Goal: Communication & Community: Answer question/provide support

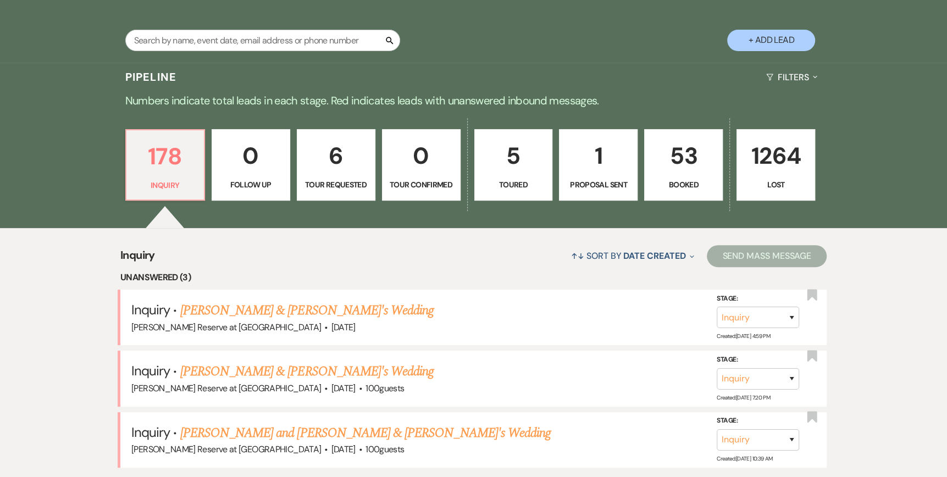
scroll to position [220, 0]
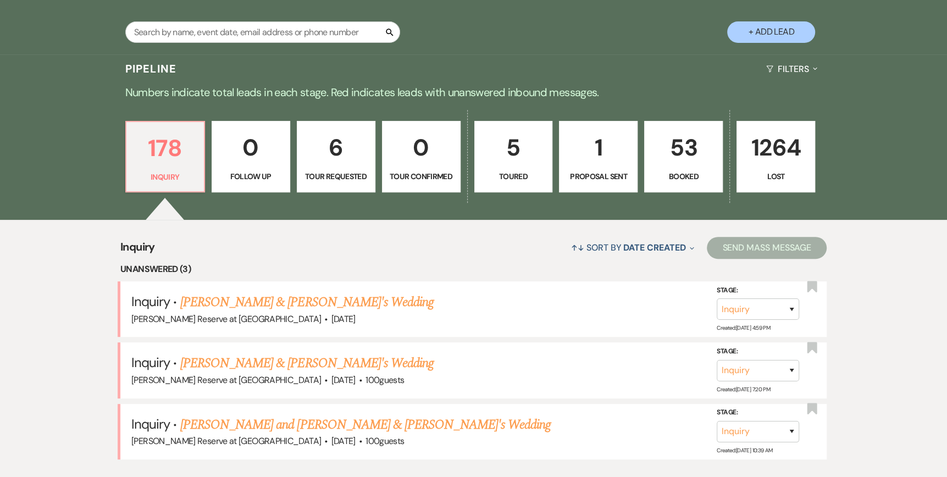
click at [601, 172] on p "Proposal Sent" at bounding box center [598, 176] width 64 height 12
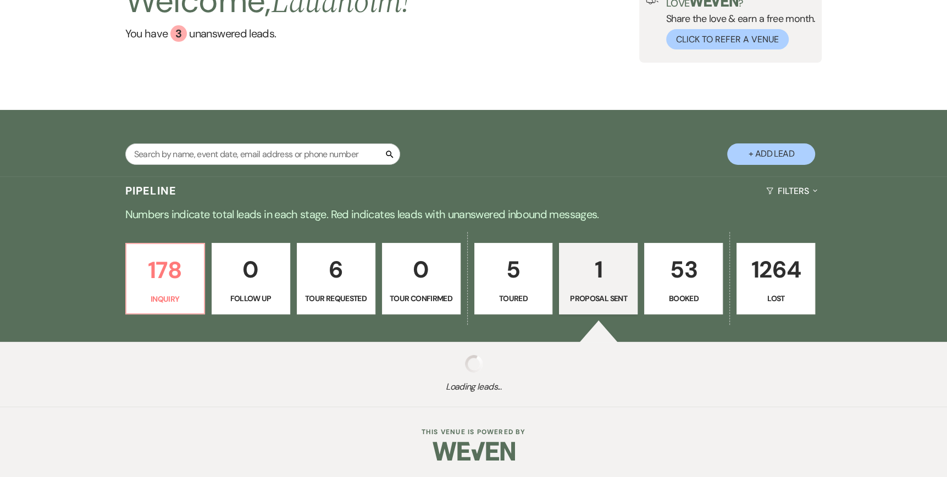
select select "6"
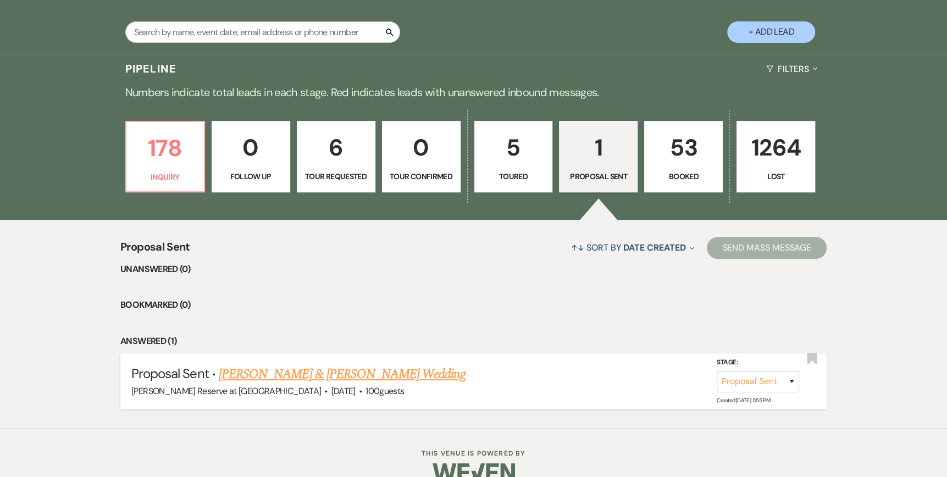
click at [328, 377] on link "Robert Dargenzio & Riley Richardson's Wedding" at bounding box center [342, 375] width 246 height 20
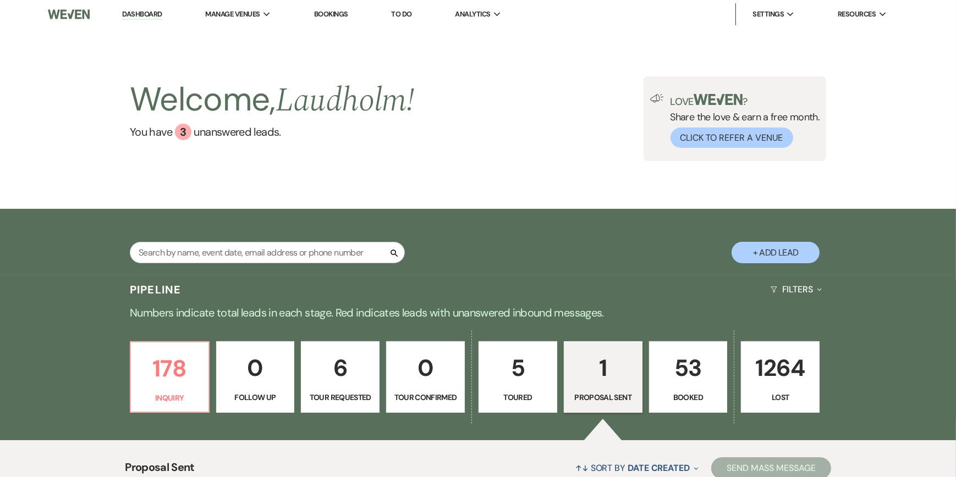
select select "6"
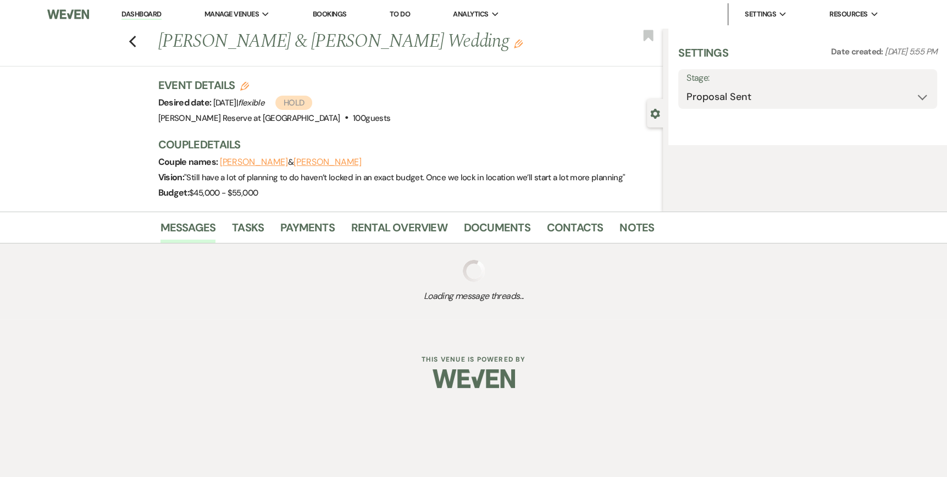
select select "1"
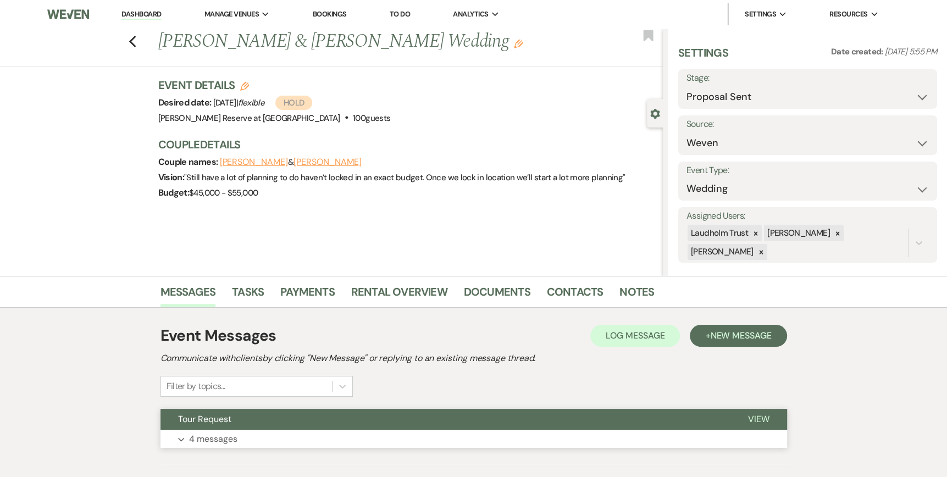
click at [759, 421] on span "View" at bounding box center [758, 420] width 21 height 12
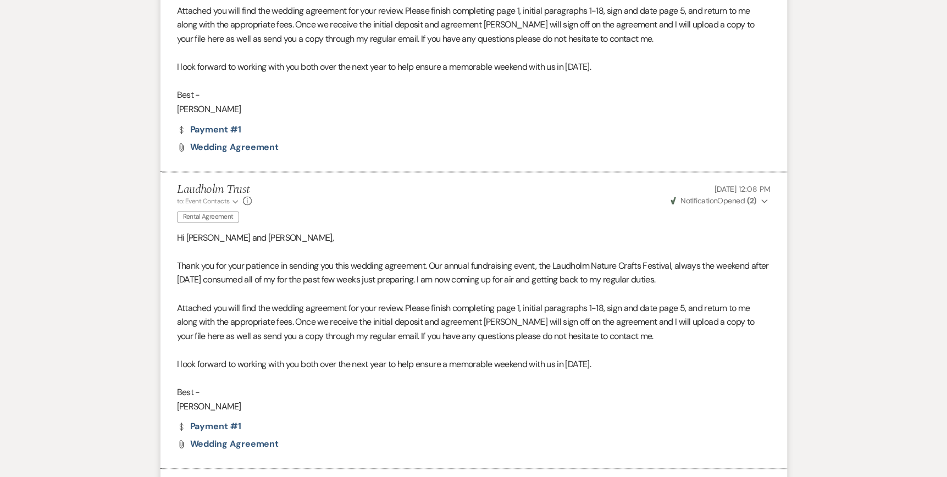
scroll to position [1324, 0]
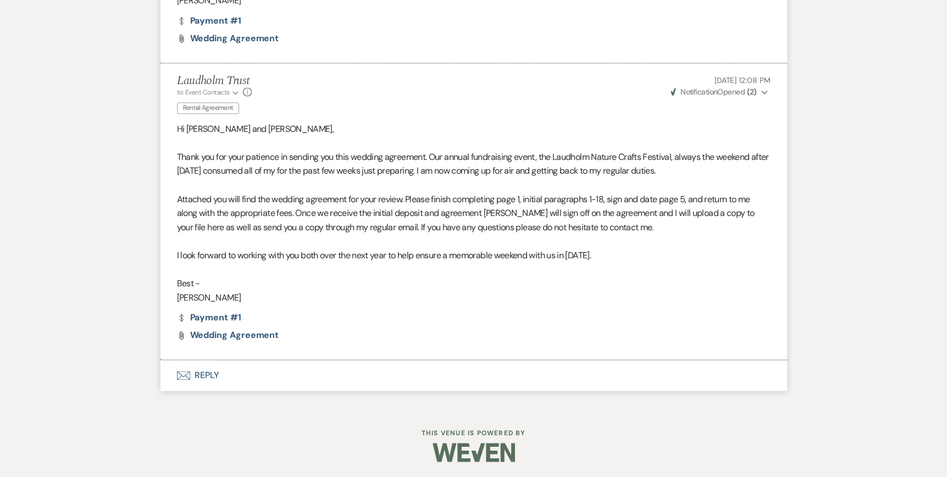
click at [189, 371] on use "button" at bounding box center [183, 375] width 13 height 9
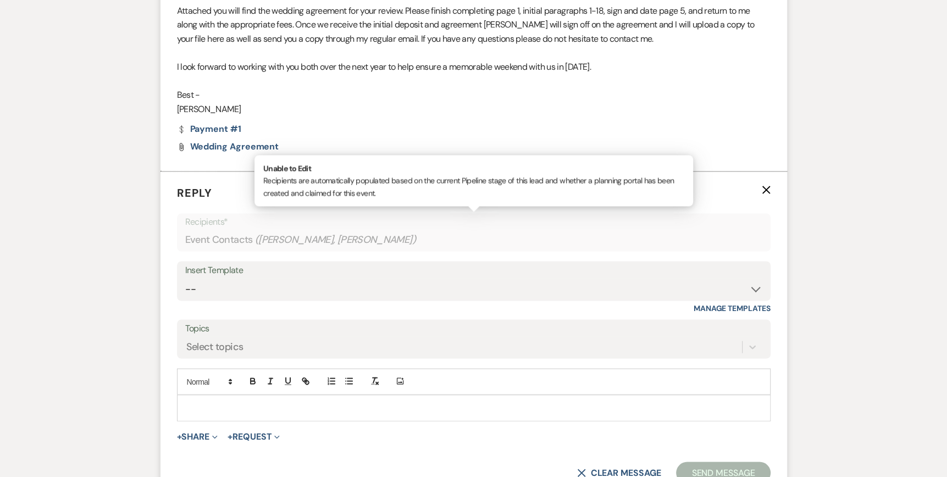
scroll to position [1534, 0]
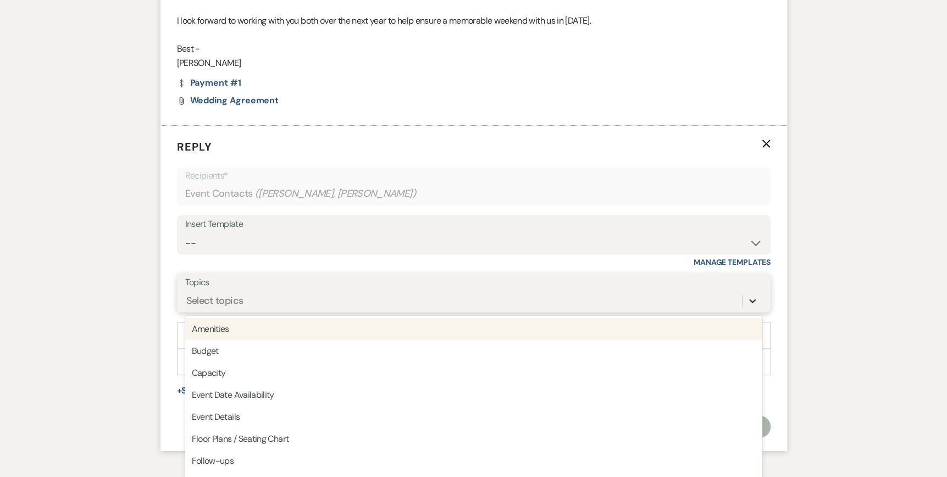
click at [749, 311] on div "option Amenities focused, 1 of 20. 20 results available. Use Up and Down to cho…" at bounding box center [473, 300] width 577 height 21
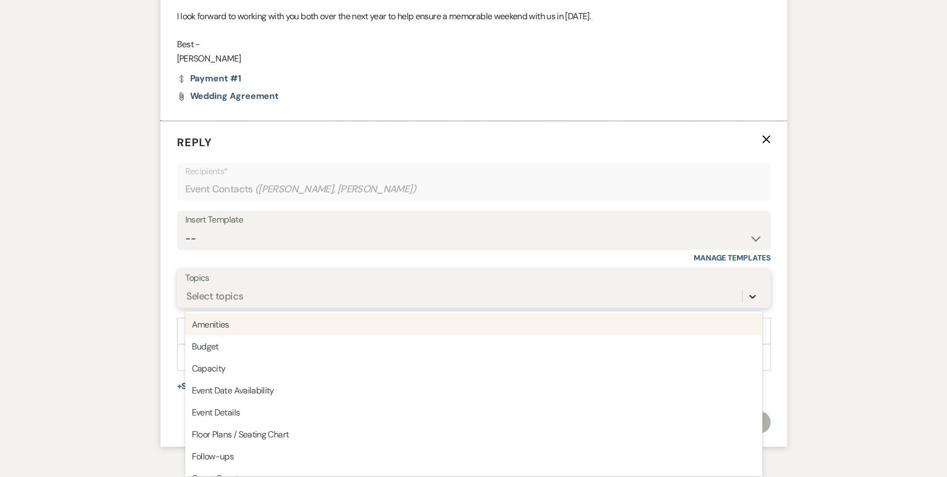
scroll to position [1565, 0]
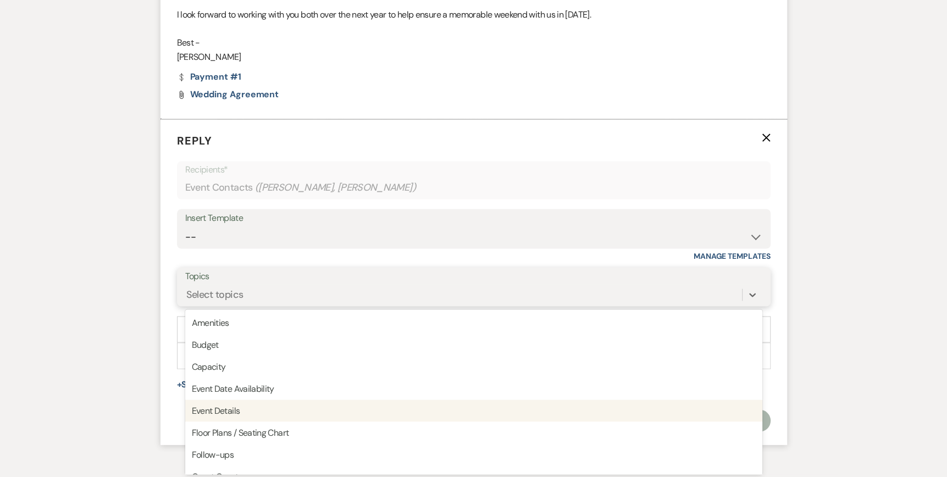
click at [227, 407] on div "Event Details" at bounding box center [473, 411] width 577 height 22
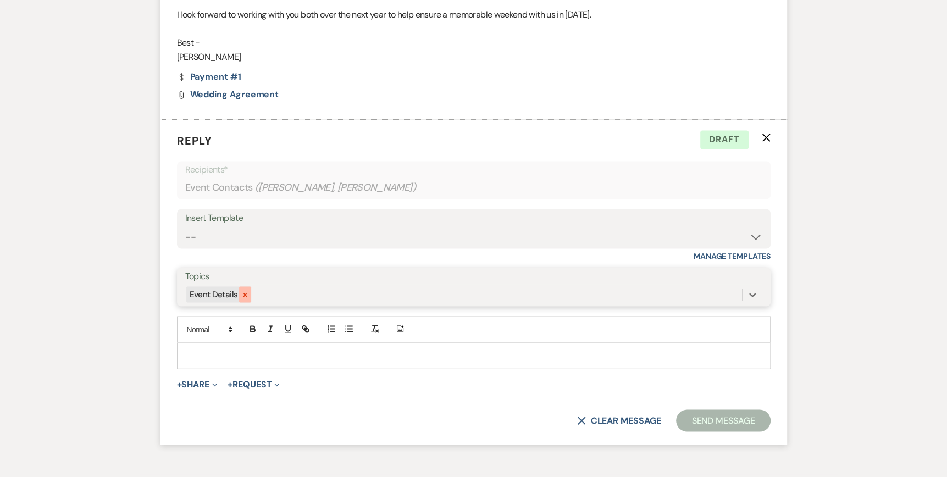
click at [241, 291] on icon at bounding box center [245, 295] width 8 height 8
click at [750, 293] on icon at bounding box center [752, 295] width 7 height 4
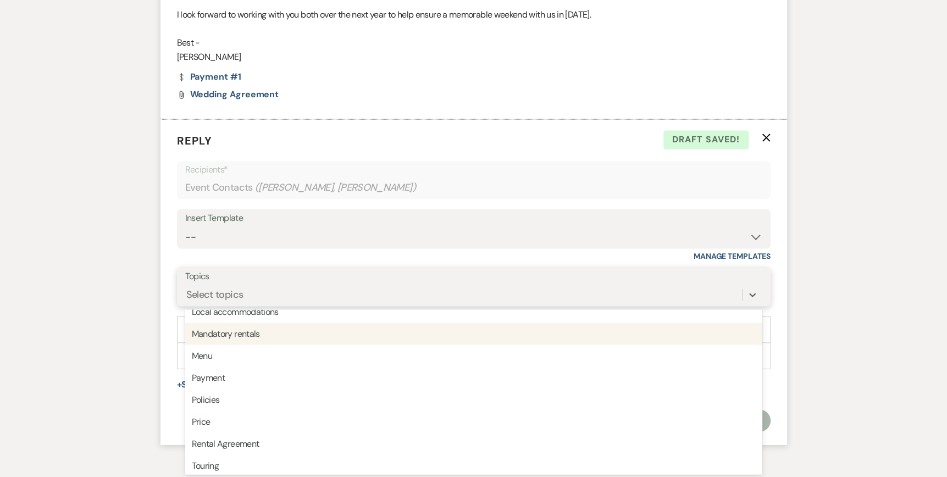
scroll to position [275, 0]
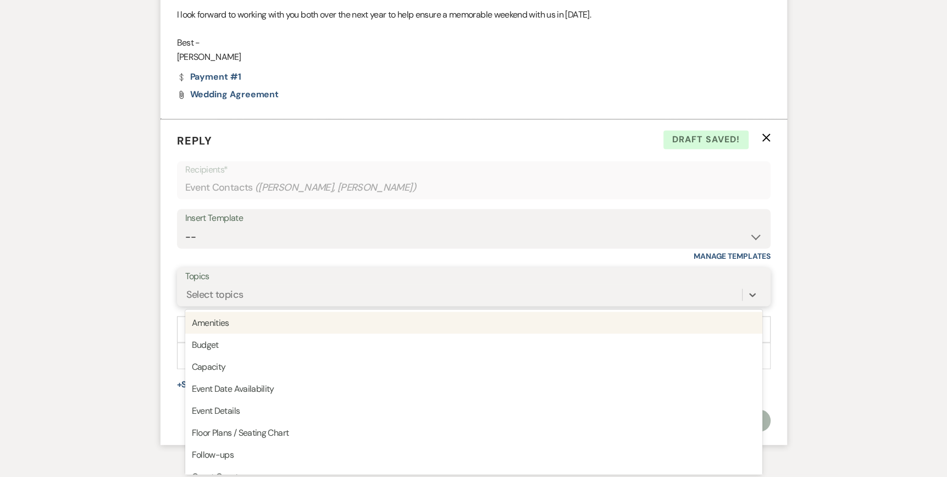
click at [234, 300] on div "Select topics" at bounding box center [214, 294] width 57 height 15
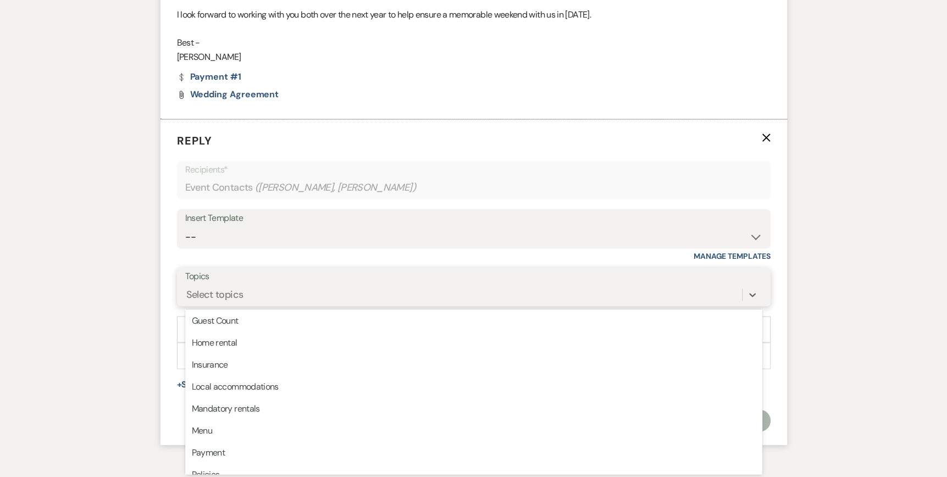
scroll to position [165, 0]
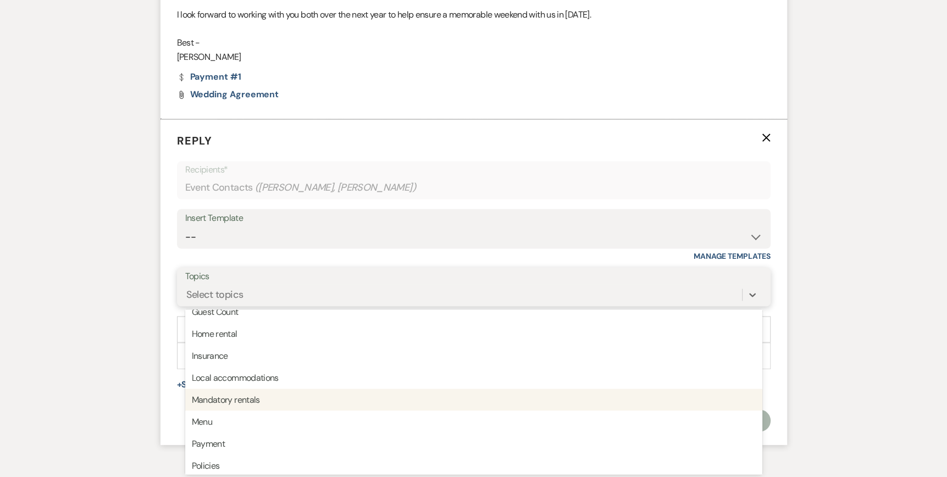
click at [289, 396] on div "Mandatory rentals" at bounding box center [473, 400] width 577 height 22
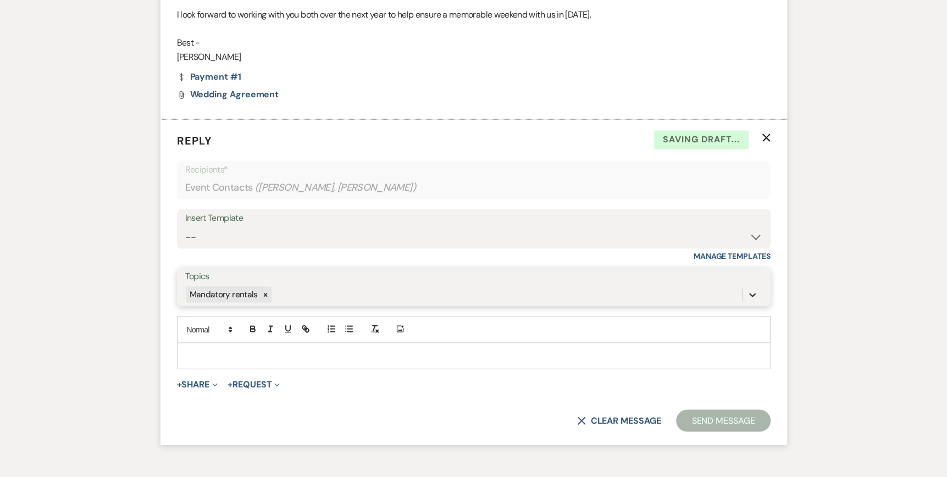
click at [755, 295] on icon at bounding box center [752, 294] width 11 height 11
drag, startPoint x: 842, startPoint y: 311, endPoint x: 747, endPoint y: 295, distance: 96.5
click at [747, 295] on div at bounding box center [753, 295] width 20 height 20
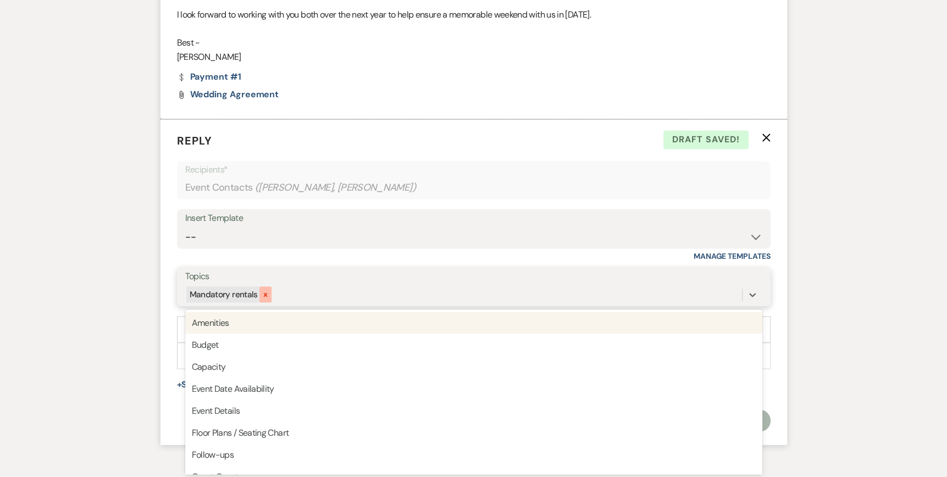
click at [262, 291] on icon at bounding box center [266, 295] width 8 height 8
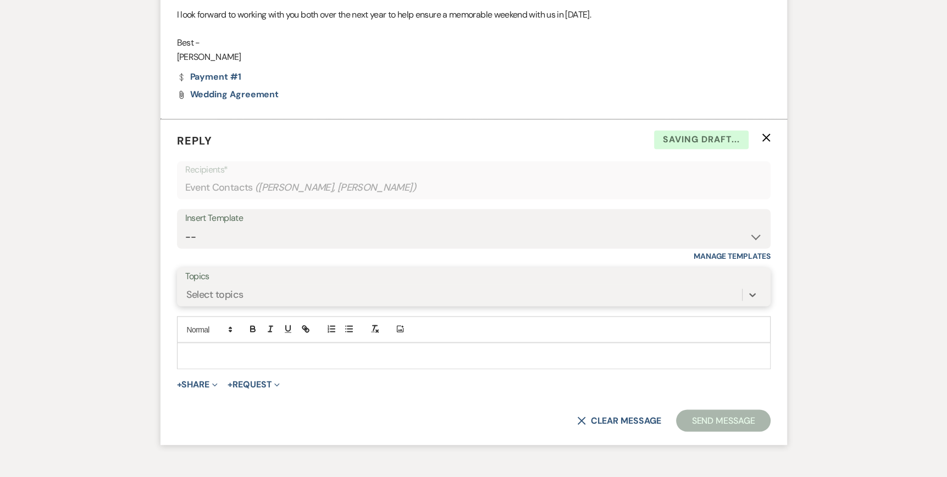
click at [213, 285] on div "Select topics" at bounding box center [463, 294] width 557 height 19
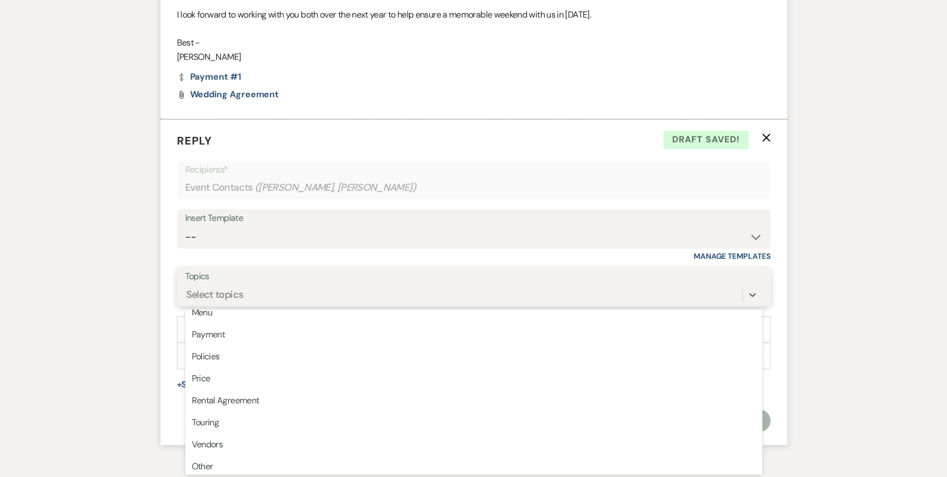
scroll to position [275, 0]
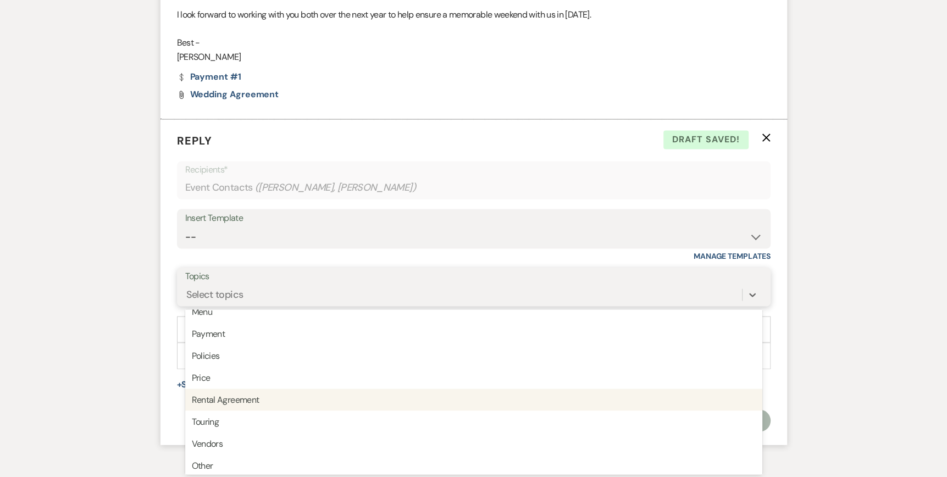
click at [242, 401] on div "Rental Agreement" at bounding box center [473, 400] width 577 height 22
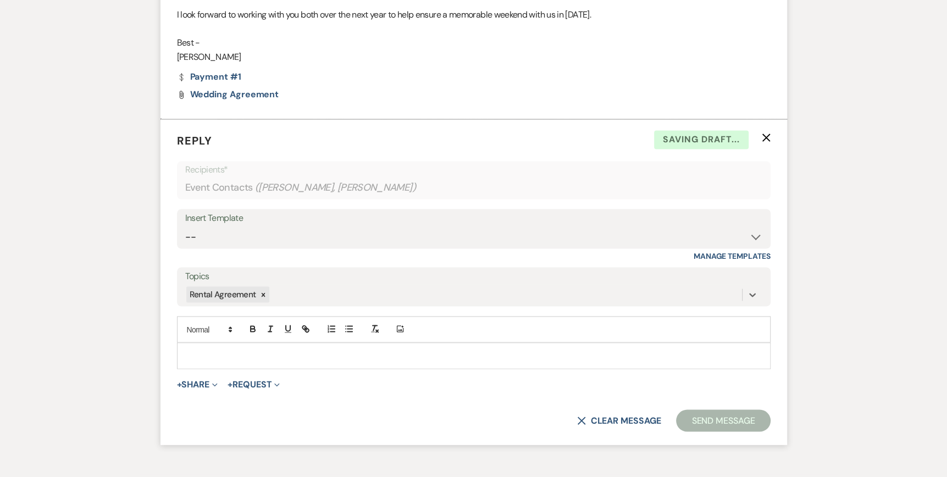
click at [201, 350] on p at bounding box center [474, 356] width 576 height 12
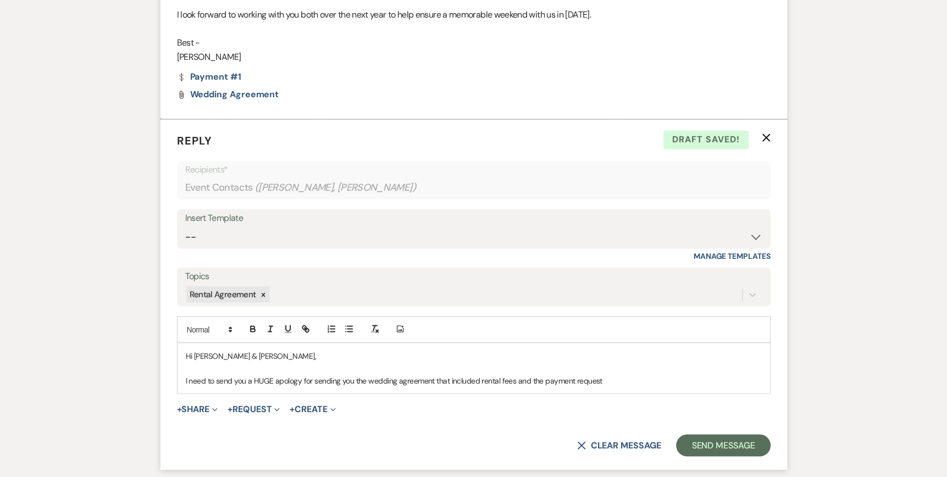
click at [282, 381] on p "I need to send you a HUGE apology for sending you the wedding agreement that in…" at bounding box center [474, 380] width 576 height 12
drag, startPoint x: 284, startPoint y: 379, endPoint x: 839, endPoint y: 336, distance: 557.0
drag, startPoint x: 353, startPoint y: 379, endPoint x: 341, endPoint y: 379, distance: 12.1
click at [341, 379] on p "I need to send you a HUGE apology for sending you the wedding agreement that in…" at bounding box center [474, 380] width 576 height 12
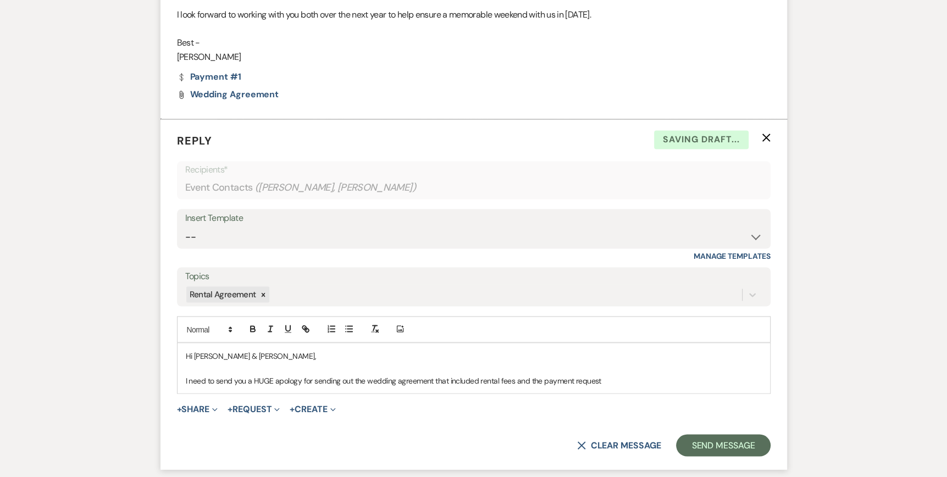
click at [432, 378] on p "I need to send you a HUGE apology for sending out the wedding agreement that in…" at bounding box center [474, 380] width 576 height 12
click at [573, 377] on p "I need to send you a HUGE apology for sending out the wedding agreement yesterd…" at bounding box center [474, 380] width 576 height 12
click at [632, 378] on p "I need to send you a HUGE apology for sending out the wedding agreement yesterd…" at bounding box center [474, 380] width 576 height 12
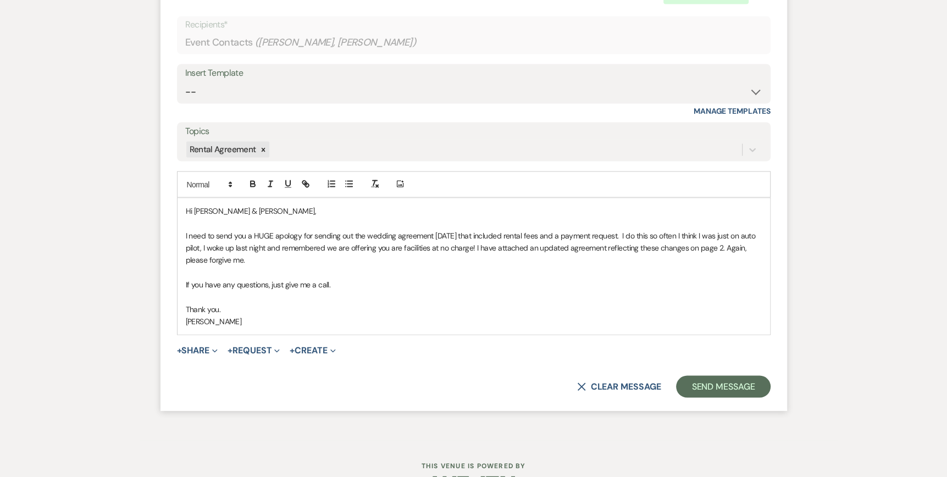
scroll to position [1743, 0]
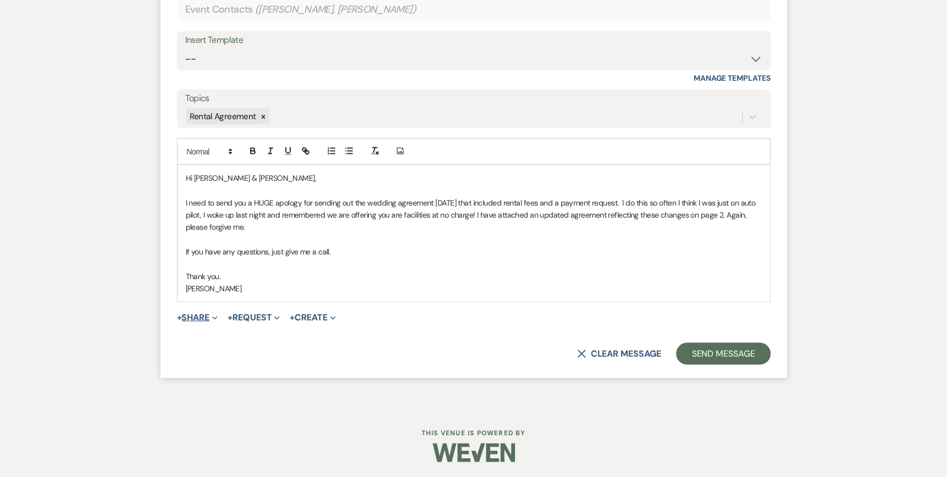
click at [211, 315] on button "+ Share Expand" at bounding box center [197, 317] width 41 height 9
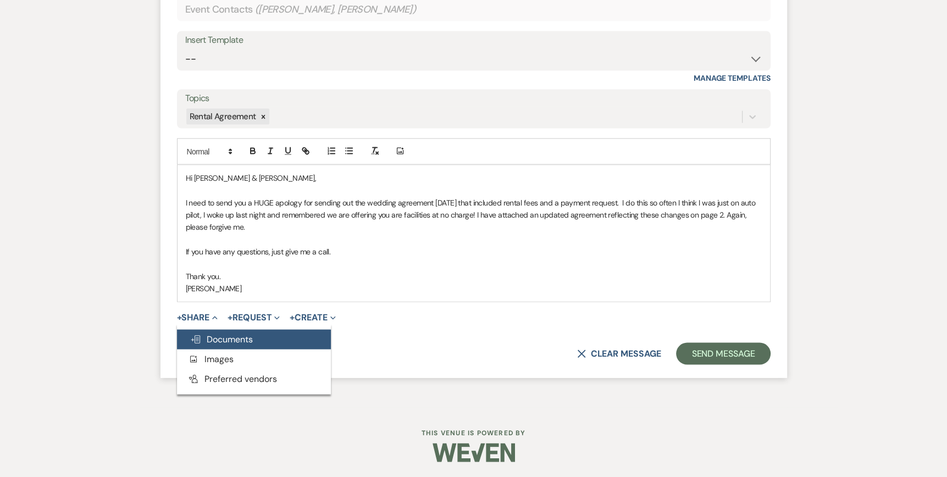
click at [217, 337] on span "Doc Upload Documents" at bounding box center [221, 340] width 63 height 12
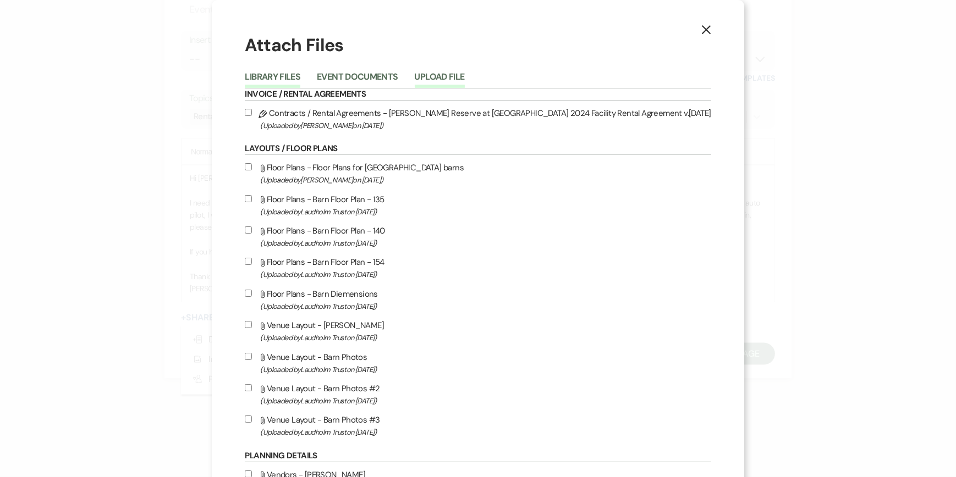
click at [465, 74] on button "Upload File" at bounding box center [440, 80] width 50 height 15
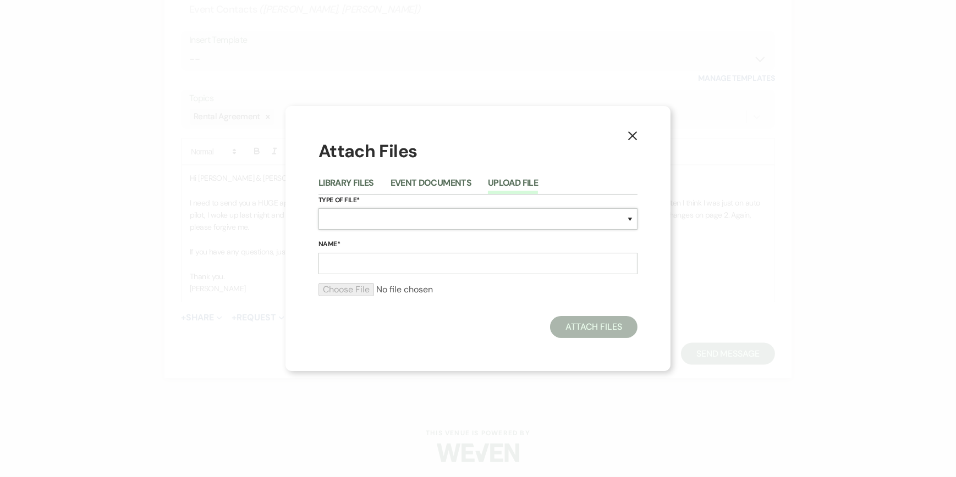
click at [328, 222] on select "Special Event Insurance Vendor Certificate of Insurance Contracts / Rental Agre…" at bounding box center [477, 218] width 319 height 21
select select "10"
click at [318, 208] on select "Special Event Insurance Vendor Certificate of Insurance Contracts / Rental Agre…" at bounding box center [477, 218] width 319 height 21
click at [341, 267] on input "Name*" at bounding box center [477, 263] width 319 height 21
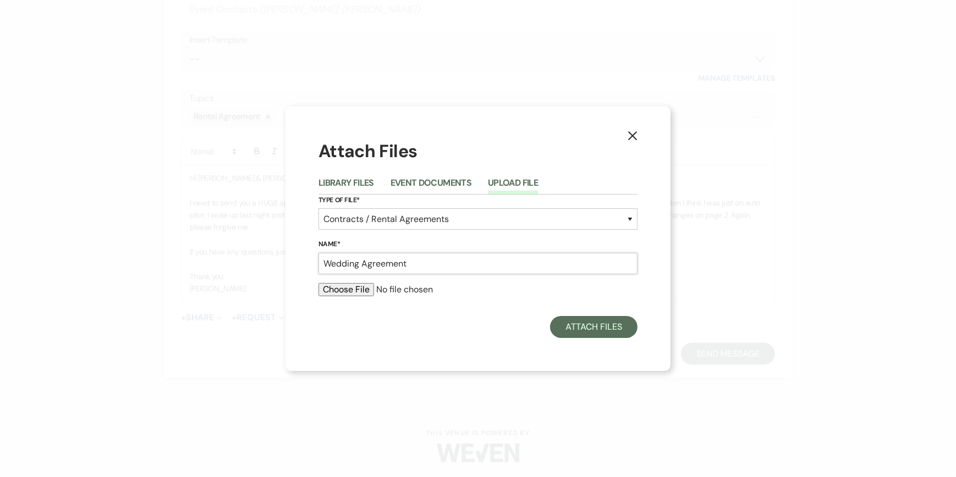
click at [322, 260] on input "Wedding Agreement" at bounding box center [477, 263] width 319 height 21
type input "Updated Wedding Agreement"
click at [335, 292] on input "file" at bounding box center [477, 289] width 319 height 13
type input "C:\fakepath\2026 Riley Richardson.Wedding Agreement.pdf"
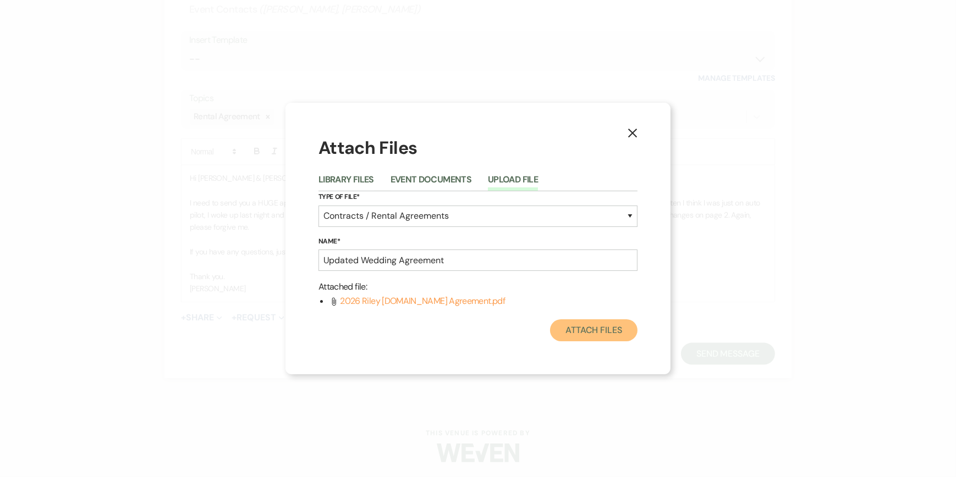
click at [574, 331] on button "Attach Files" at bounding box center [593, 330] width 87 height 22
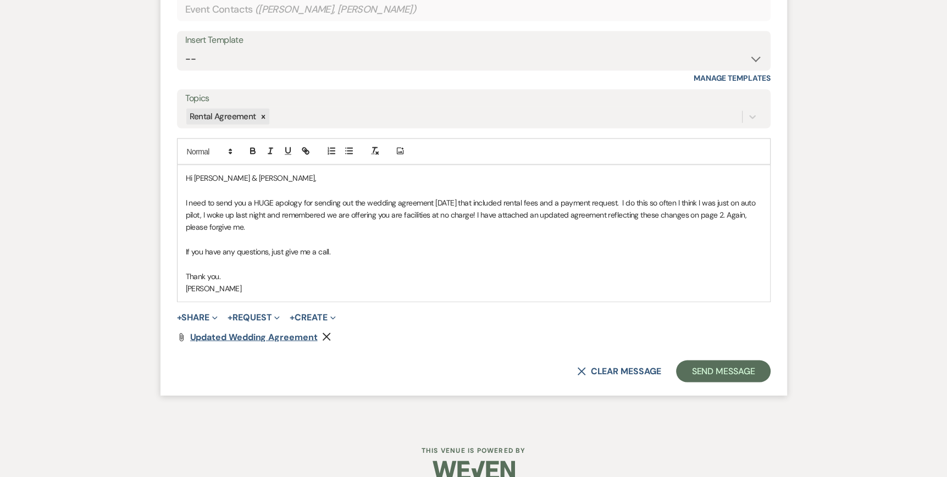
click at [252, 335] on span "Updated Wedding Agreement" at bounding box center [254, 338] width 128 height 12
click at [708, 376] on button "Send Message" at bounding box center [723, 372] width 94 height 22
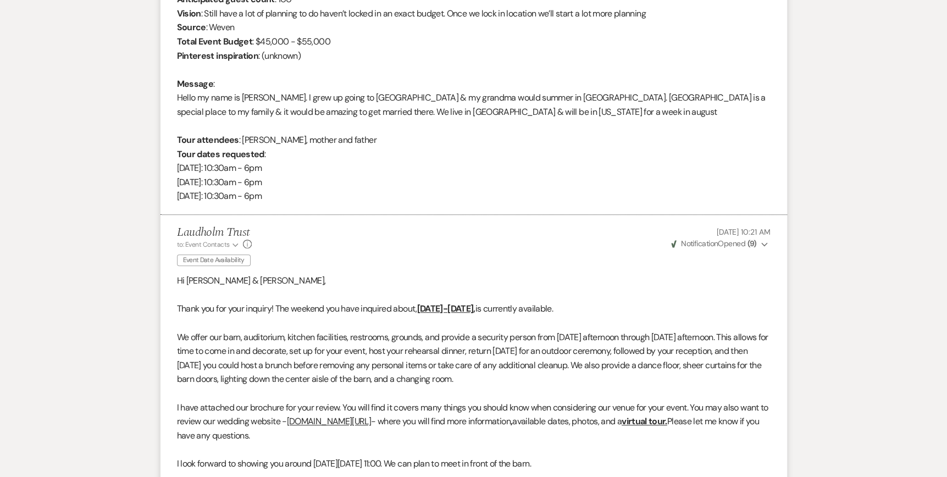
scroll to position [0, 0]
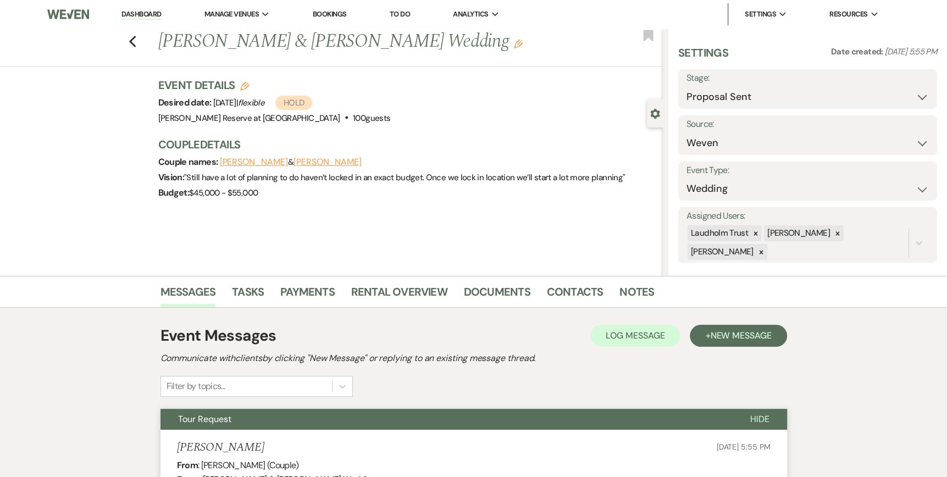
click at [136, 13] on link "Dashboard" at bounding box center [142, 14] width 40 height 10
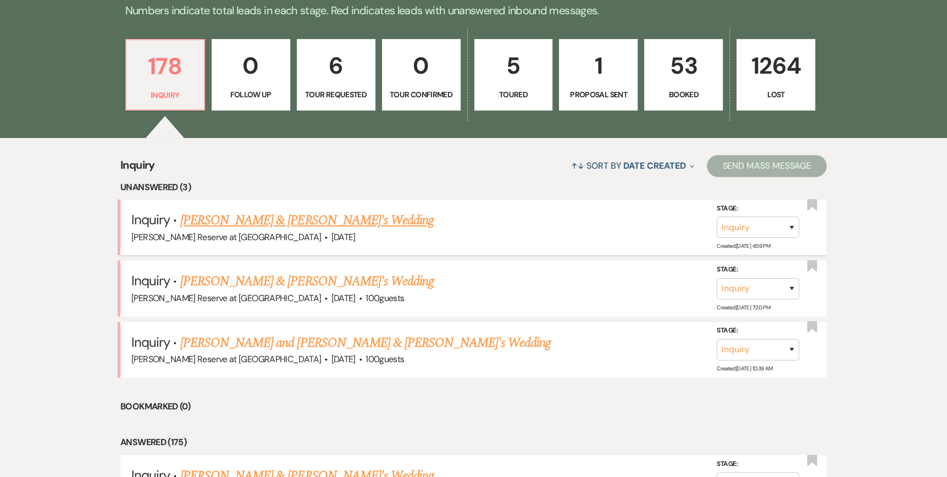
scroll to position [275, 0]
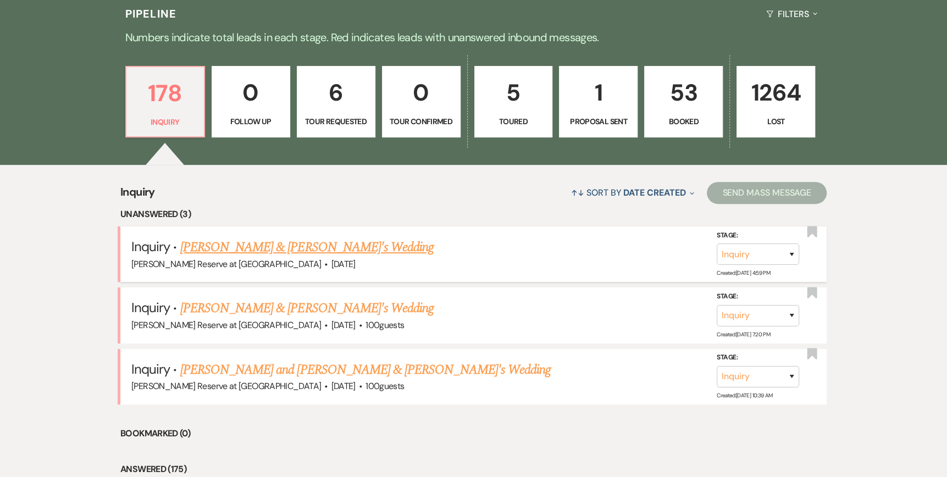
click at [266, 246] on link "[PERSON_NAME] & [PERSON_NAME]'s Wedding" at bounding box center [307, 248] width 254 height 20
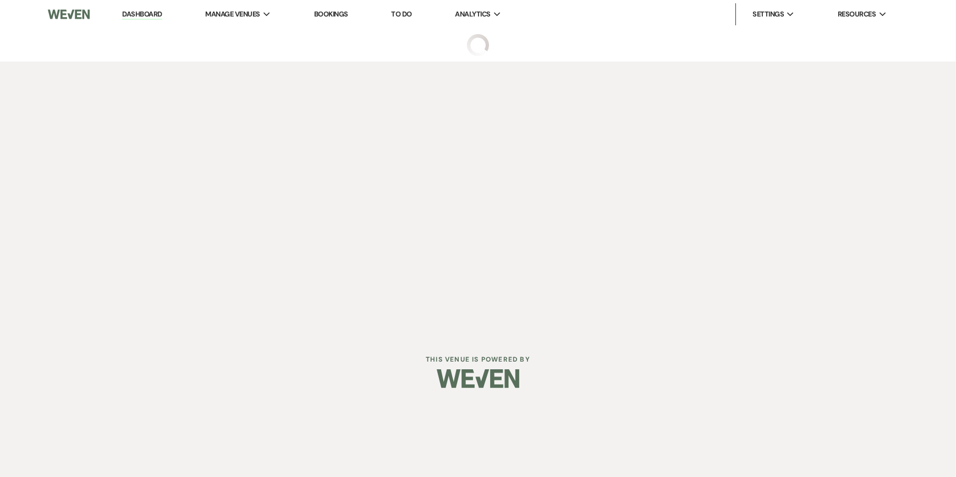
select select "5"
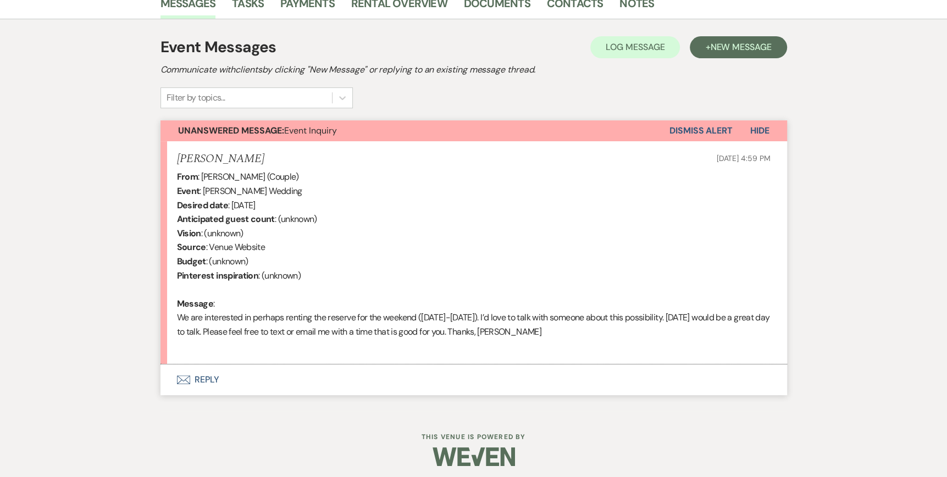
scroll to position [293, 0]
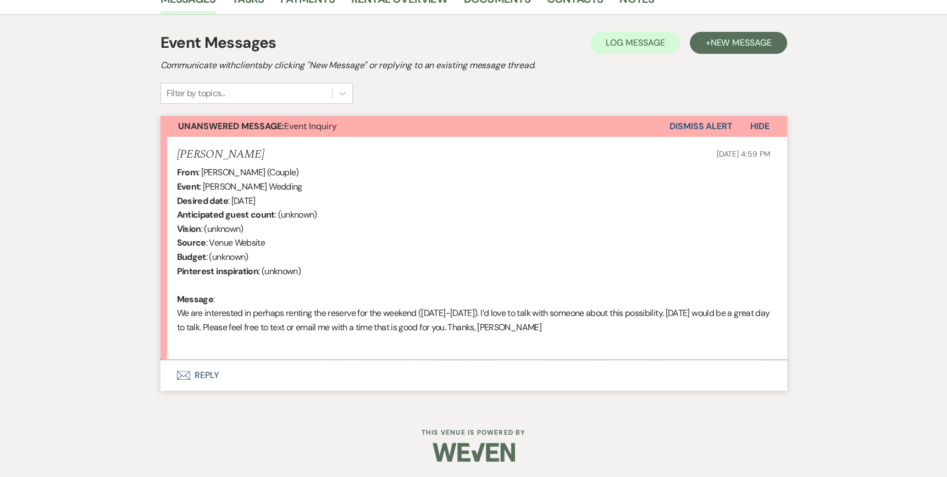
click at [183, 377] on icon "Envelope" at bounding box center [183, 375] width 13 height 9
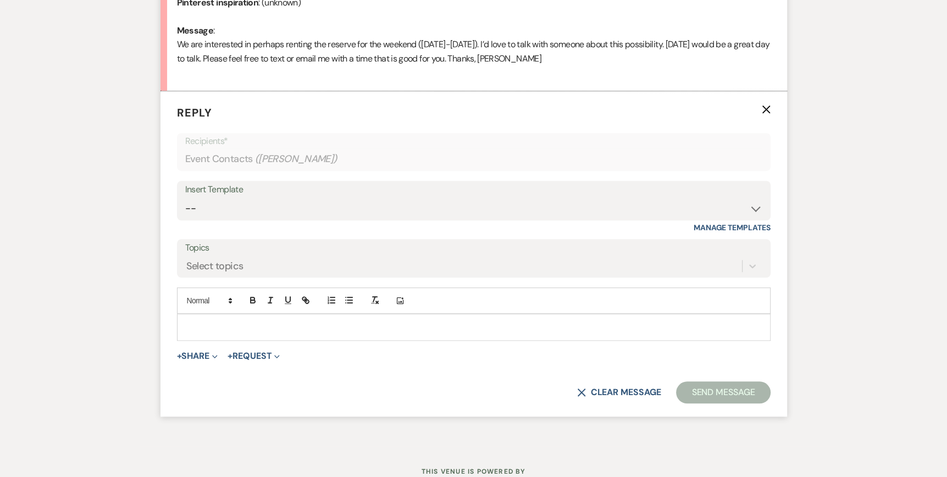
scroll to position [577, 0]
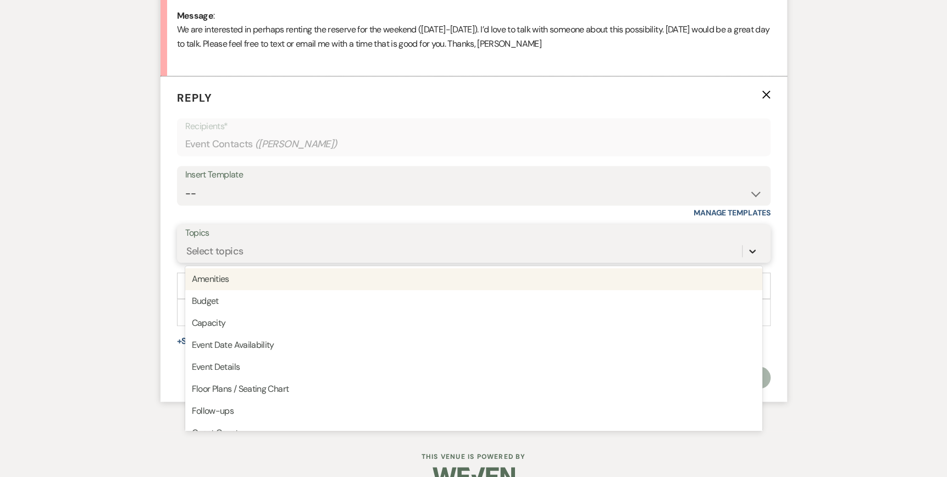
click at [751, 251] on icon at bounding box center [752, 251] width 11 height 11
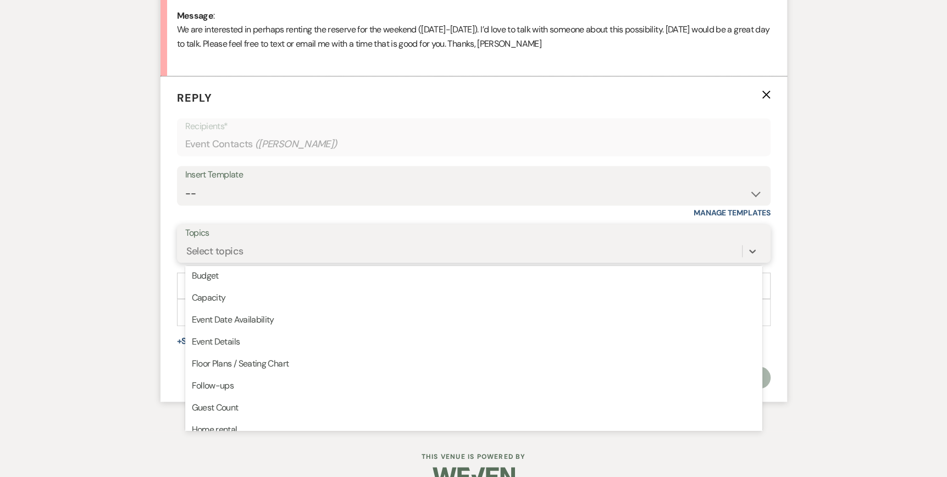
scroll to position [0, 0]
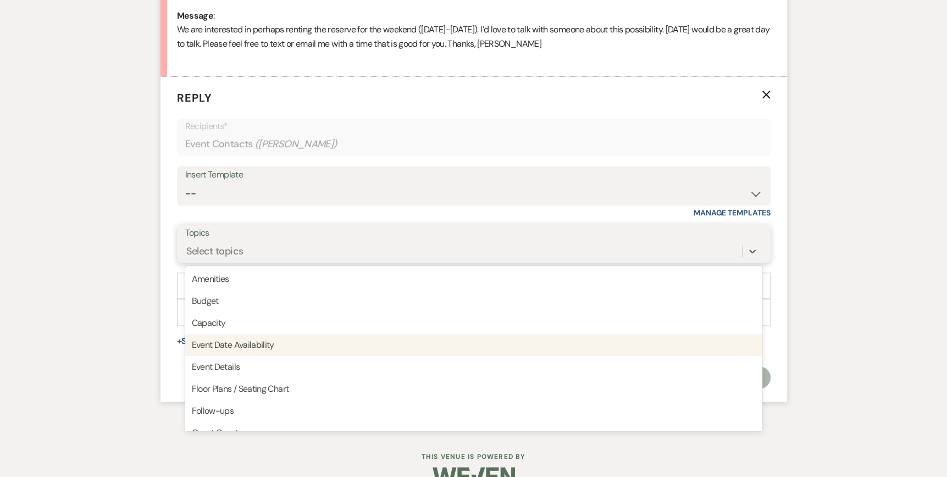
click at [288, 350] on div "Event Date Availability" at bounding box center [473, 345] width 577 height 22
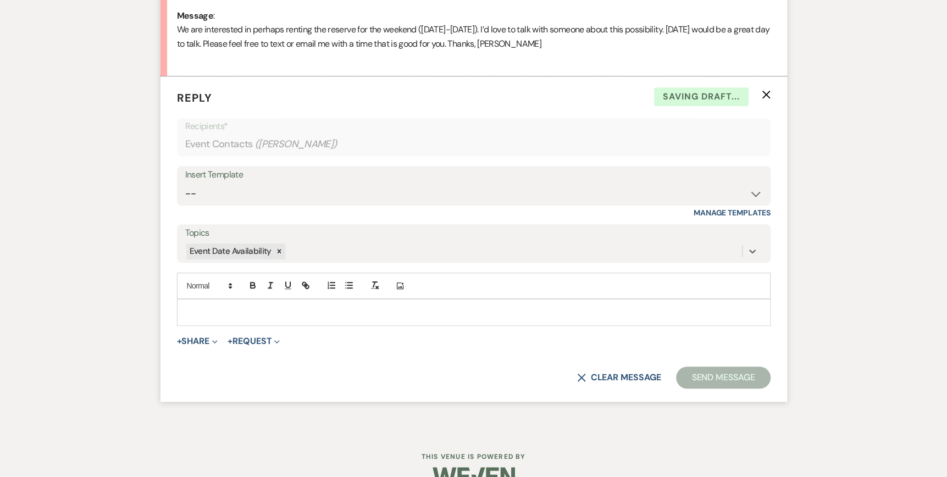
click at [204, 304] on div at bounding box center [474, 312] width 593 height 25
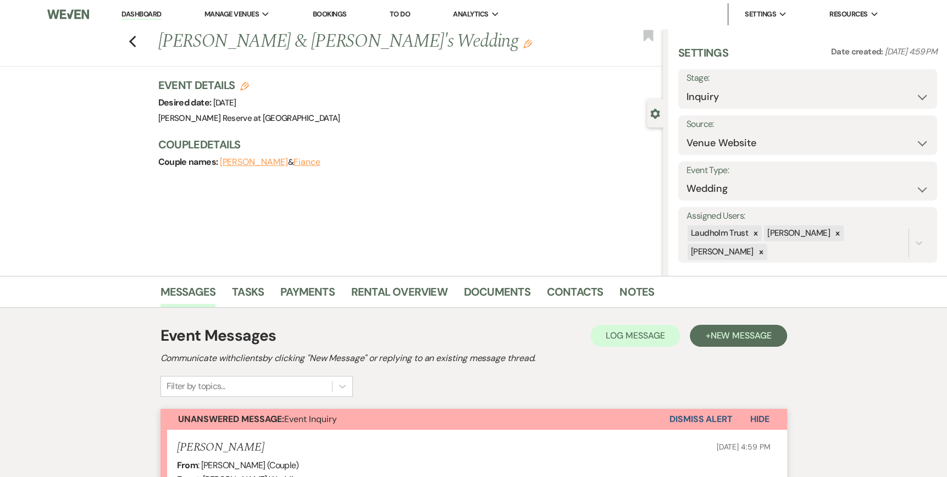
click at [140, 15] on link "Dashboard" at bounding box center [142, 14] width 40 height 10
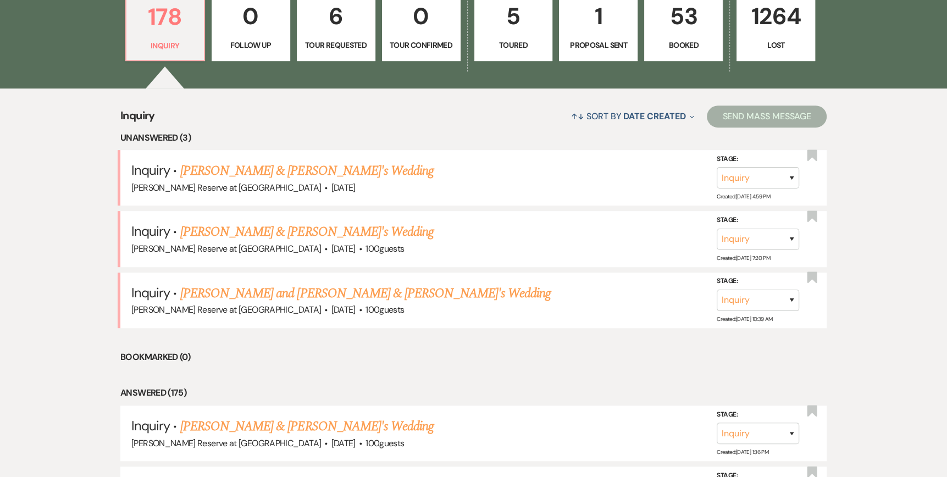
scroll to position [440, 0]
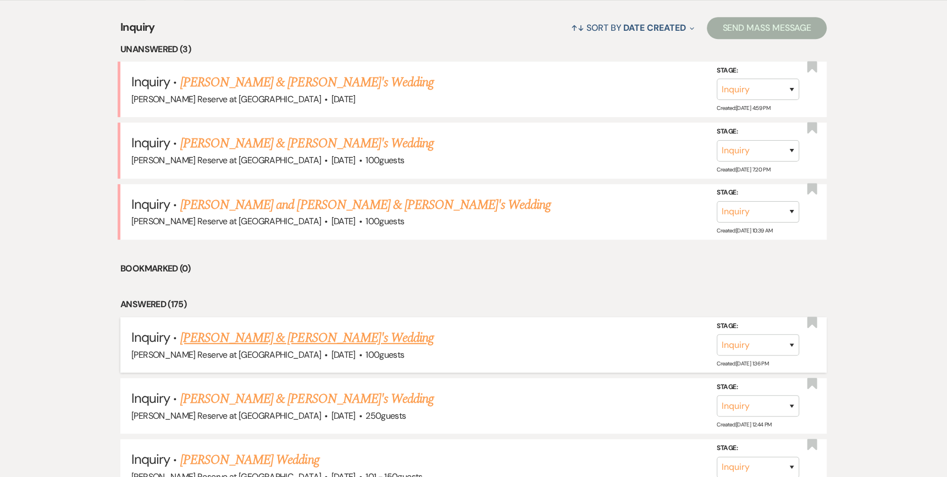
click at [262, 337] on link "[PERSON_NAME] & [PERSON_NAME]'s Wedding" at bounding box center [307, 338] width 254 height 20
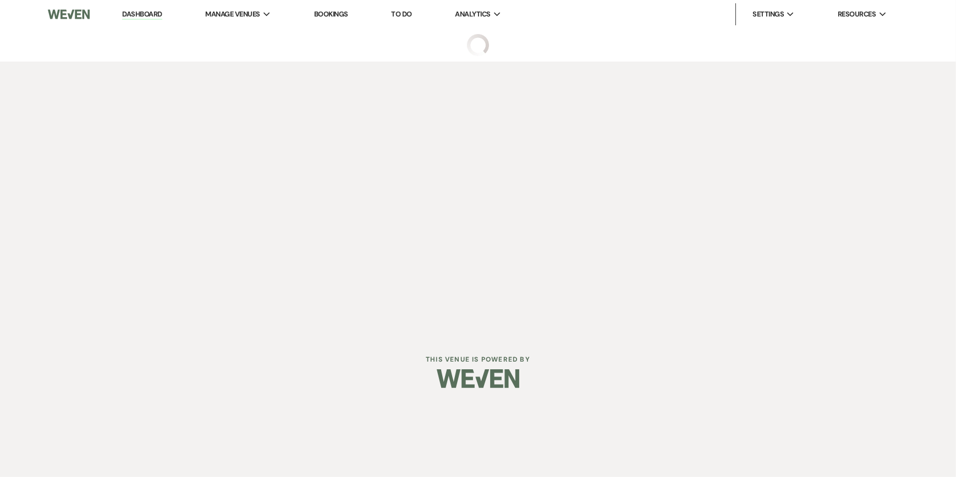
select select "5"
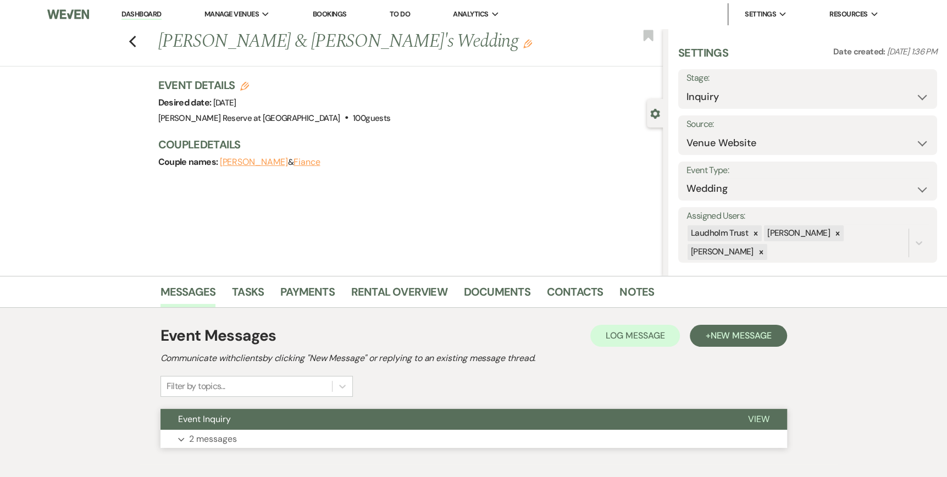
click at [754, 416] on span "View" at bounding box center [758, 420] width 21 height 12
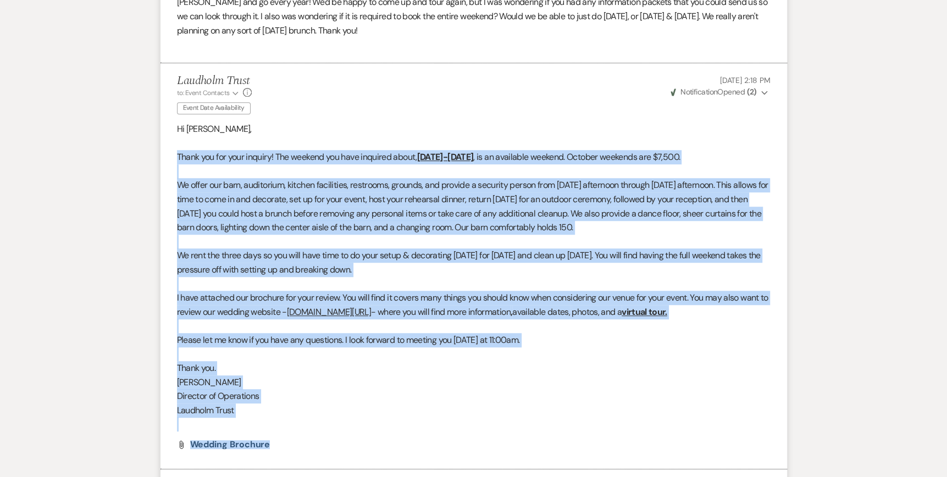
scroll to position [653, 0]
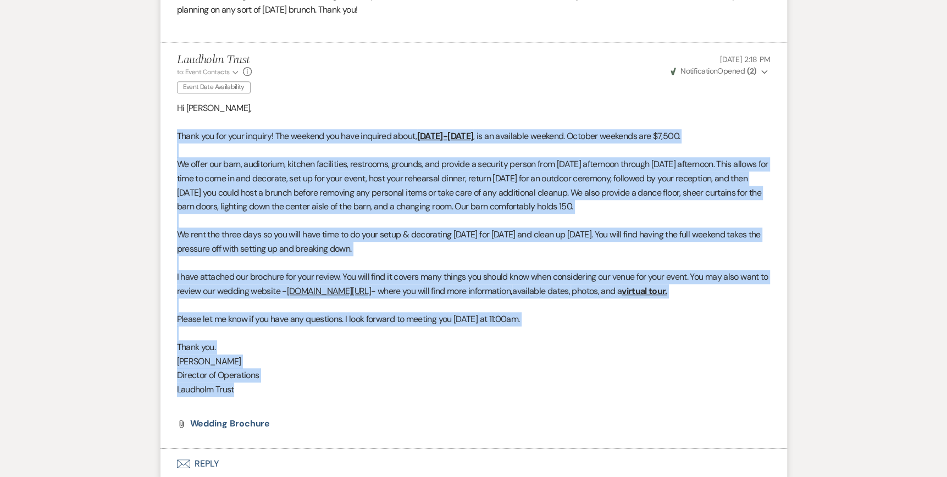
drag, startPoint x: 173, startPoint y: 237, endPoint x: 689, endPoint y: 385, distance: 536.6
click at [689, 385] on li "Laudholm Trust to: Event Contacts Expand Info Event Date Availability Sep 16, 2…" at bounding box center [474, 245] width 627 height 406
copy div "Thank you for your inquiry! The weekend you have inquired about, October 9-11, …"
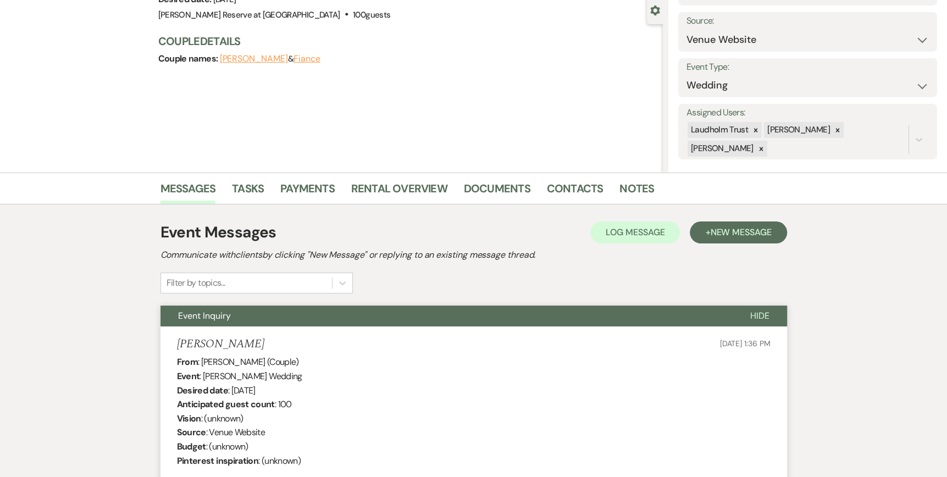
scroll to position [0, 0]
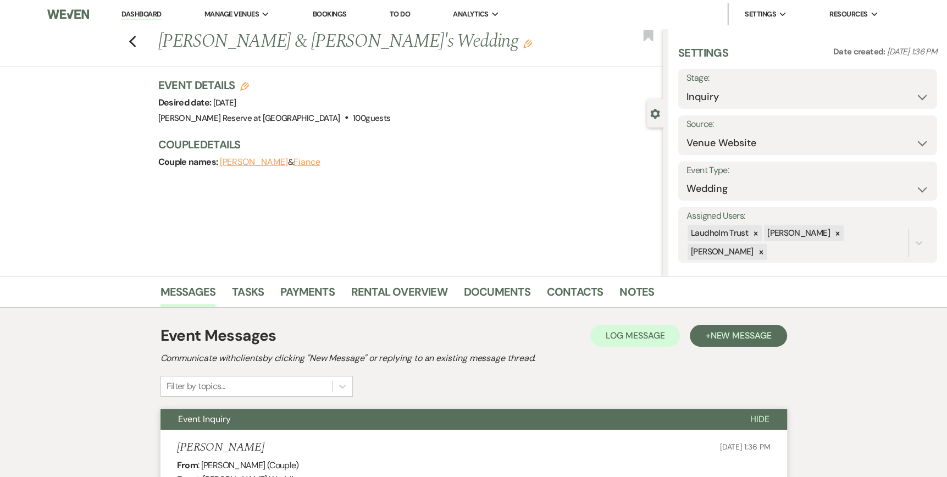
click at [129, 15] on link "Dashboard" at bounding box center [142, 14] width 40 height 10
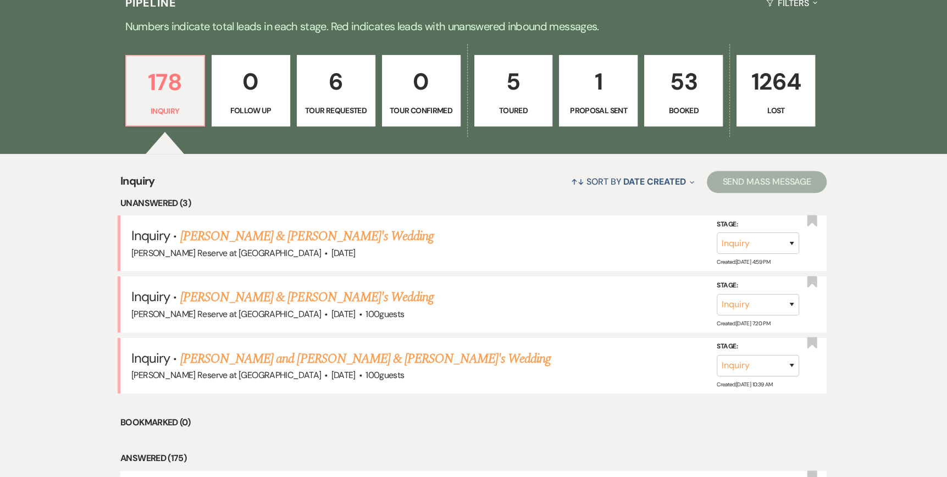
scroll to position [330, 0]
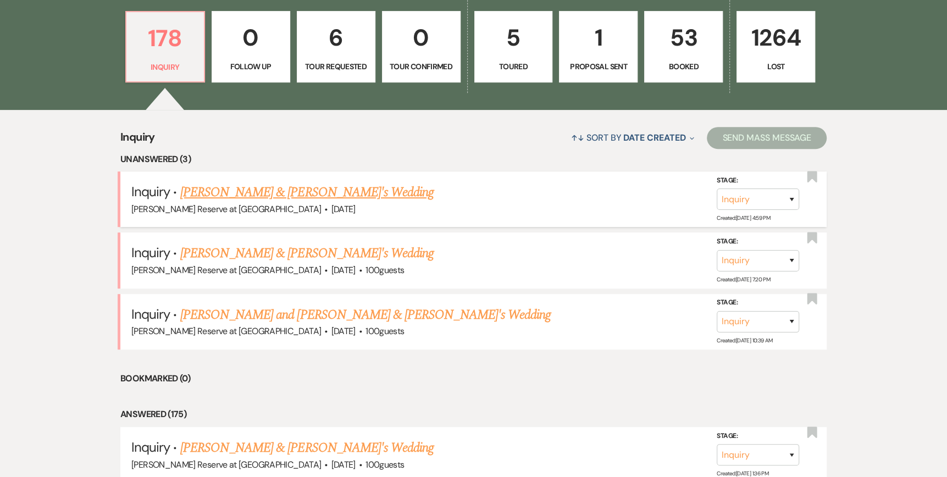
click at [245, 192] on link "[PERSON_NAME] & [PERSON_NAME]'s Wedding" at bounding box center [307, 193] width 254 height 20
select select "5"
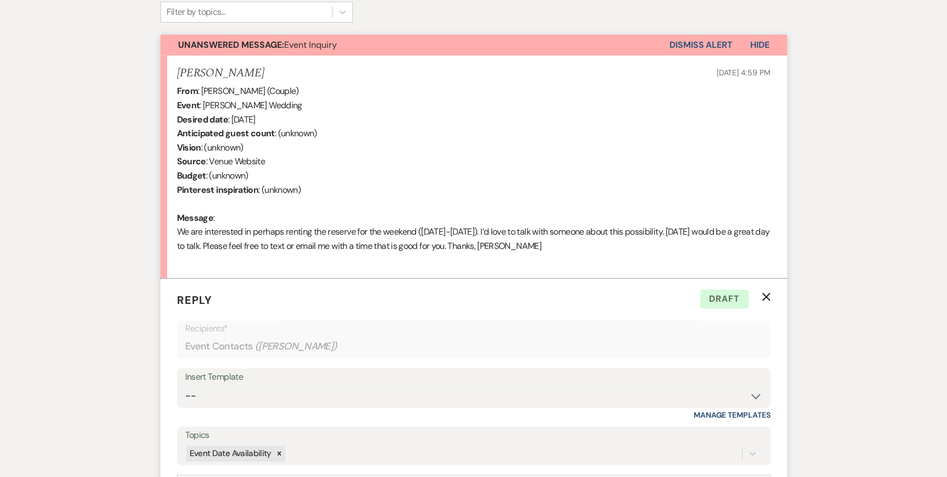
scroll to position [577, 0]
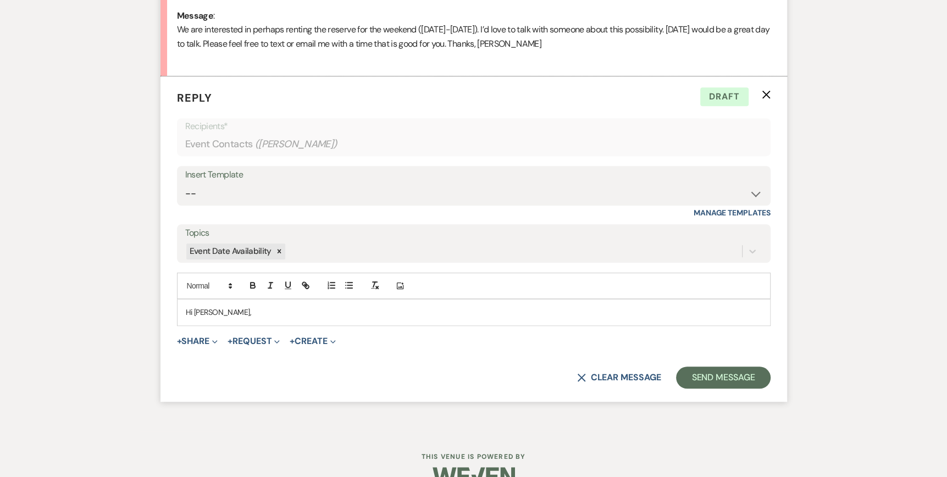
click at [238, 313] on p "Hi Cathy," at bounding box center [474, 312] width 576 height 12
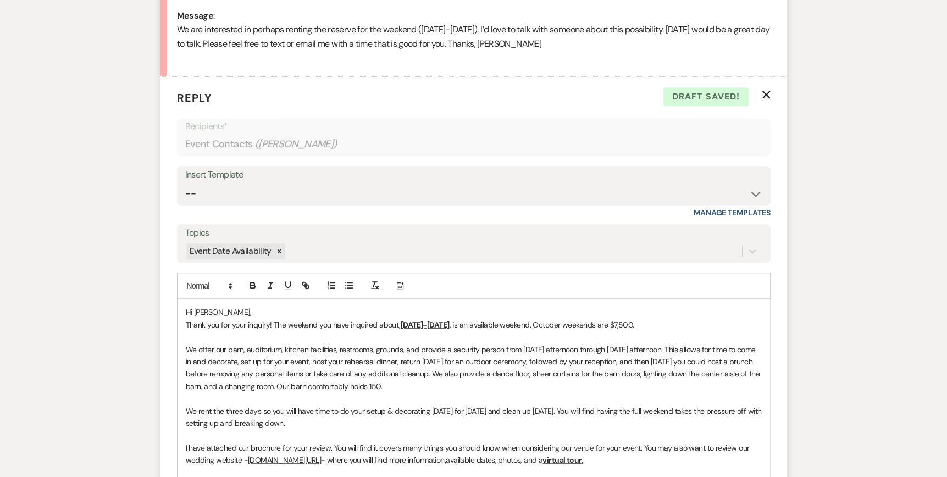
click at [223, 312] on p "Hi Cathy," at bounding box center [474, 312] width 576 height 12
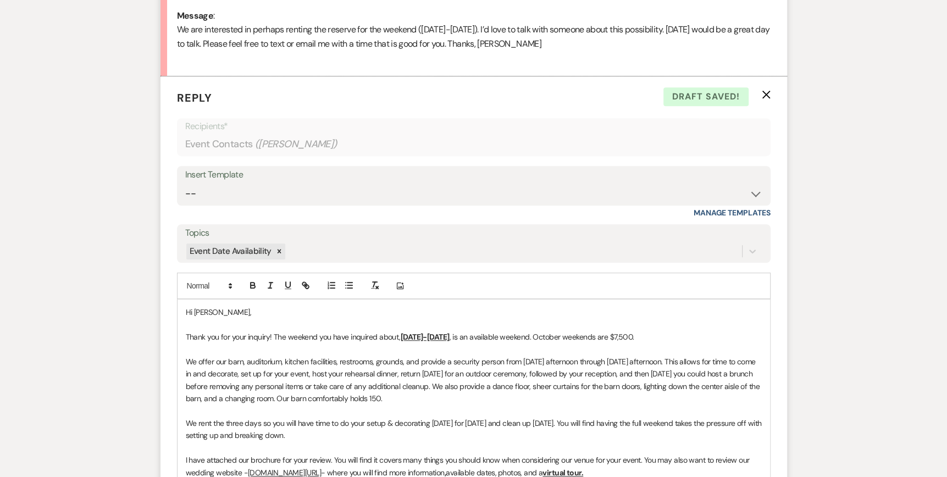
drag, startPoint x: 465, startPoint y: 334, endPoint x: 399, endPoint y: 333, distance: 65.4
click at [401, 333] on u "October 9-11, 2026" at bounding box center [425, 337] width 49 height 10
click at [397, 334] on span "Thank you for your inquiry! The weekend you have inquired about," at bounding box center [293, 337] width 215 height 10
drag, startPoint x: 652, startPoint y: 335, endPoint x: 461, endPoint y: 341, distance: 190.9
click at [461, 341] on p "Thank you for your inquiry! The weekend you have inquired about , May 29-31, 20…" at bounding box center [474, 337] width 576 height 12
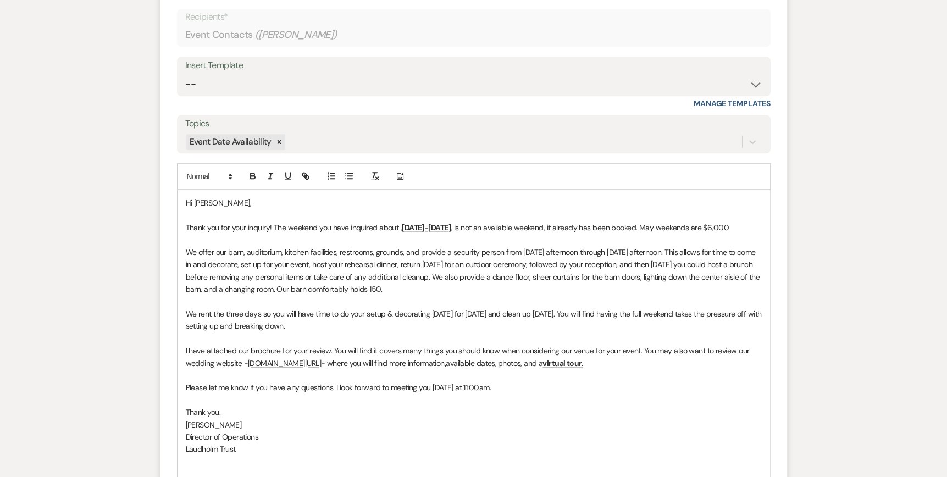
scroll to position [687, 0]
drag, startPoint x: 526, startPoint y: 383, endPoint x: 333, endPoint y: 383, distance: 192.5
click at [333, 383] on p "Please let me know if you have any questions. I look forward to meeting you thi…" at bounding box center [474, 387] width 576 height 12
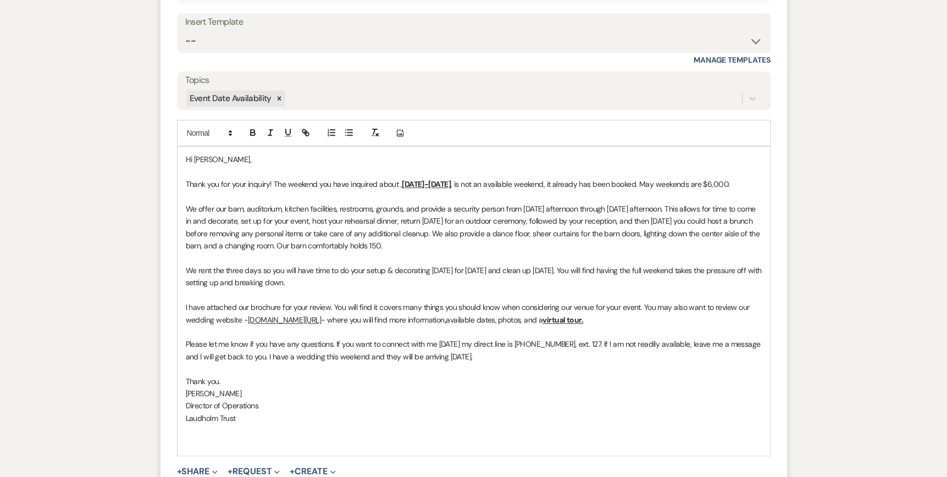
scroll to position [797, 0]
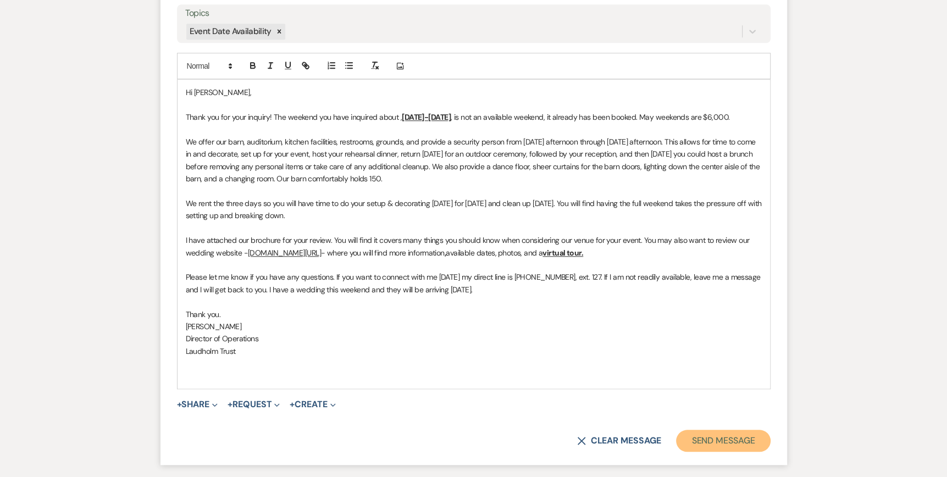
click at [729, 440] on button "Send Message" at bounding box center [723, 441] width 94 height 22
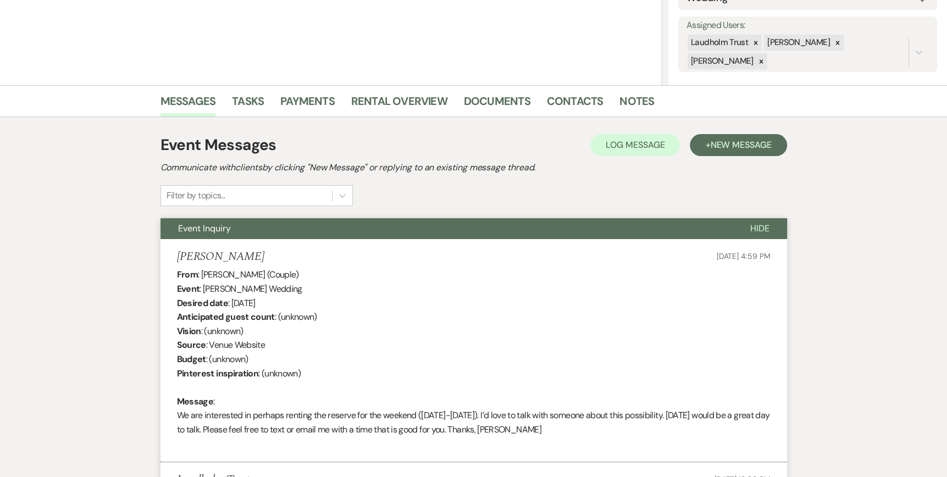
scroll to position [0, 0]
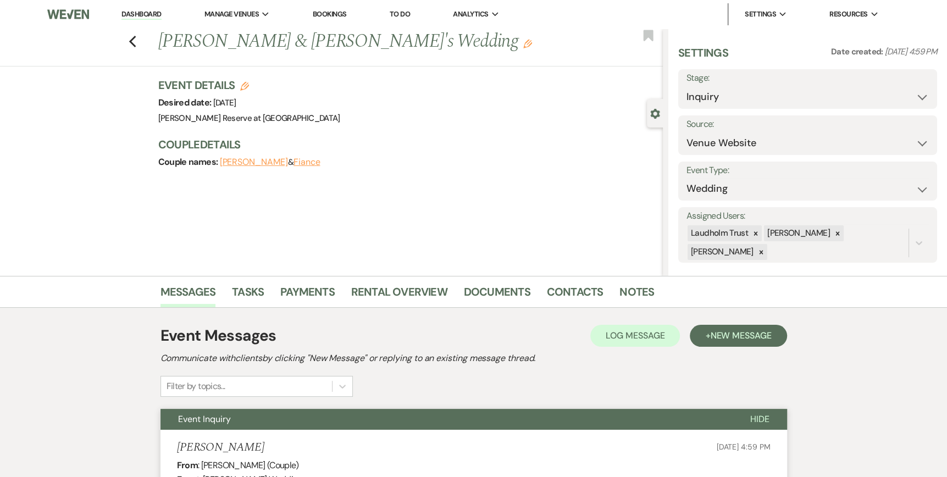
click at [133, 15] on link "Dashboard" at bounding box center [142, 14] width 40 height 10
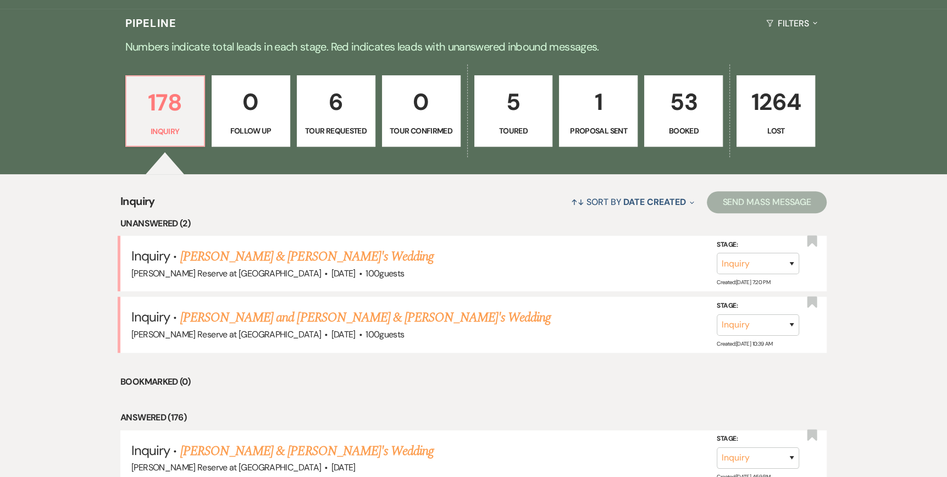
scroll to position [275, 0]
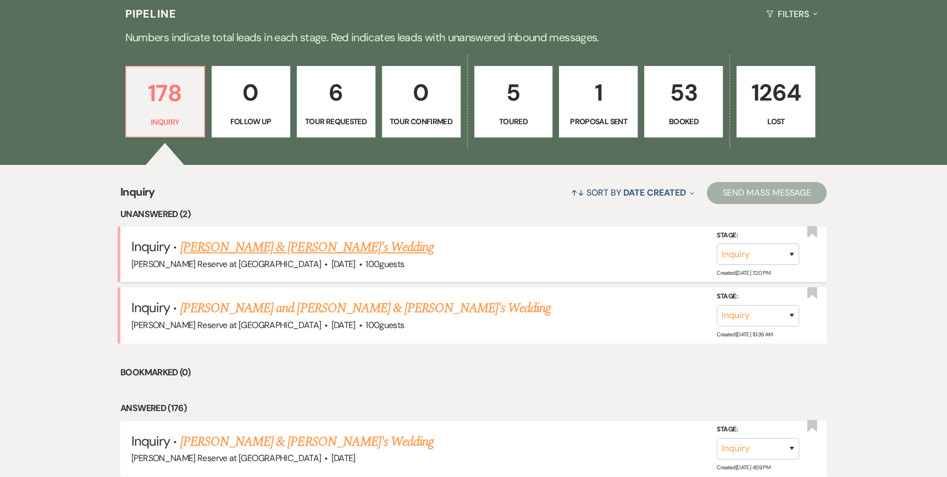
click at [259, 241] on link "[PERSON_NAME] & [PERSON_NAME]'s Wedding" at bounding box center [307, 248] width 254 height 20
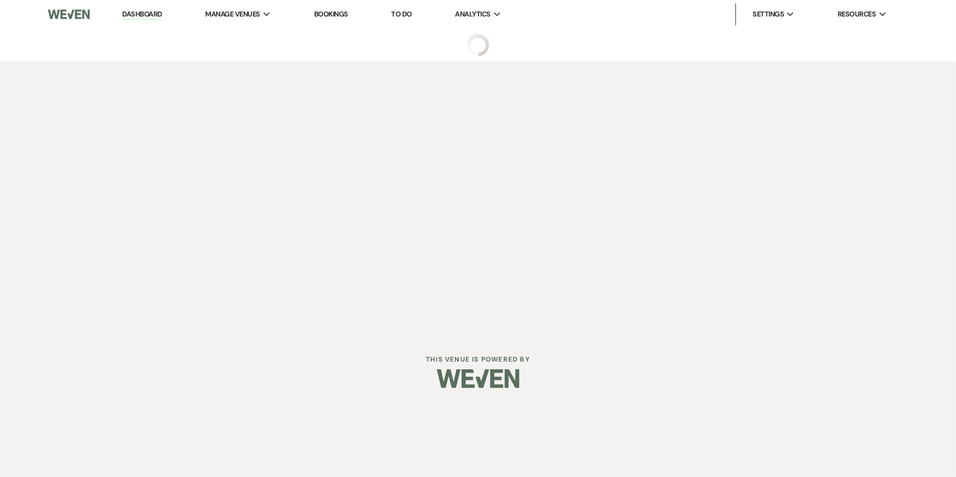
select select "5"
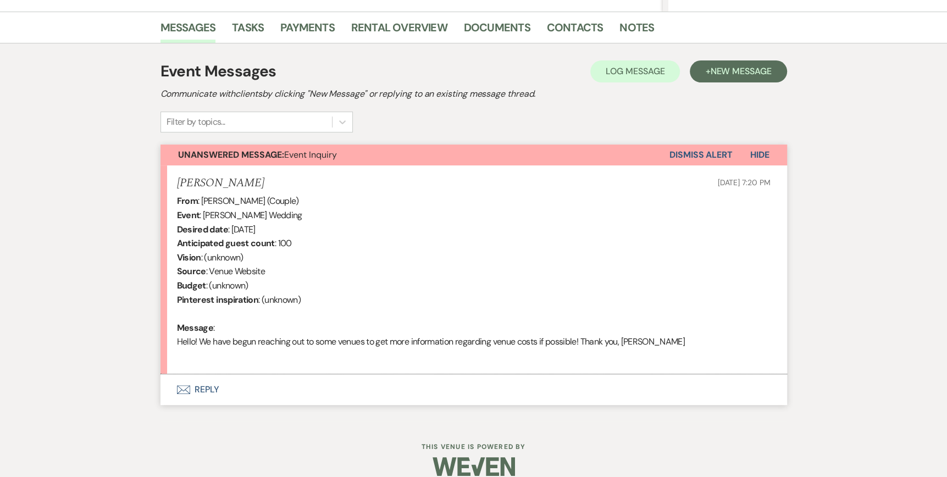
scroll to position [279, 0]
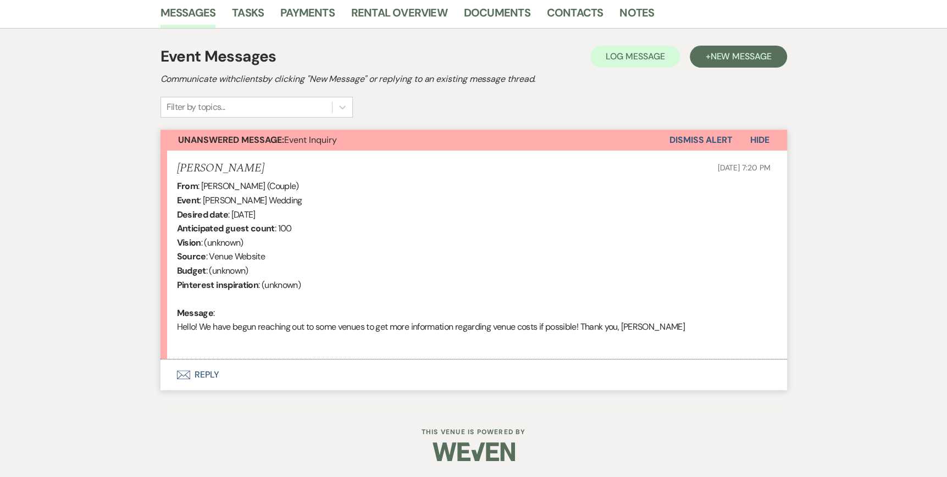
click at [177, 373] on icon "Envelope" at bounding box center [183, 375] width 13 height 9
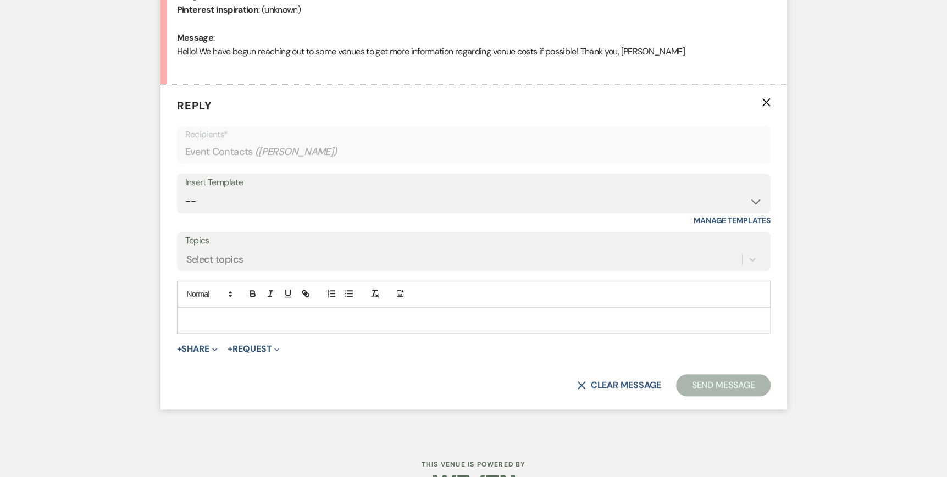
scroll to position [563, 0]
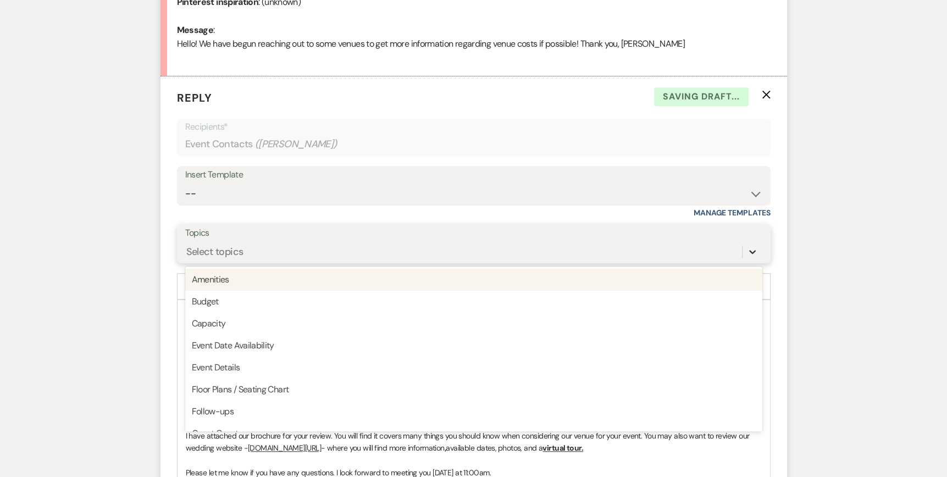
click at [752, 251] on icon at bounding box center [752, 252] width 7 height 4
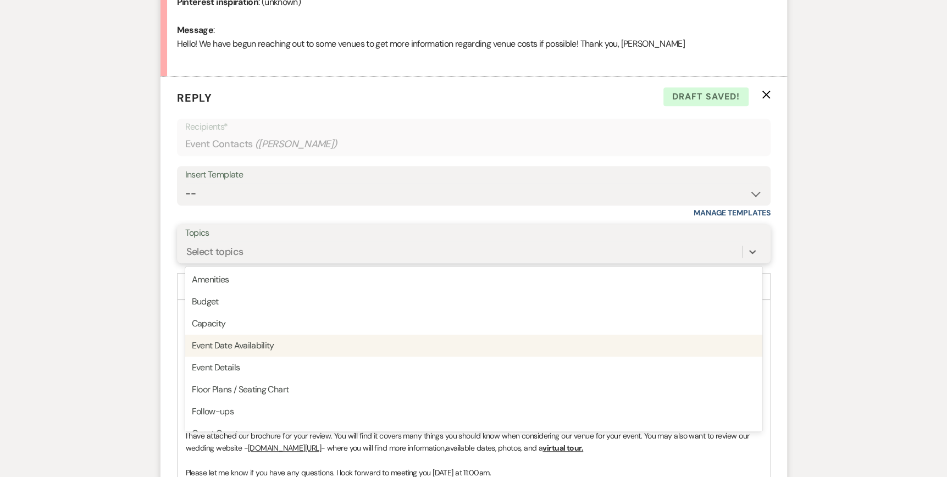
click at [336, 350] on div "Event Date Availability" at bounding box center [473, 346] width 577 height 22
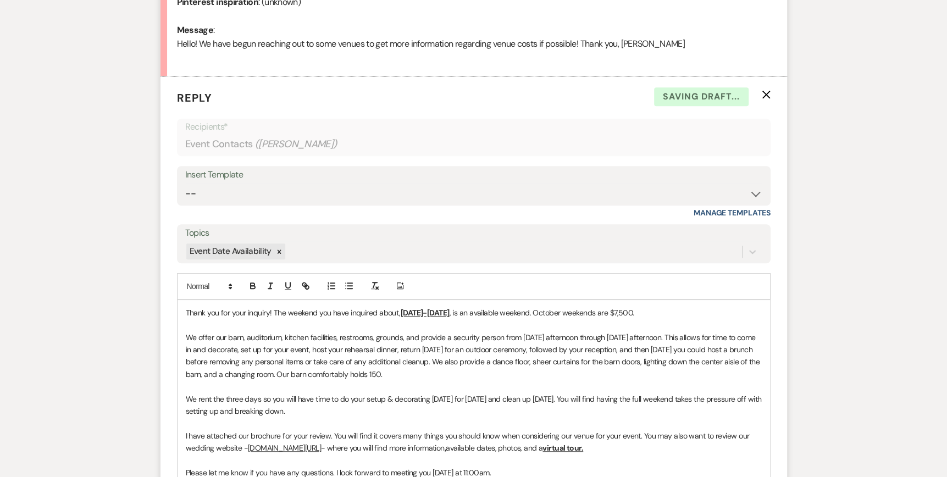
click at [184, 310] on div "Thank you for your inquiry! The weekend you have inquired about, October 9-11, …" at bounding box center [474, 430] width 593 height 260
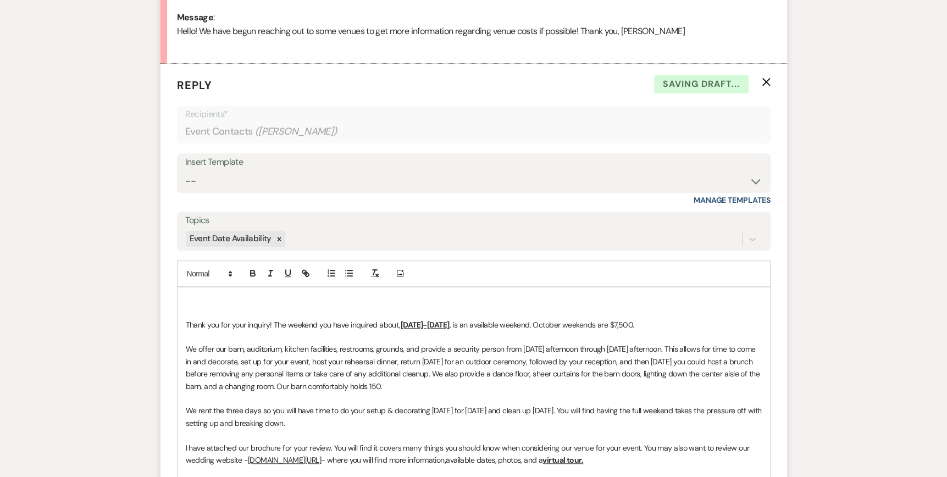
scroll to position [588, 0]
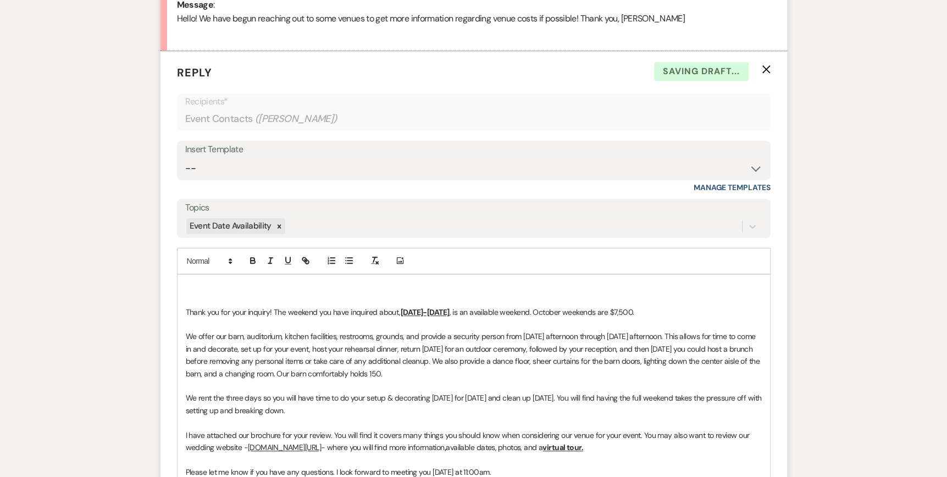
click at [191, 284] on p at bounding box center [474, 288] width 576 height 12
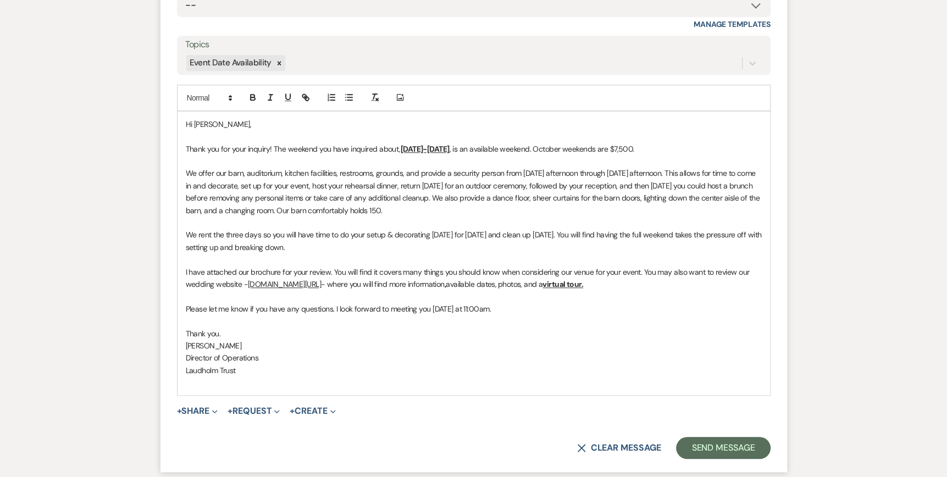
scroll to position [753, 0]
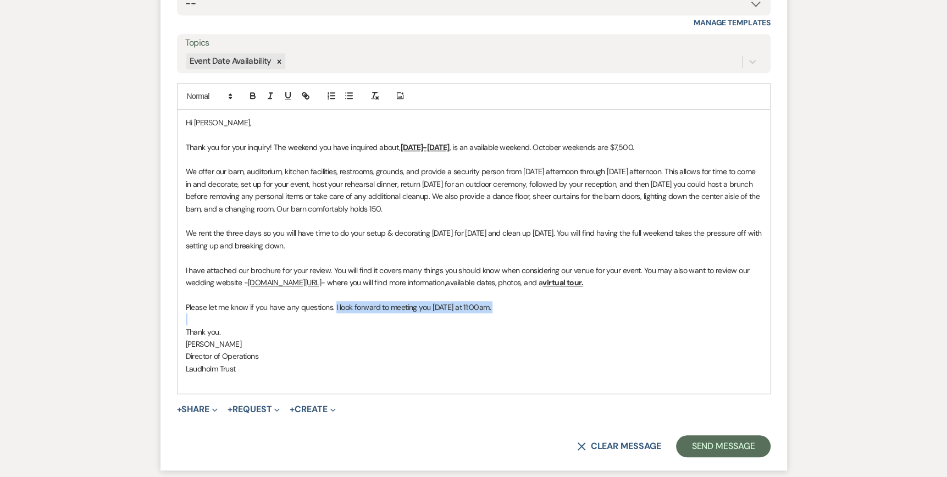
drag, startPoint x: 334, startPoint y: 304, endPoint x: 561, endPoint y: 320, distance: 227.7
click at [561, 320] on div "Hi Zoe, Thank you for your inquiry! The weekend you have inquired about, Octobe…" at bounding box center [474, 252] width 593 height 284
click at [211, 412] on button "+ Share Expand" at bounding box center [197, 409] width 41 height 9
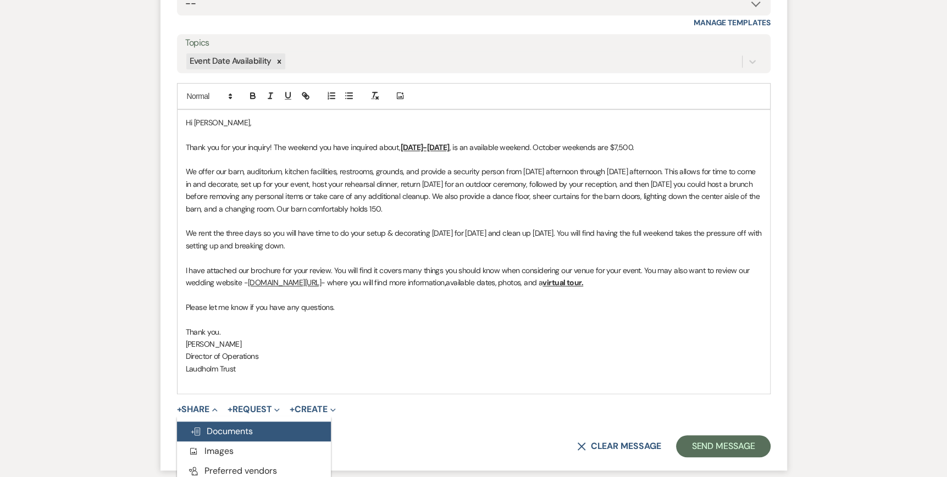
click at [207, 432] on span "Doc Upload Documents" at bounding box center [221, 432] width 63 height 12
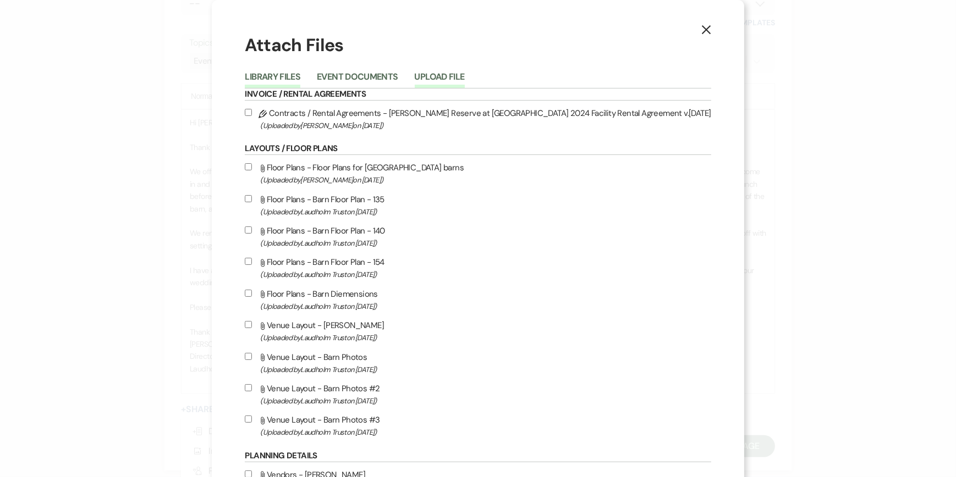
click at [465, 75] on button "Upload File" at bounding box center [440, 80] width 50 height 15
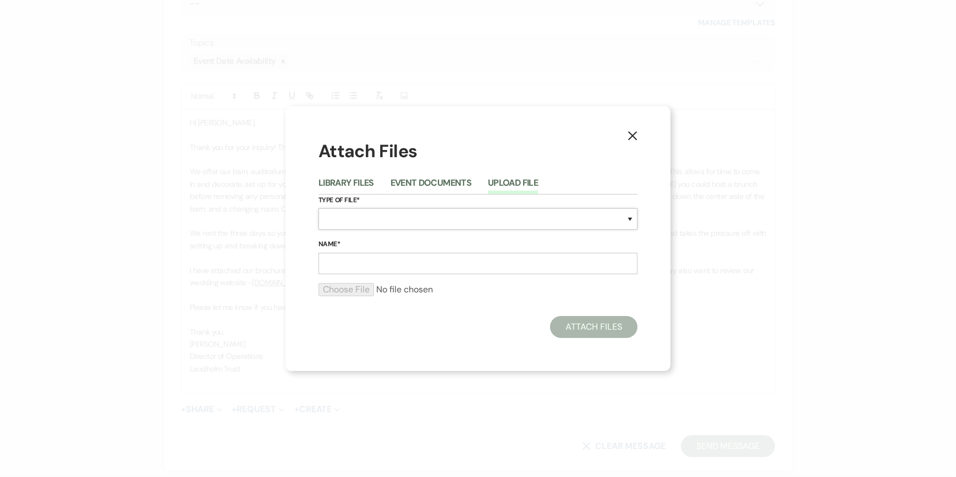
click at [328, 220] on select "Special Event Insurance Vendor Certificate of Insurance Contracts / Rental Agre…" at bounding box center [477, 218] width 319 height 21
select select "43"
click at [318, 208] on select "Special Event Insurance Vendor Certificate of Insurance Contracts / Rental Agre…" at bounding box center [477, 218] width 319 height 21
click at [322, 262] on input "Name*" at bounding box center [477, 263] width 319 height 21
type input "Wedding Brochure"
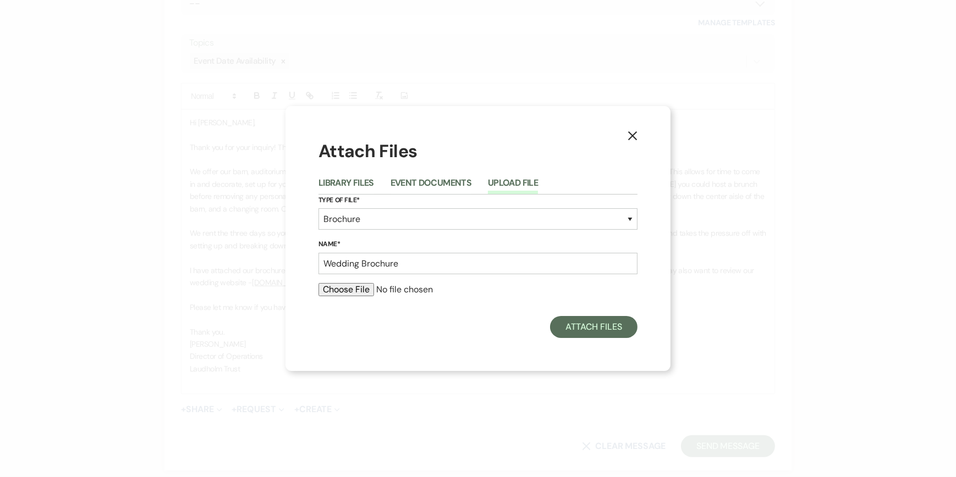
click at [346, 289] on input "file" at bounding box center [477, 289] width 319 height 13
type input "C:\fakepath\Wedding Brochure 2025.pdf"
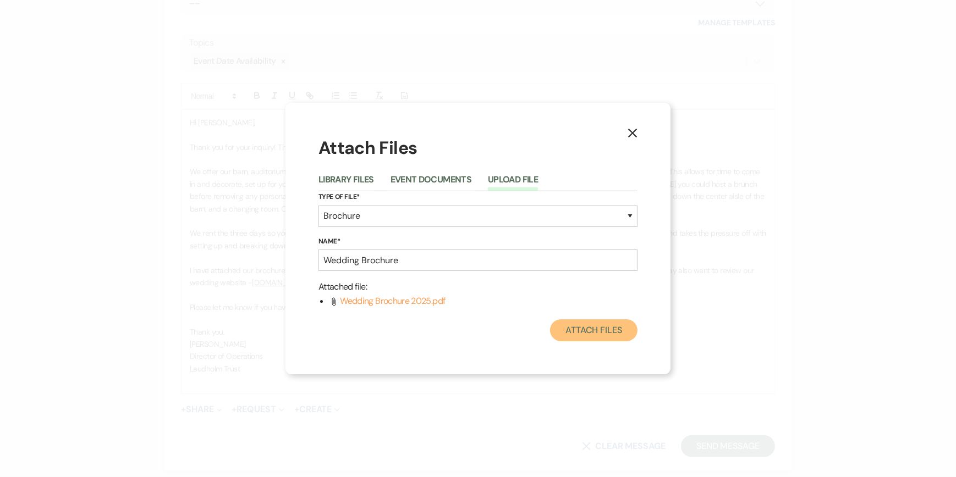
click at [592, 329] on button "Attach Files" at bounding box center [593, 330] width 87 height 22
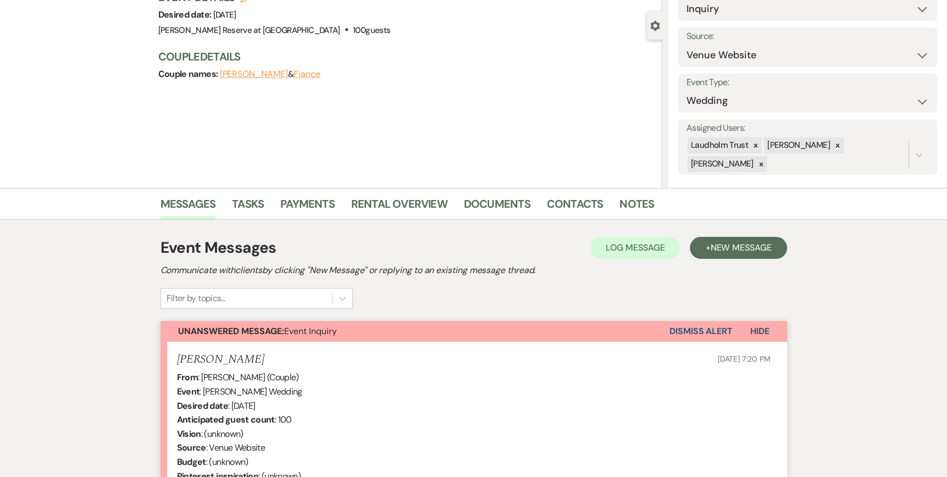
scroll to position [0, 0]
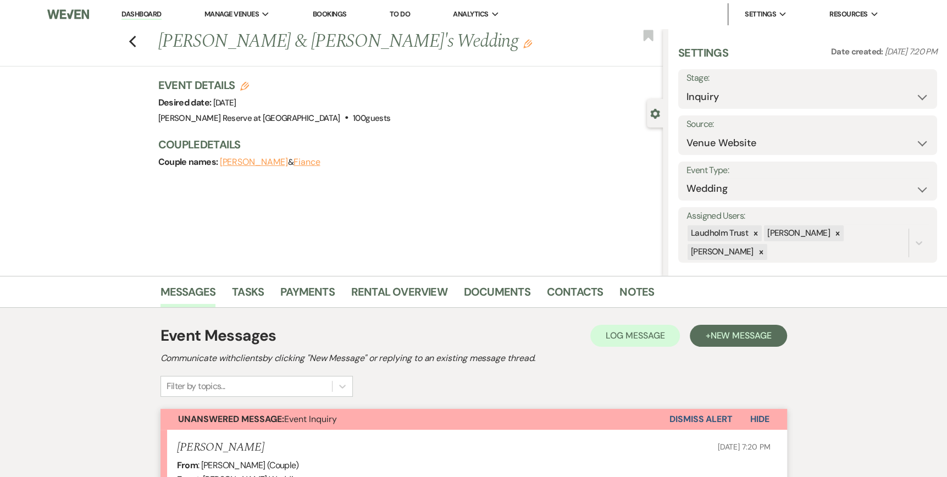
click at [142, 18] on link "Dashboard" at bounding box center [142, 14] width 40 height 10
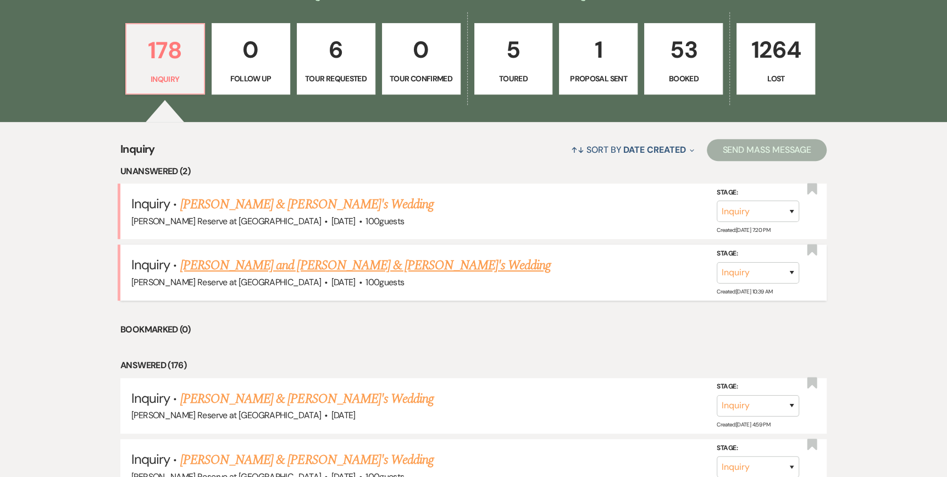
scroll to position [330, 0]
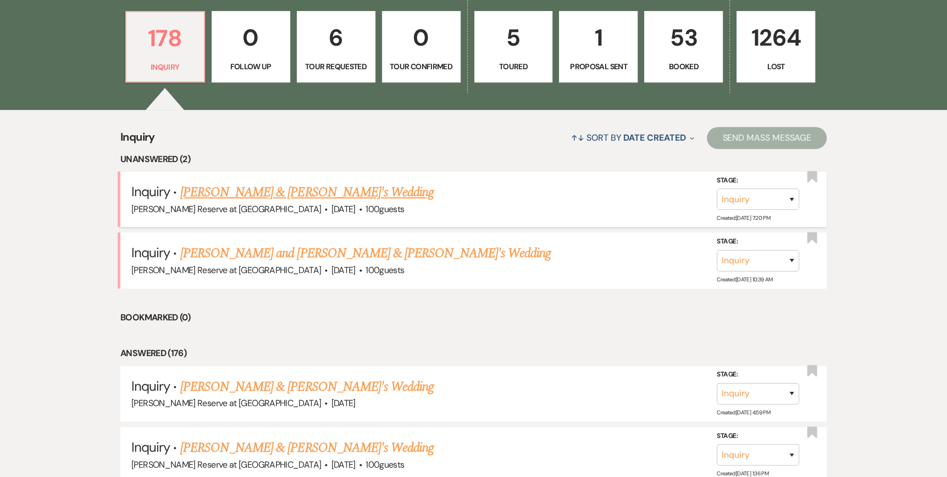
click at [256, 192] on link "[PERSON_NAME] & [PERSON_NAME]'s Wedding" at bounding box center [307, 193] width 254 height 20
select select "5"
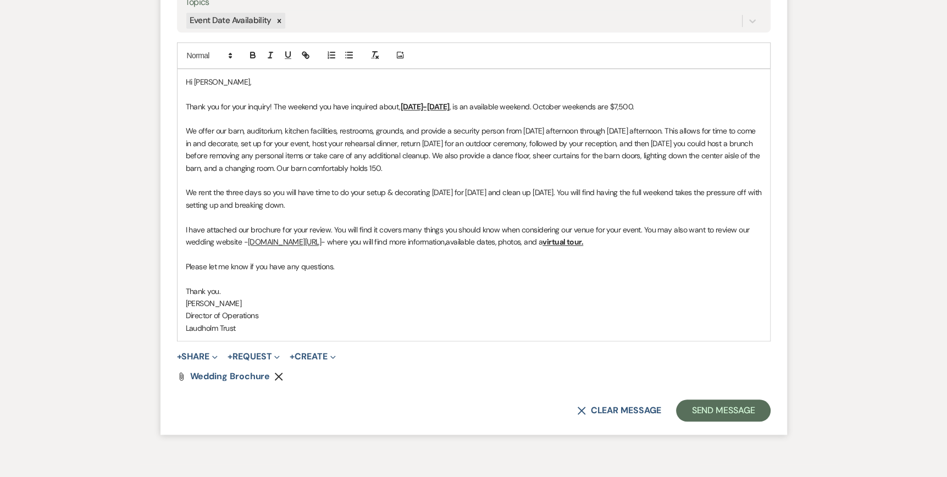
scroll to position [851, 0]
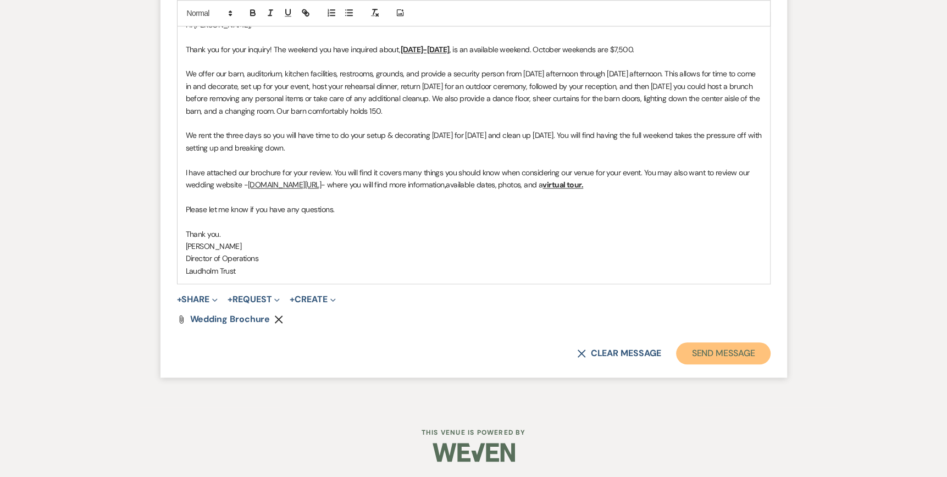
click at [692, 357] on button "Send Message" at bounding box center [723, 354] width 94 height 22
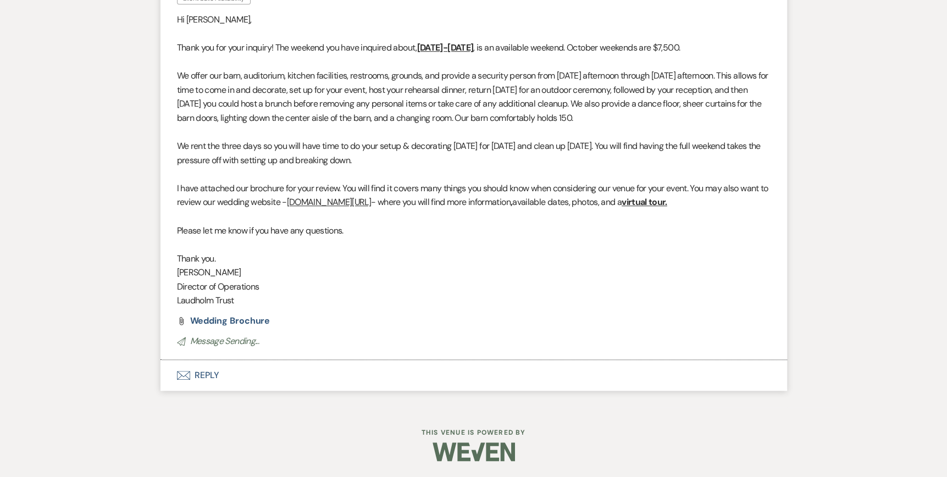
scroll to position [0, 0]
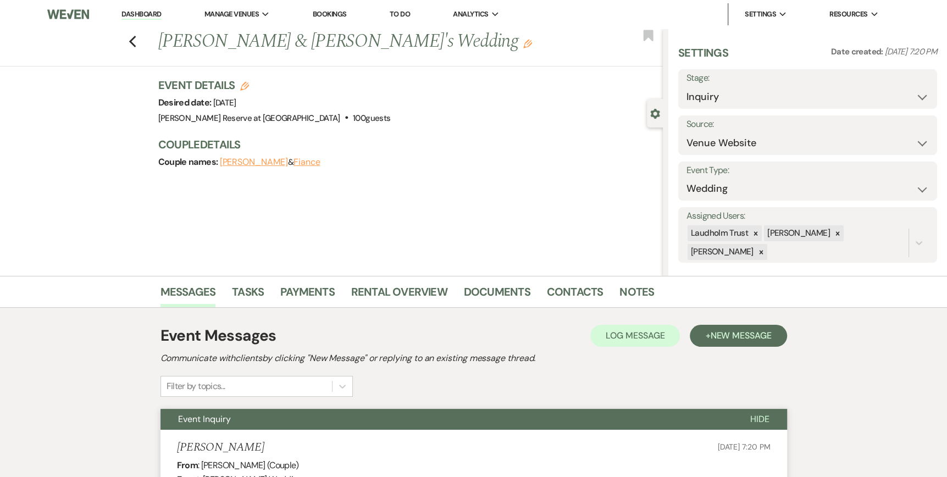
click at [144, 14] on link "Dashboard" at bounding box center [142, 14] width 40 height 10
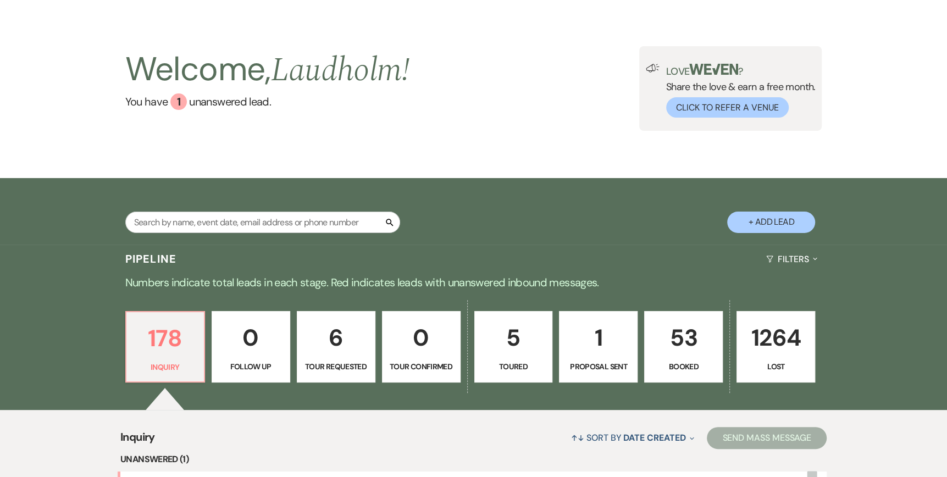
scroll to position [165, 0]
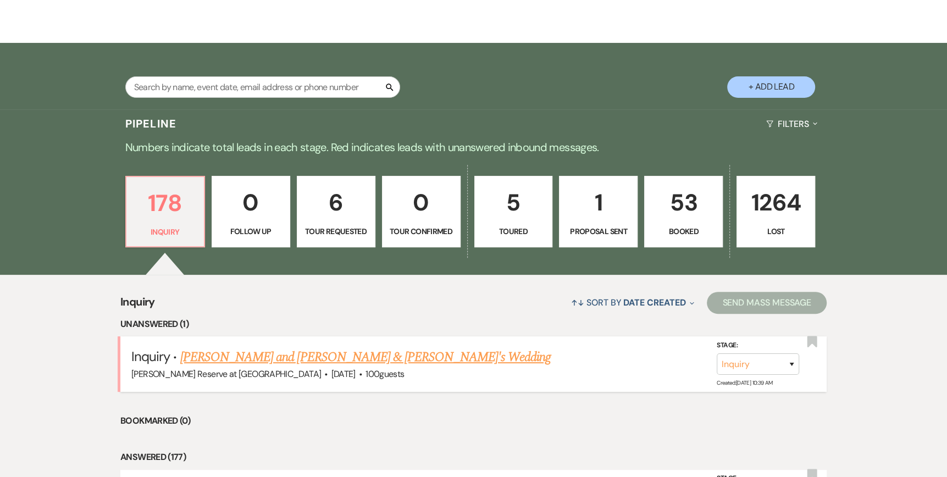
click at [317, 356] on link "[PERSON_NAME] and [PERSON_NAME] & [PERSON_NAME]'s Wedding" at bounding box center [365, 358] width 371 height 20
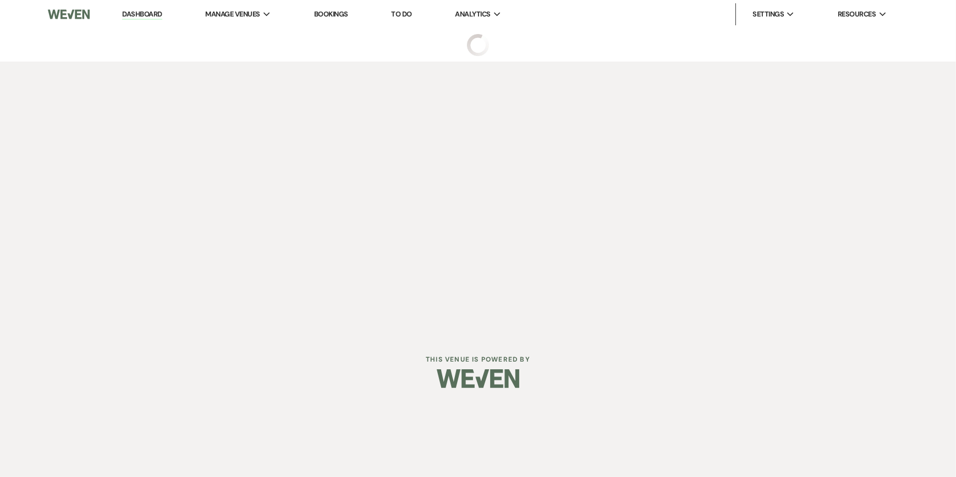
select select "5"
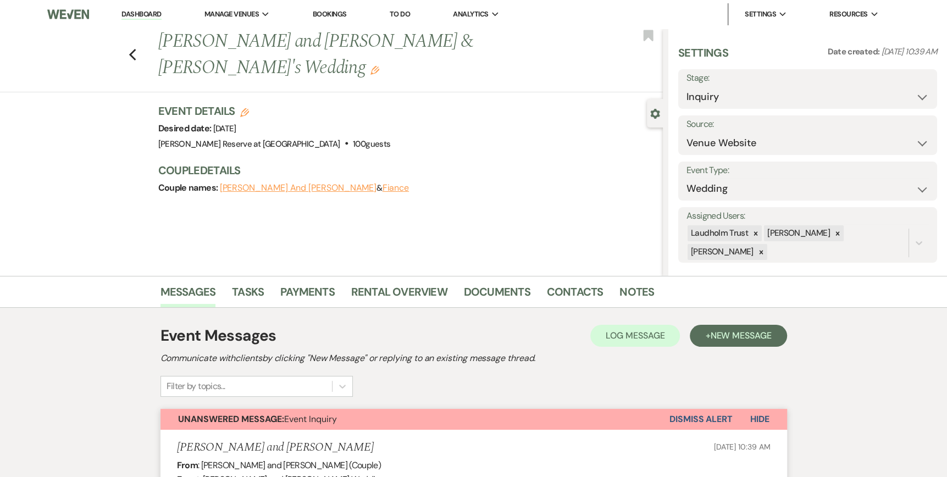
click at [683, 414] on button "Dismiss Alert" at bounding box center [701, 419] width 63 height 21
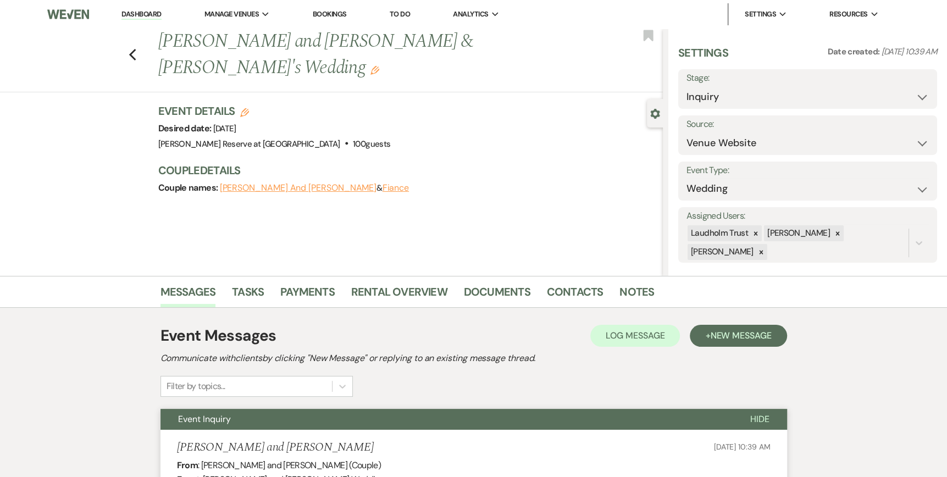
click at [329, 13] on link "Bookings" at bounding box center [330, 13] width 34 height 9
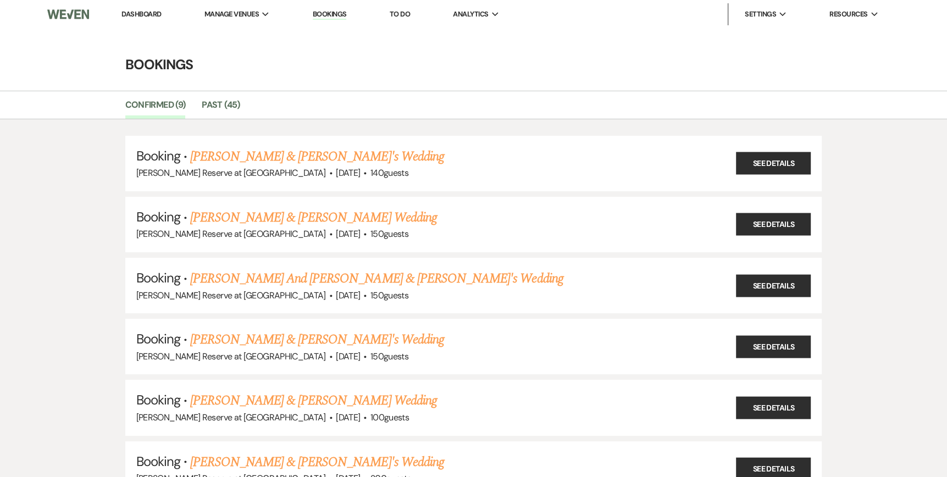
click at [141, 15] on link "Dashboard" at bounding box center [142, 13] width 40 height 9
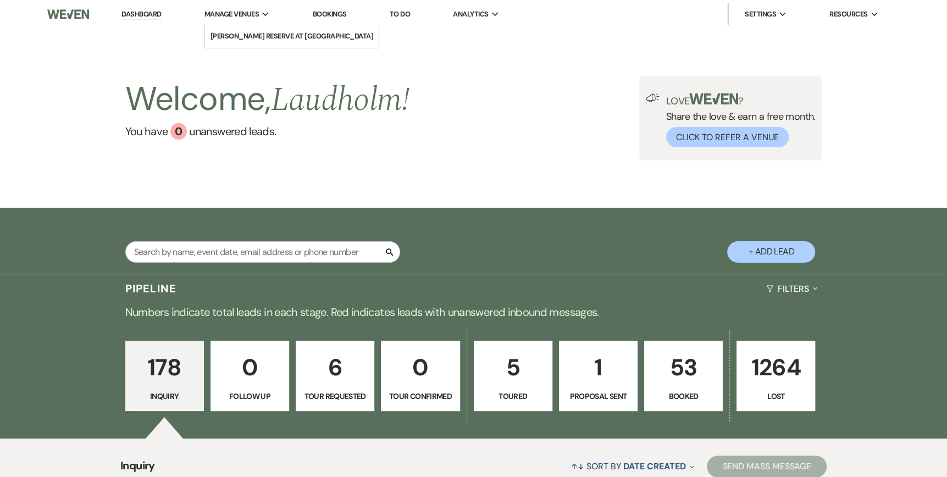
click at [254, 15] on span "Manage Venues" at bounding box center [232, 14] width 54 height 11
click at [265, 13] on use at bounding box center [265, 14] width 7 height 4
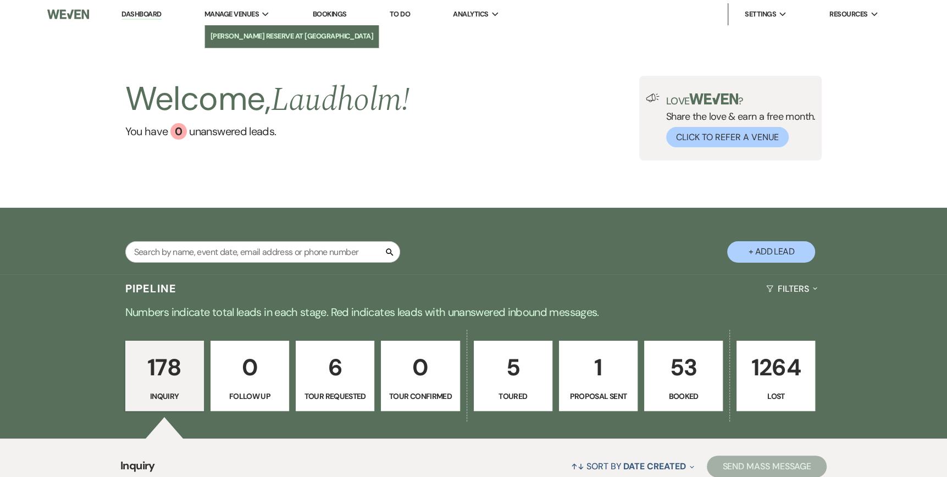
click at [251, 36] on li "[PERSON_NAME] Reserve at [GEOGRAPHIC_DATA]" at bounding box center [292, 36] width 163 height 11
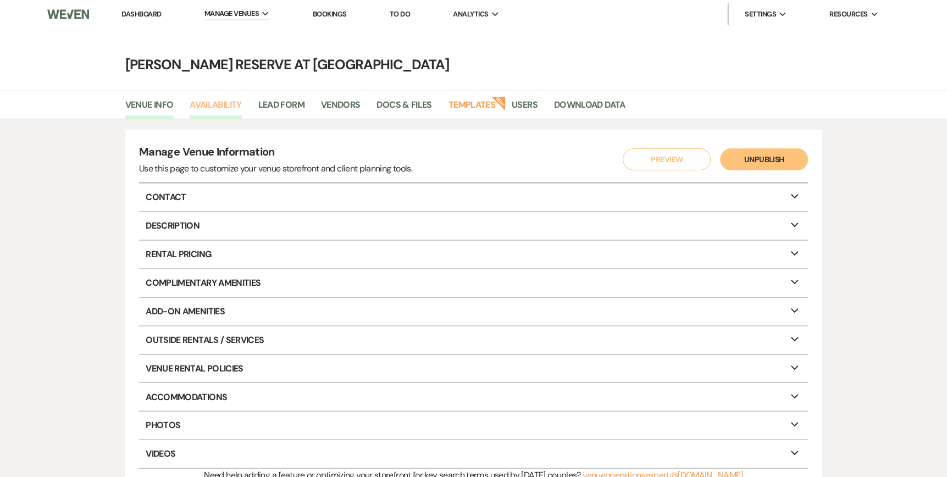
click at [222, 109] on link "Availability" at bounding box center [216, 108] width 52 height 21
select select "2"
select select "2026"
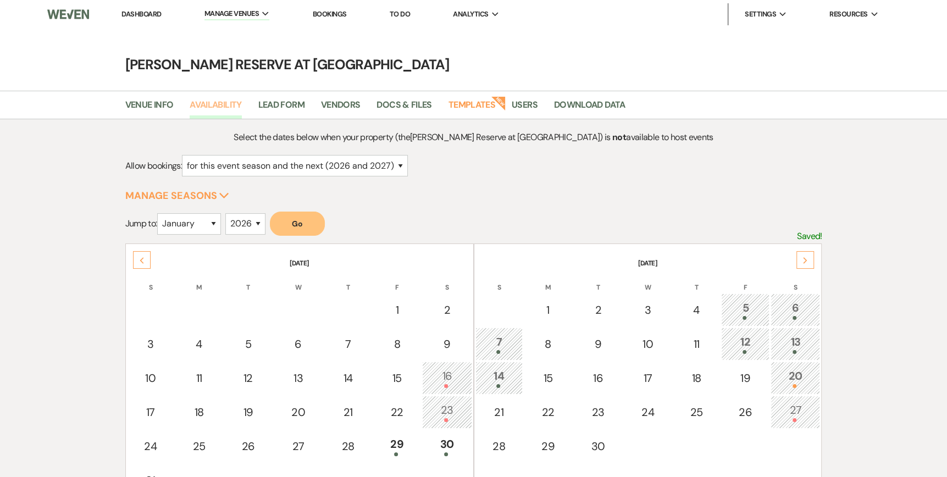
scroll to position [55, 0]
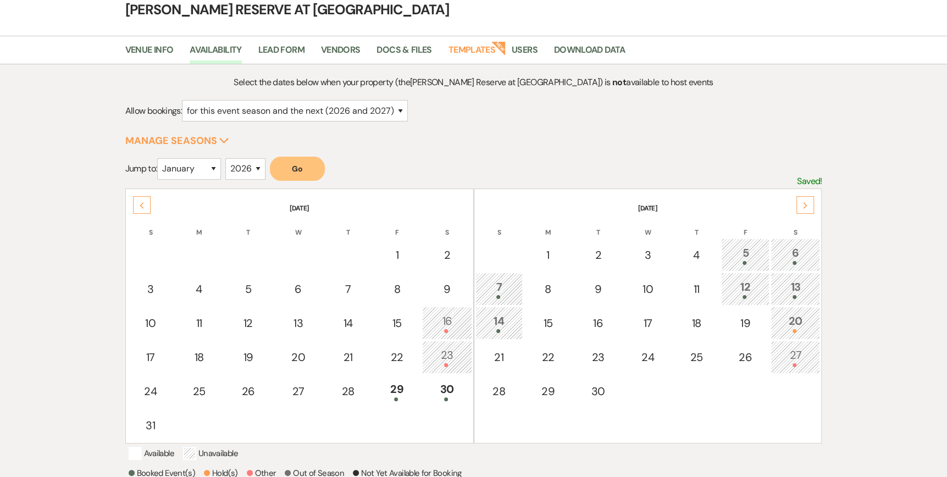
click at [792, 323] on div "20" at bounding box center [795, 323] width 37 height 20
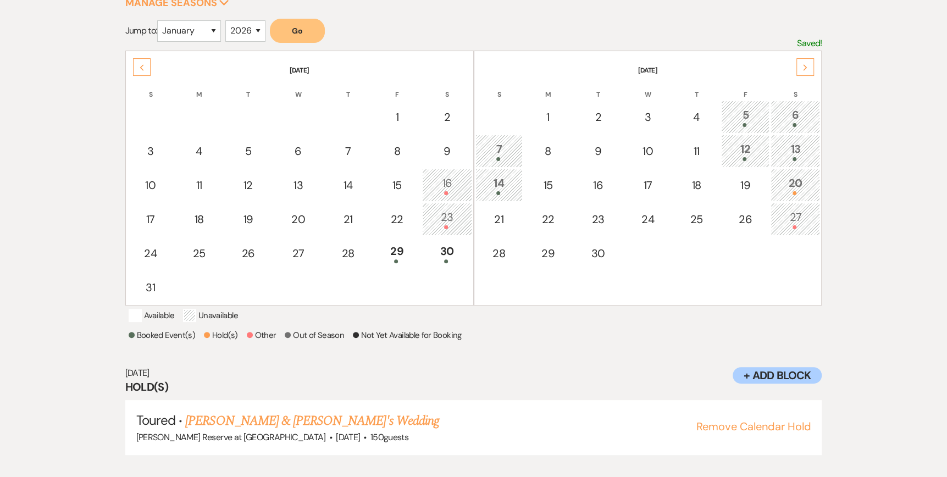
scroll to position [204, 0]
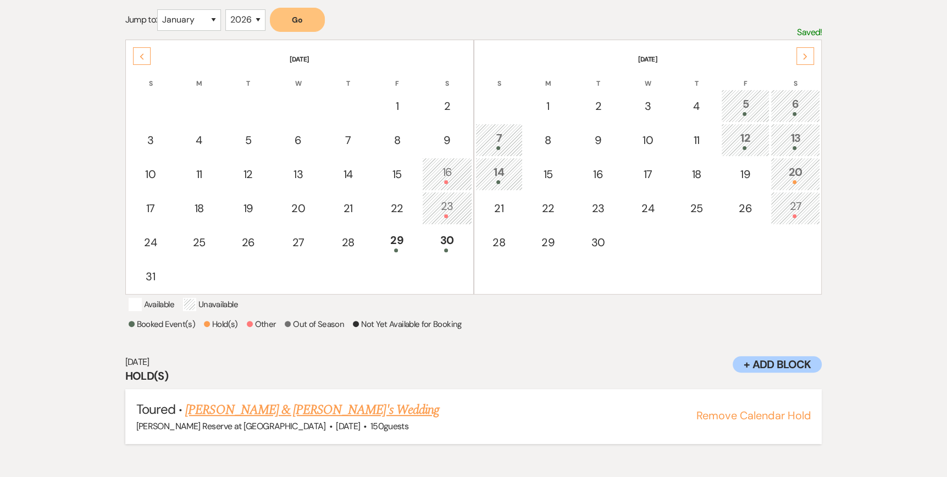
click at [275, 420] on link "Cherith Bell & Fiance's Wedding" at bounding box center [312, 410] width 254 height 20
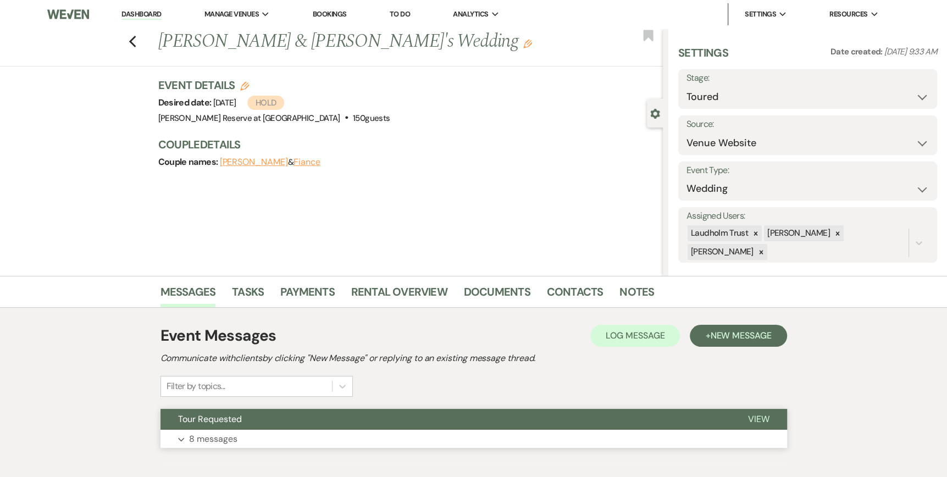
click at [756, 420] on span "View" at bounding box center [758, 420] width 21 height 12
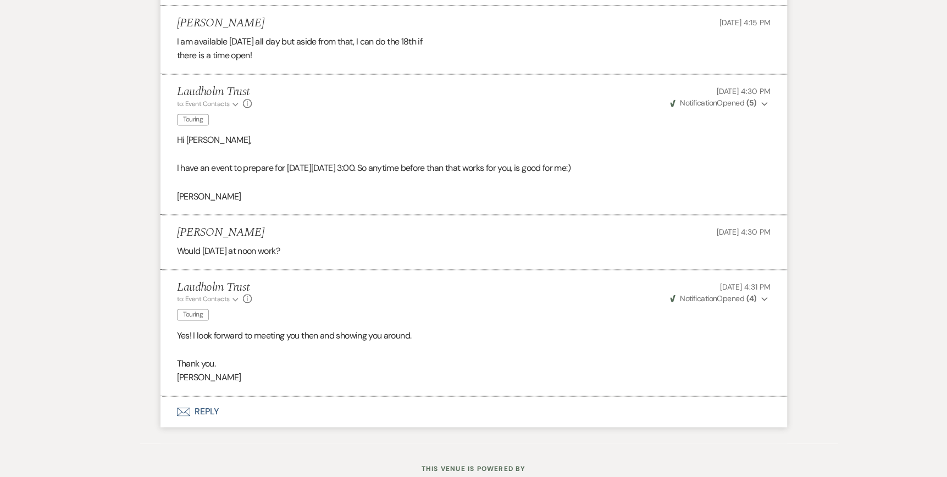
scroll to position [1271, 0]
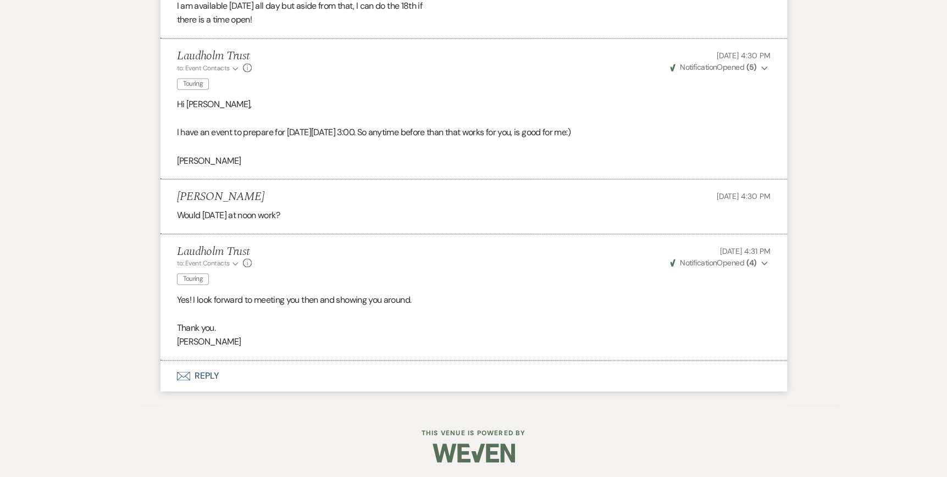
click at [180, 373] on use "button" at bounding box center [183, 376] width 13 height 9
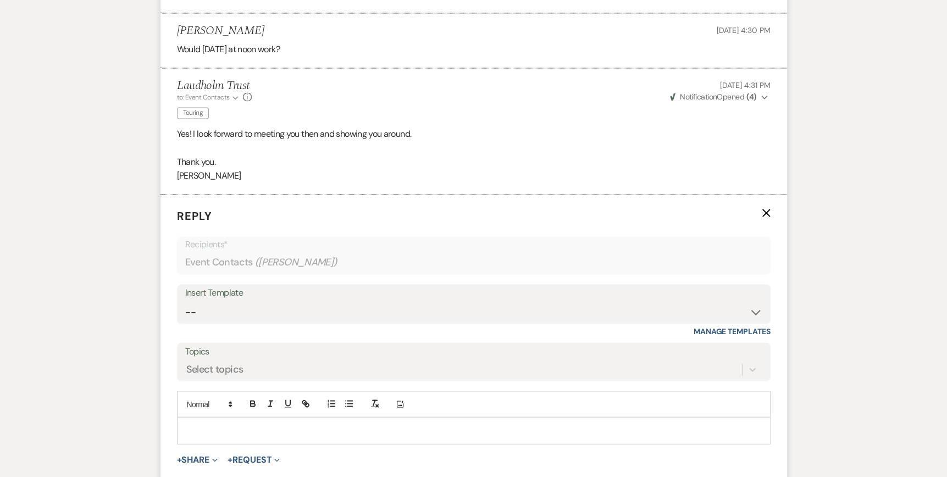
scroll to position [1481, 0]
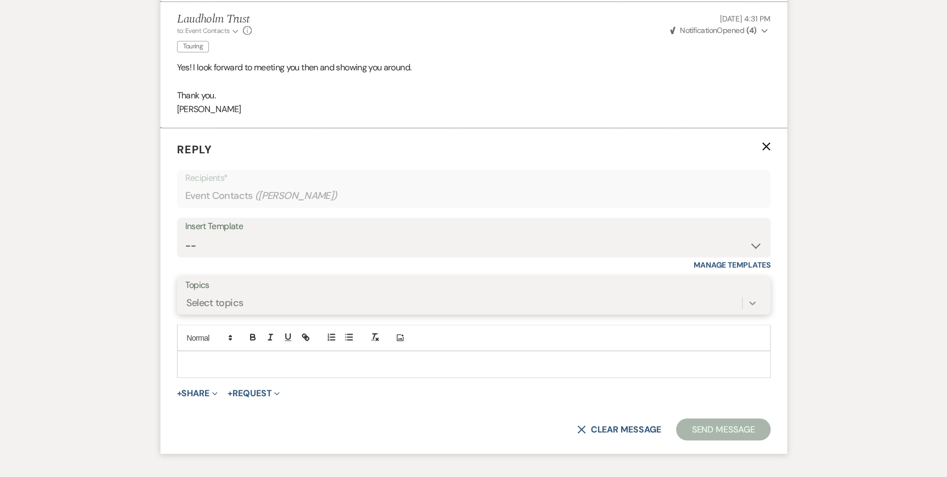
click at [756, 313] on div "Select topics" at bounding box center [473, 303] width 577 height 21
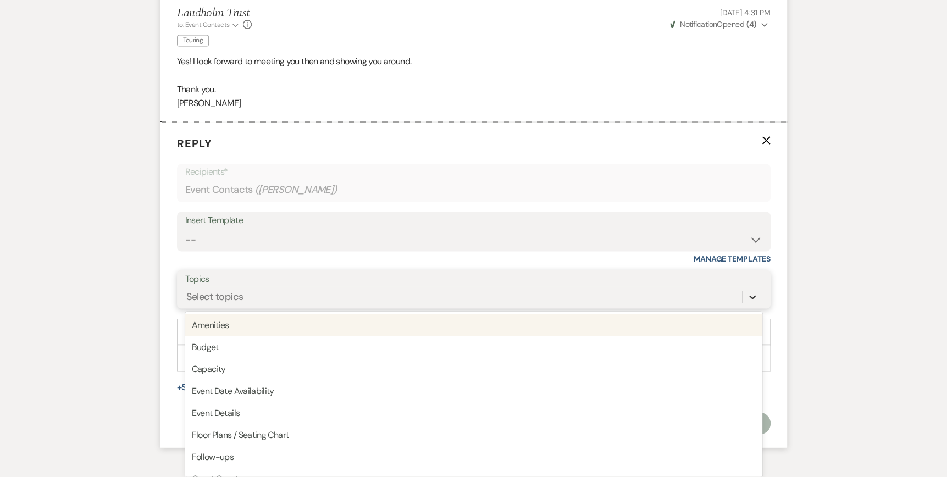
scroll to position [1512, 0]
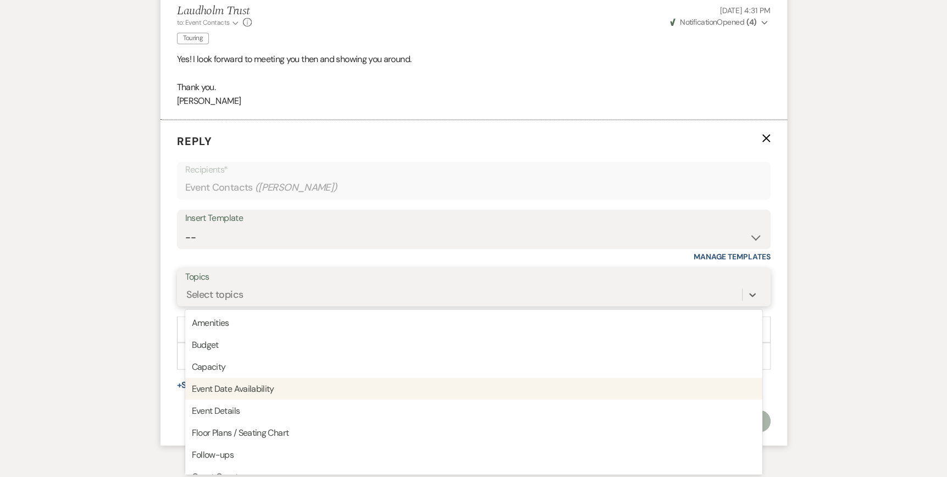
click at [378, 393] on div "Event Date Availability" at bounding box center [473, 389] width 577 height 22
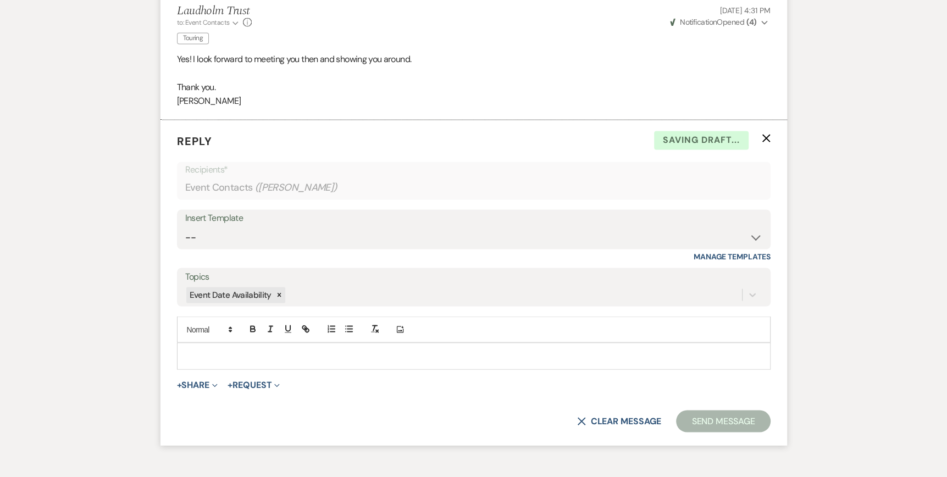
click at [179, 350] on div at bounding box center [474, 355] width 593 height 25
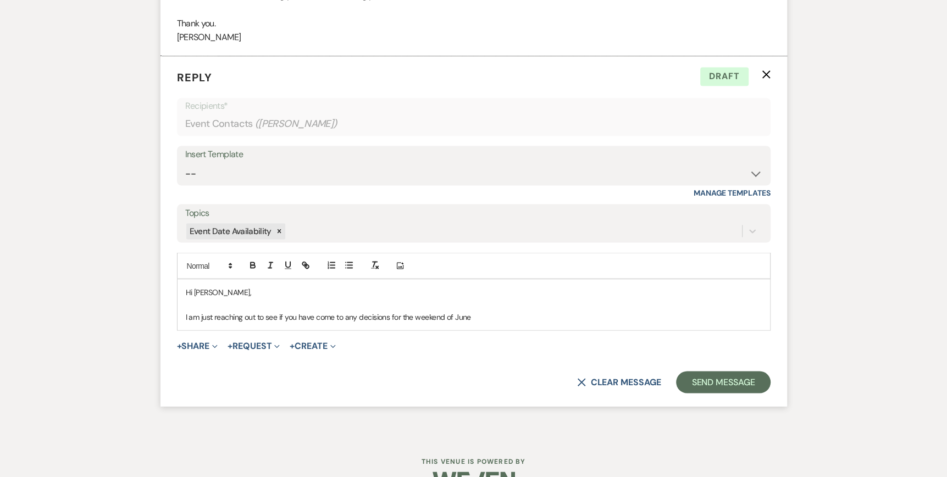
scroll to position [1580, 0]
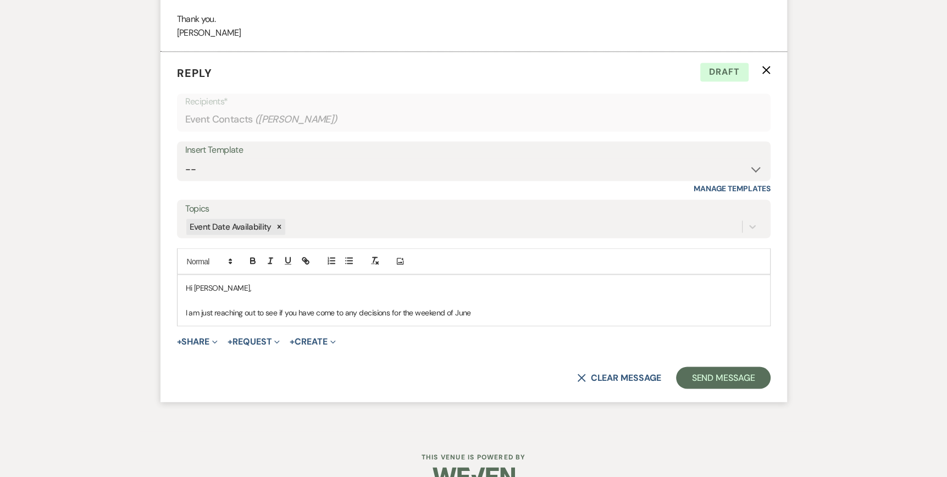
click at [486, 311] on p "I am just reaching out to see if you have come to any decisions for the weekend…" at bounding box center [474, 312] width 576 height 12
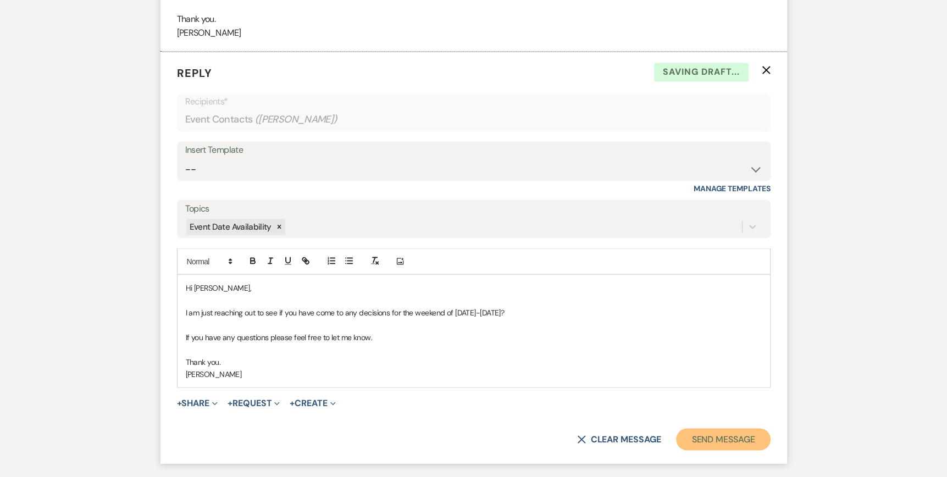
click at [694, 433] on button "Send Message" at bounding box center [723, 439] width 94 height 22
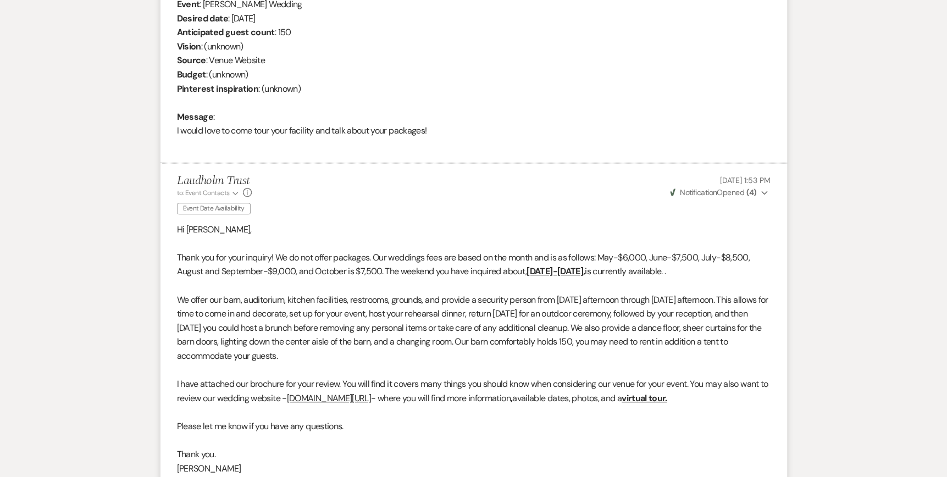
scroll to position [0, 0]
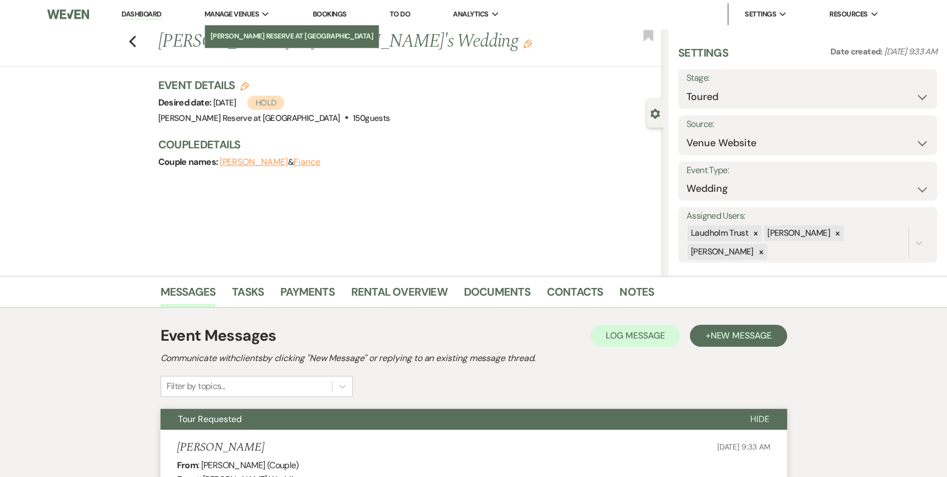
click at [247, 35] on li "[PERSON_NAME] Reserve at [GEOGRAPHIC_DATA]" at bounding box center [292, 36] width 163 height 11
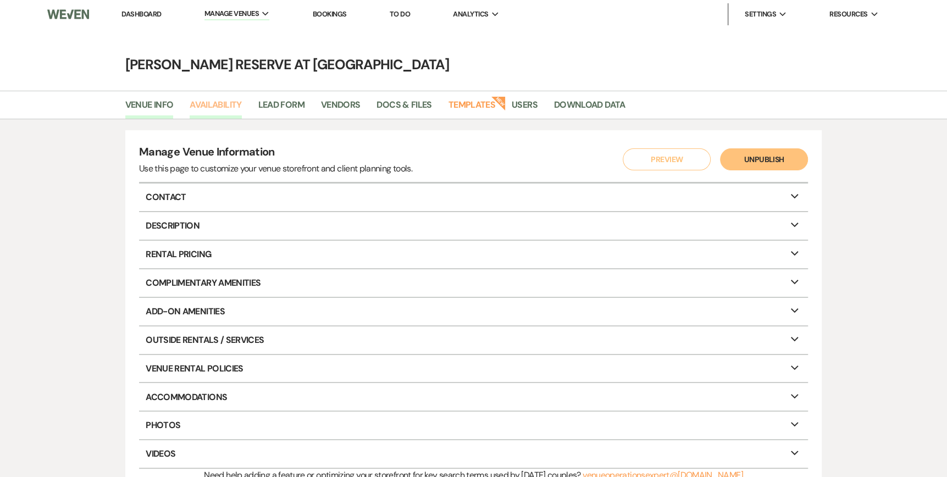
click at [218, 107] on link "Availability" at bounding box center [216, 108] width 52 height 21
select select "2"
select select "2026"
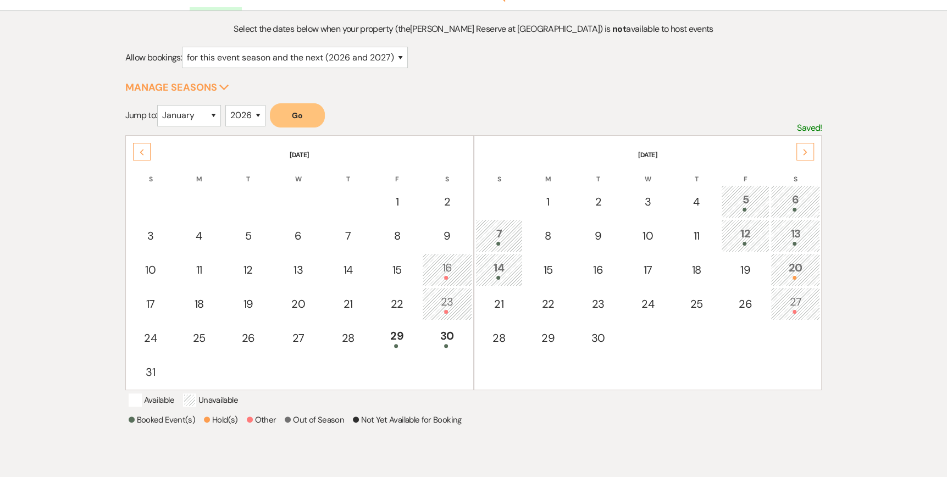
scroll to position [110, 0]
click at [803, 150] on icon "Next" at bounding box center [805, 150] width 5 height 7
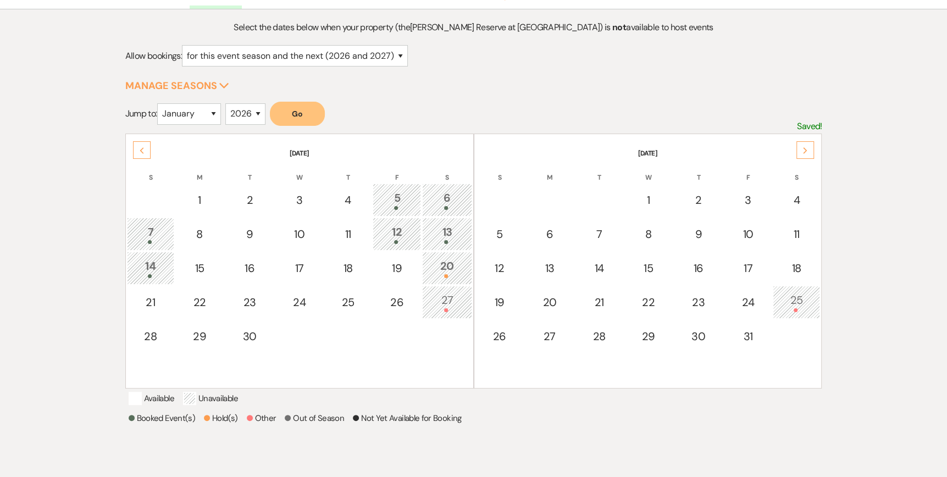
click at [445, 268] on div "20" at bounding box center [446, 268] width 37 height 20
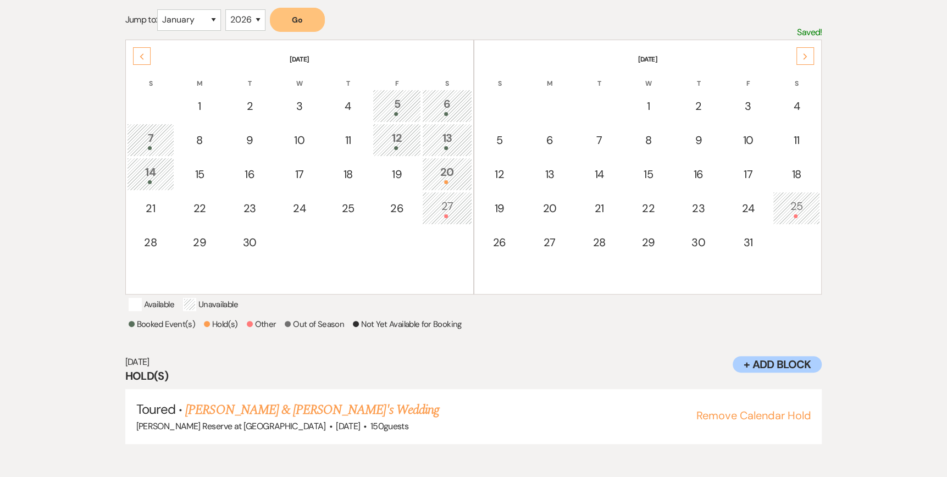
click at [790, 207] on div "25" at bounding box center [796, 208] width 35 height 20
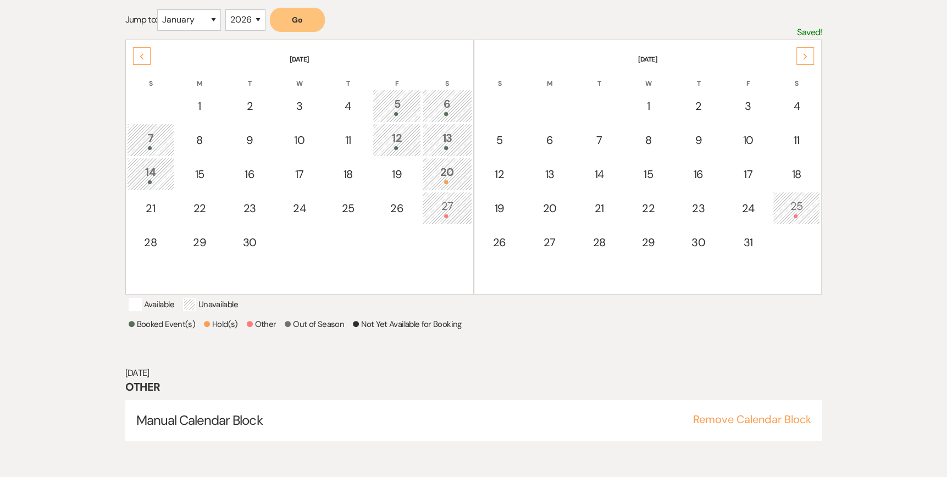
click at [806, 53] on icon "Next" at bounding box center [805, 56] width 5 height 7
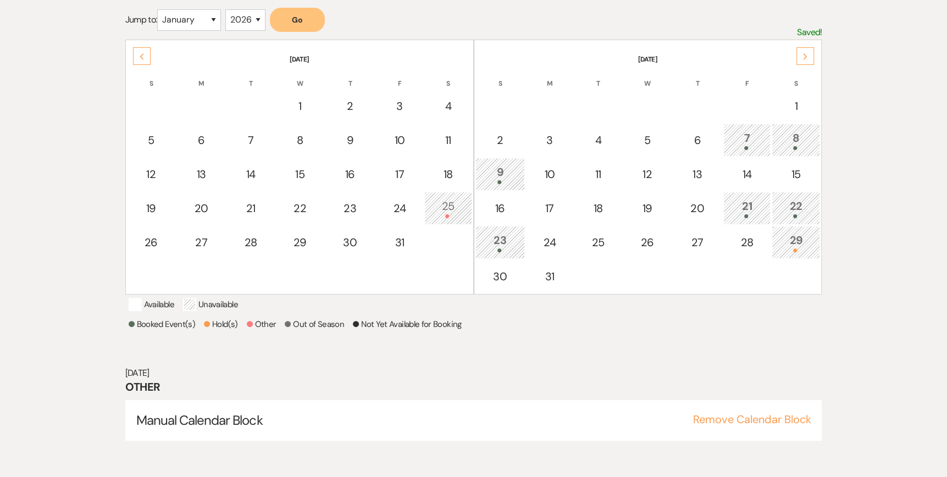
click at [804, 56] on use at bounding box center [806, 56] width 4 height 6
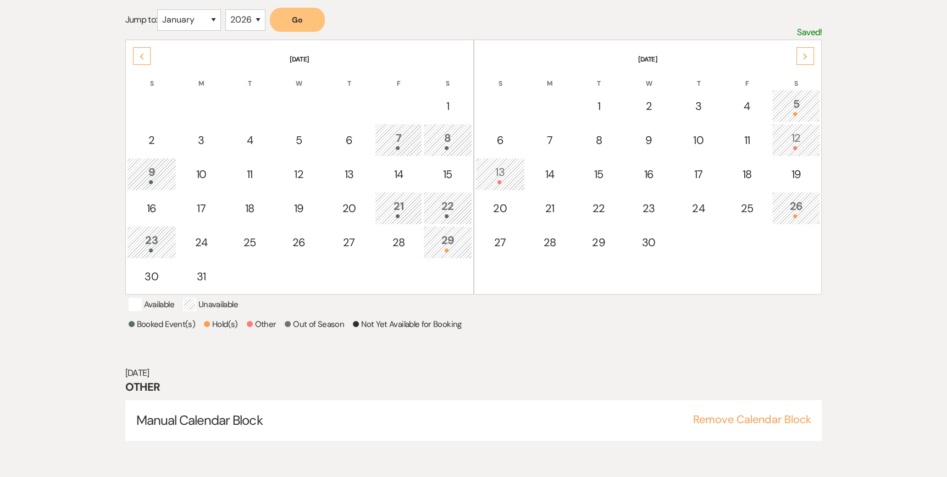
click at [796, 107] on div "5" at bounding box center [796, 106] width 36 height 20
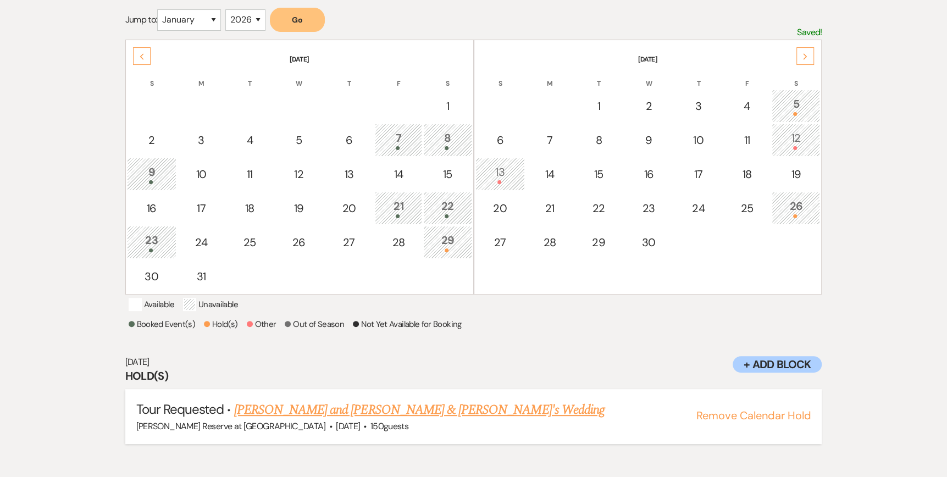
click at [321, 420] on link "[PERSON_NAME] and [PERSON_NAME] & [PERSON_NAME]'s Wedding" at bounding box center [419, 410] width 371 height 20
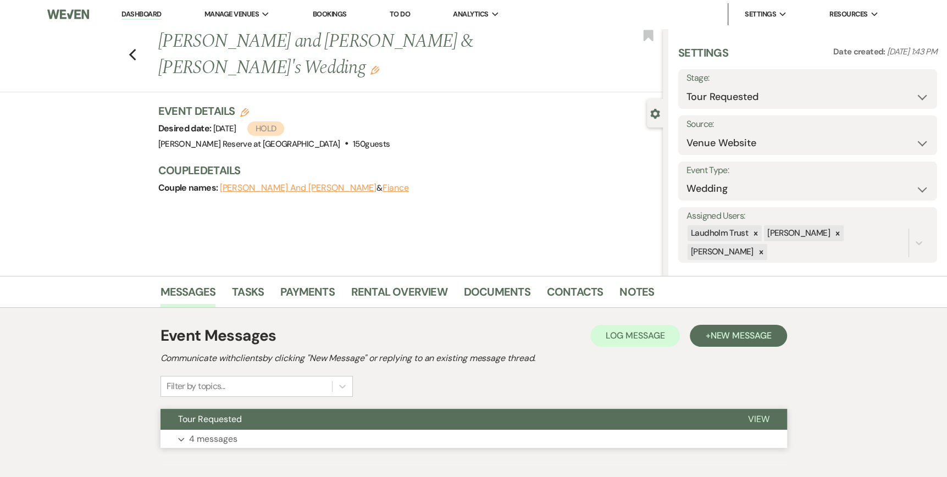
click at [762, 419] on span "View" at bounding box center [758, 420] width 21 height 12
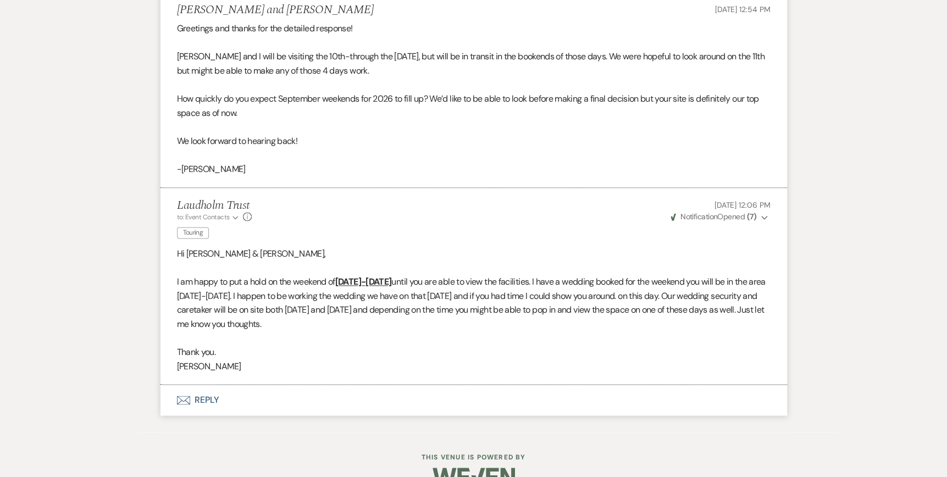
scroll to position [1115, 0]
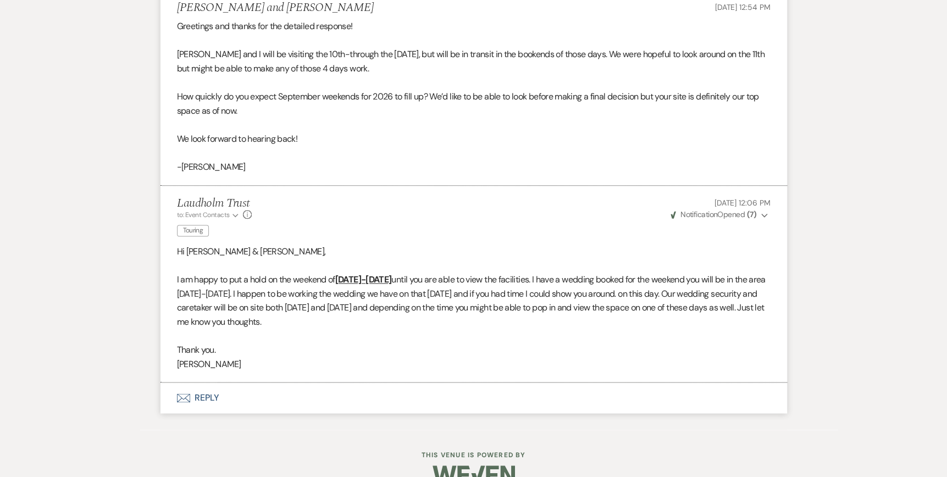
click at [190, 398] on use "button" at bounding box center [183, 398] width 13 height 9
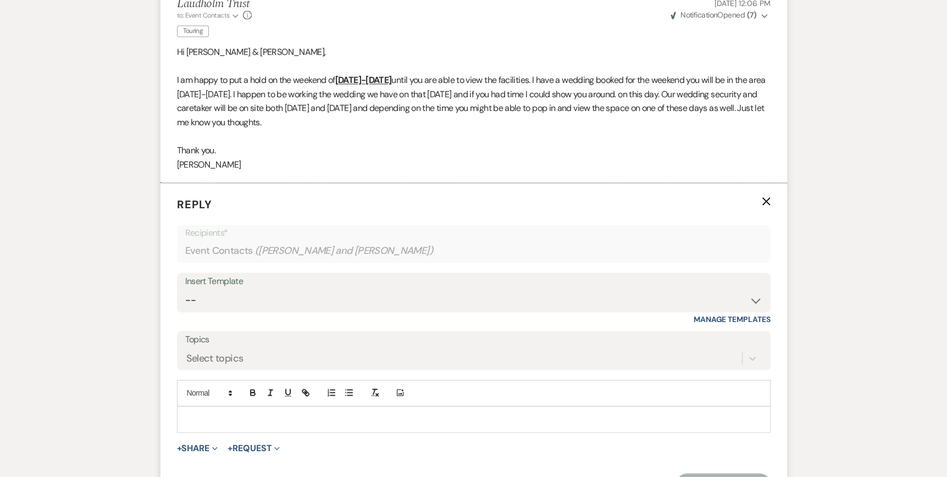
scroll to position [1347, 0]
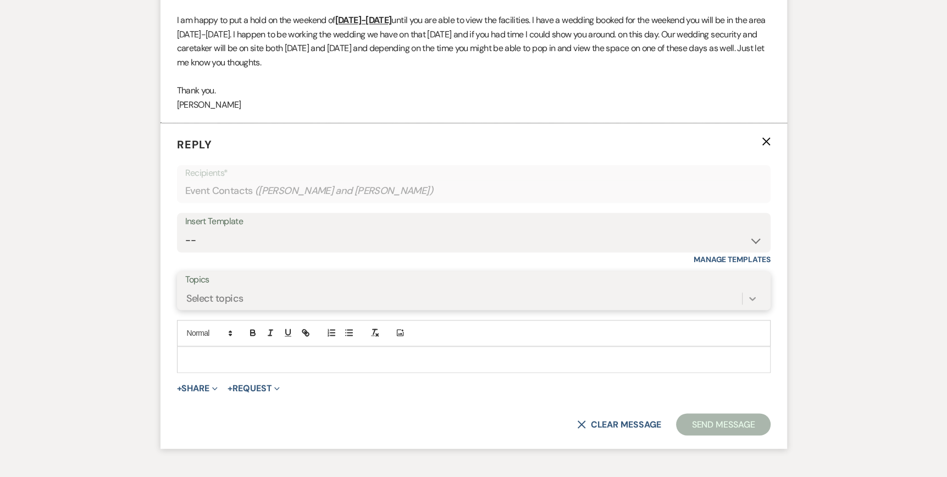
click at [756, 309] on div "Select topics" at bounding box center [473, 298] width 577 height 21
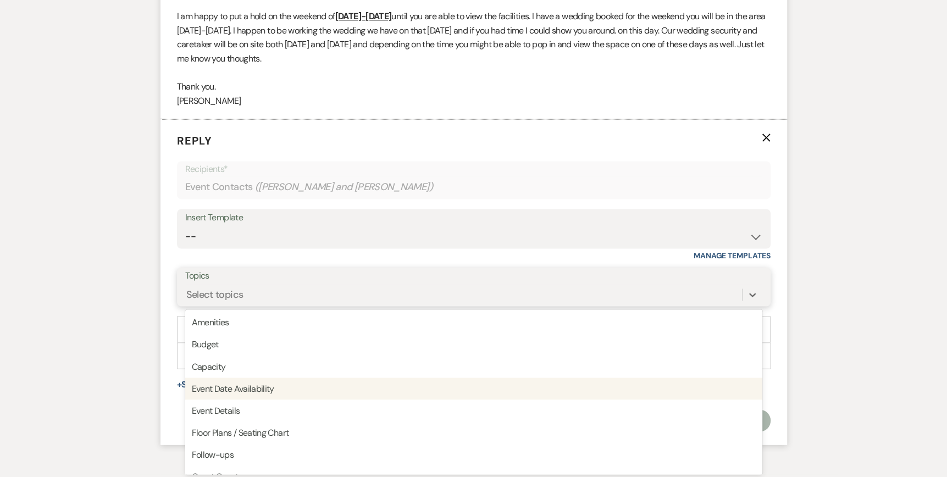
click at [439, 392] on div "Event Date Availability" at bounding box center [473, 389] width 577 height 22
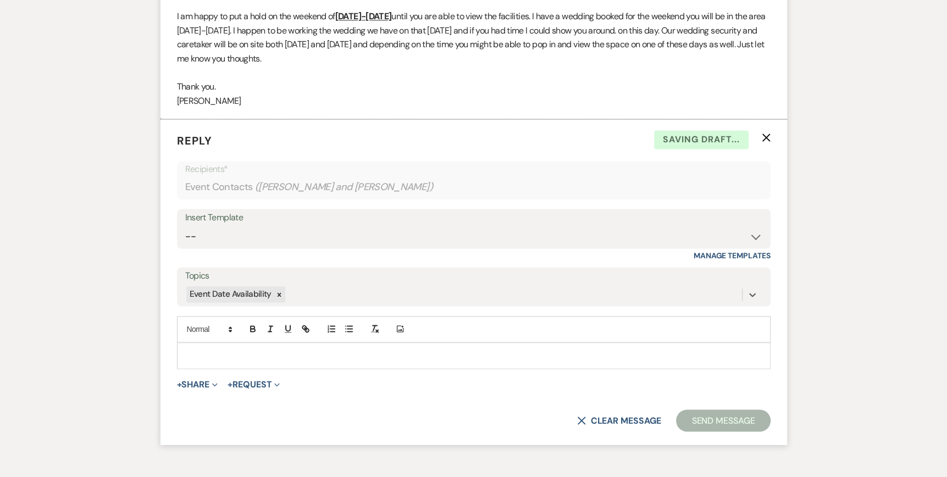
click at [191, 356] on p at bounding box center [474, 356] width 576 height 12
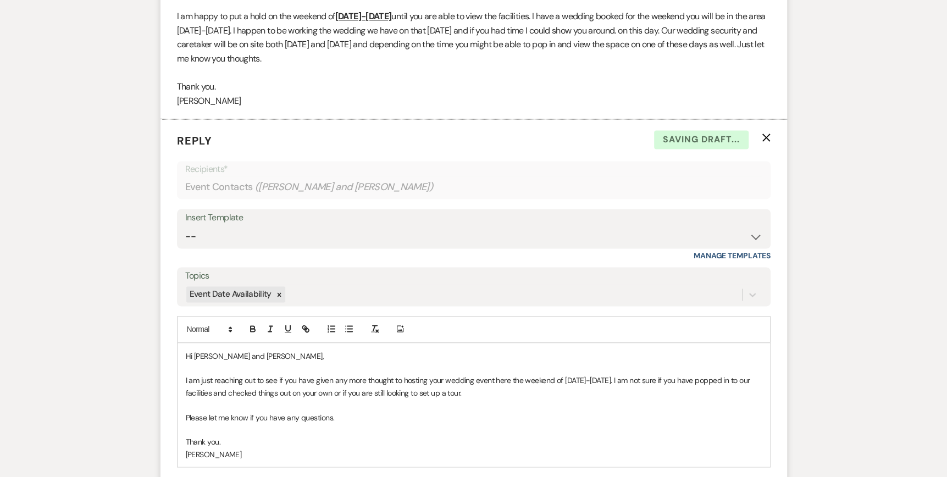
scroll to position [1489, 0]
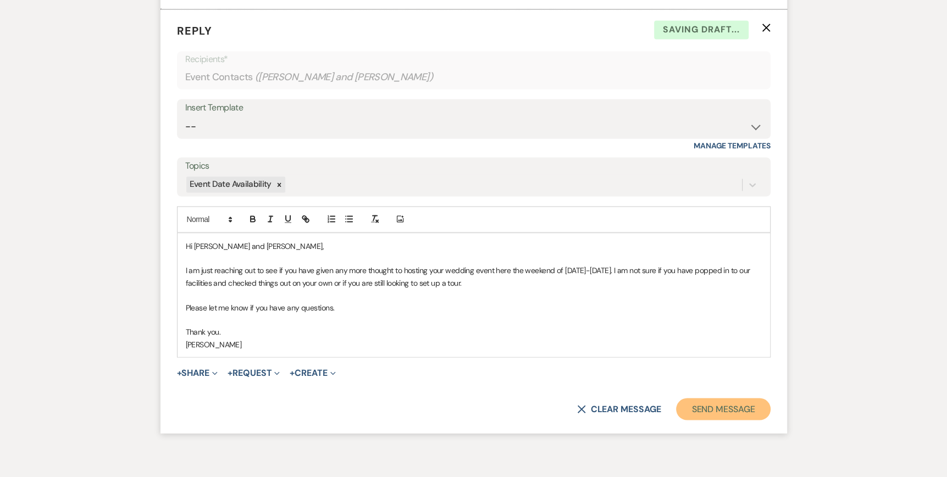
click at [688, 408] on button "Send Message" at bounding box center [723, 409] width 94 height 22
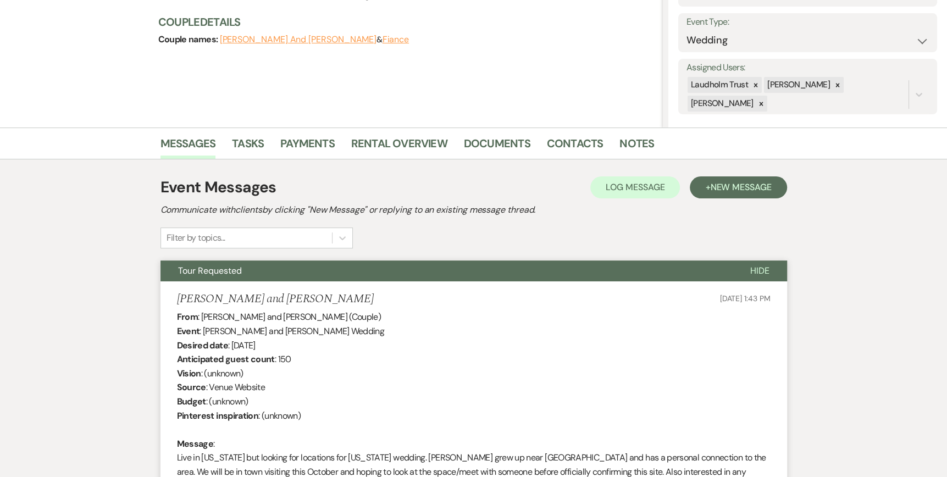
scroll to position [0, 0]
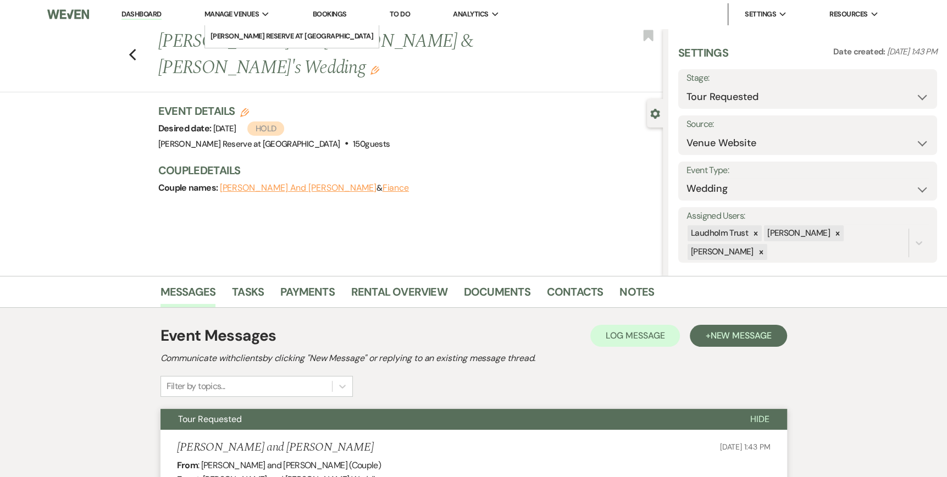
click at [229, 18] on span "Manage Venues" at bounding box center [232, 14] width 54 height 11
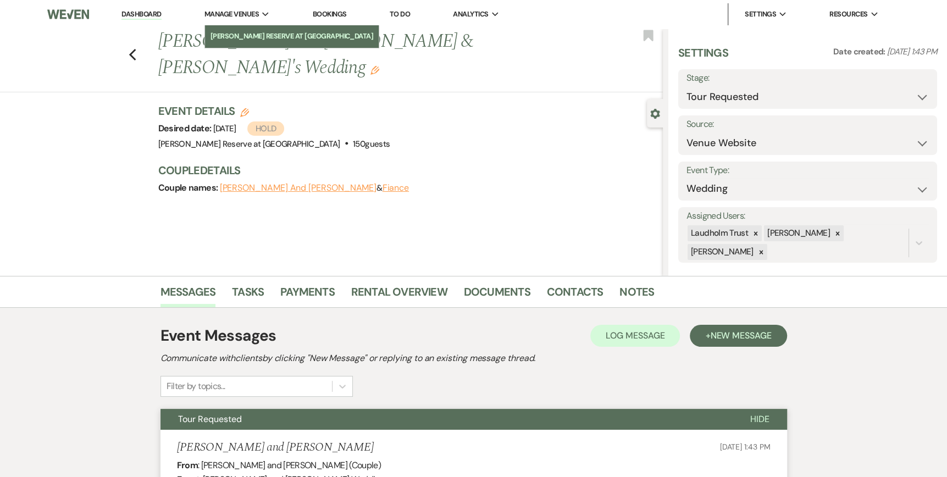
click at [261, 35] on li "[PERSON_NAME] Reserve at [GEOGRAPHIC_DATA]" at bounding box center [292, 36] width 163 height 11
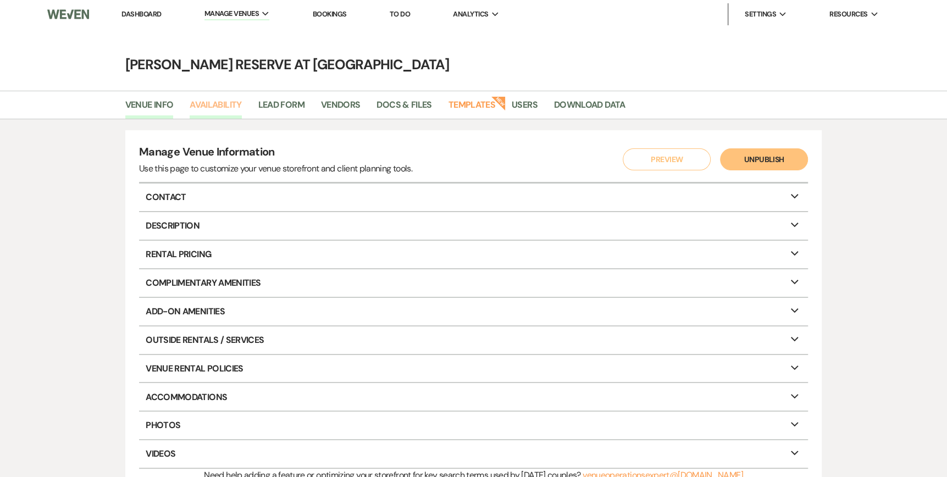
click at [225, 104] on link "Availability" at bounding box center [216, 108] width 52 height 21
select select "2"
select select "2026"
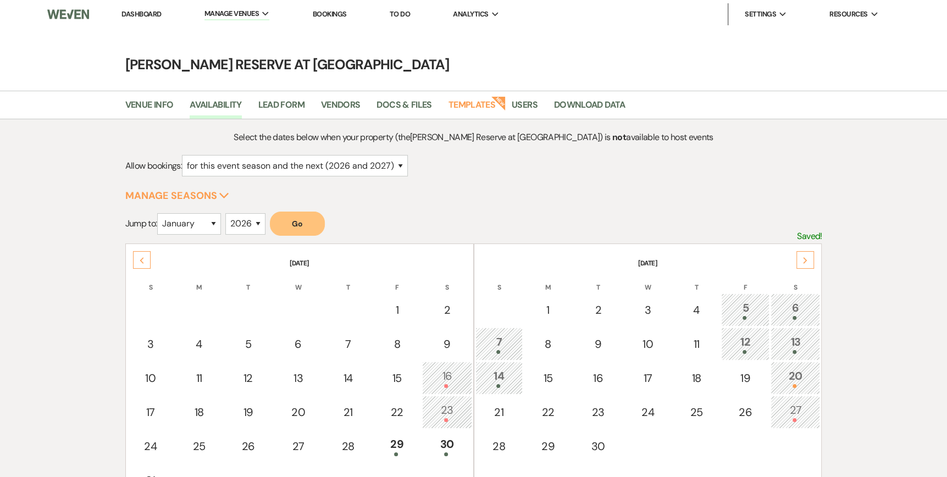
click at [803, 258] on icon "Next" at bounding box center [805, 260] width 5 height 7
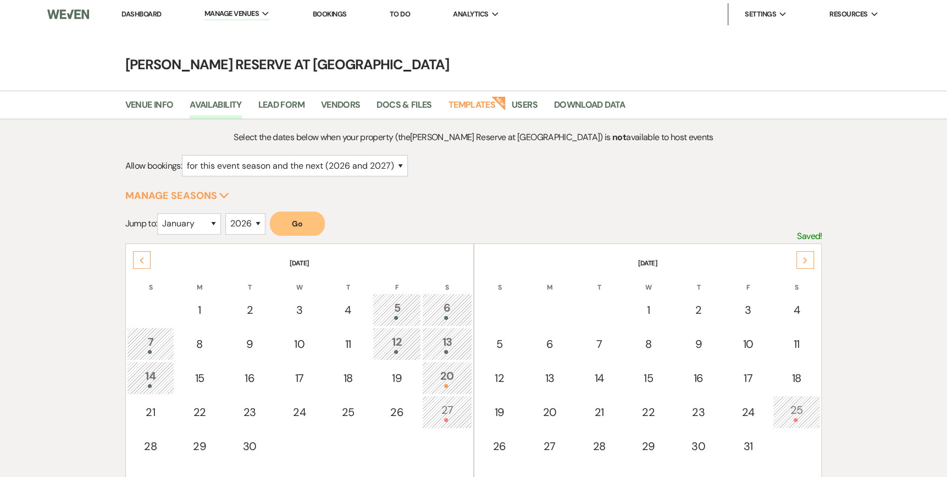
click at [803, 258] on icon "Next" at bounding box center [805, 260] width 5 height 7
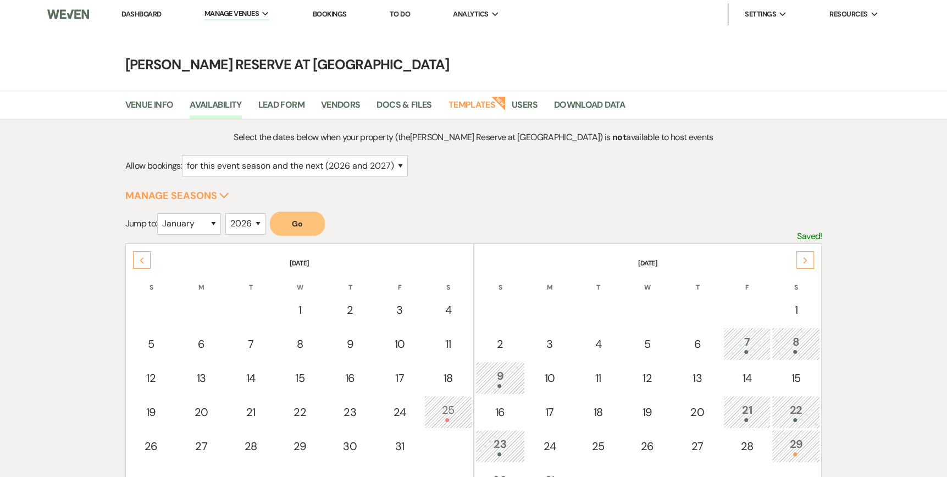
click at [803, 258] on icon "Next" at bounding box center [805, 260] width 5 height 7
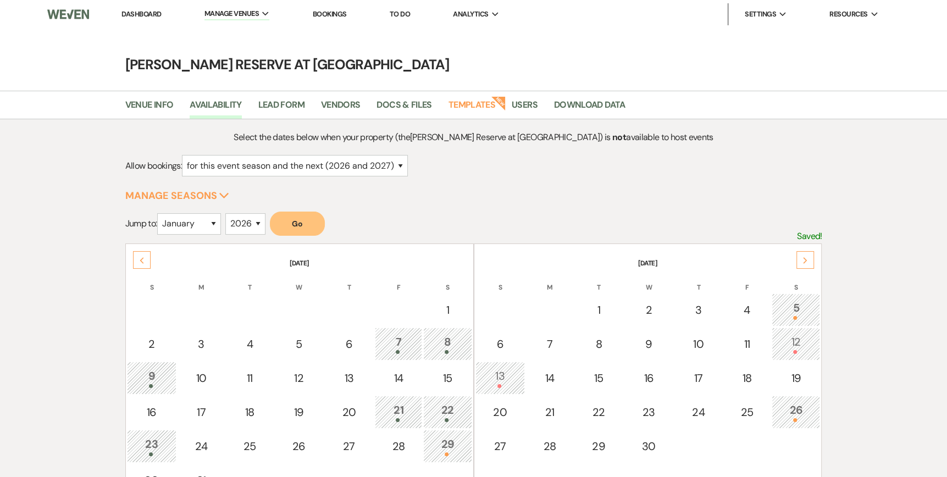
click at [800, 418] on div at bounding box center [796, 420] width 36 height 4
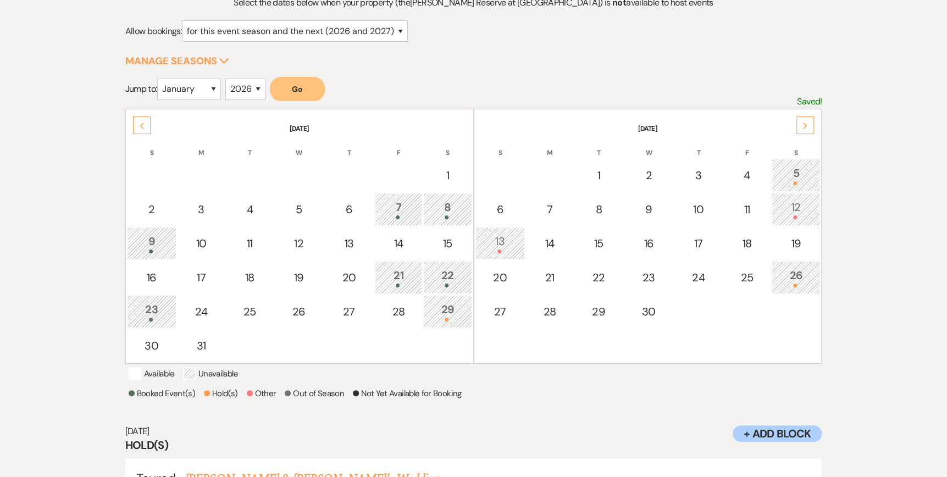
scroll to position [204, 0]
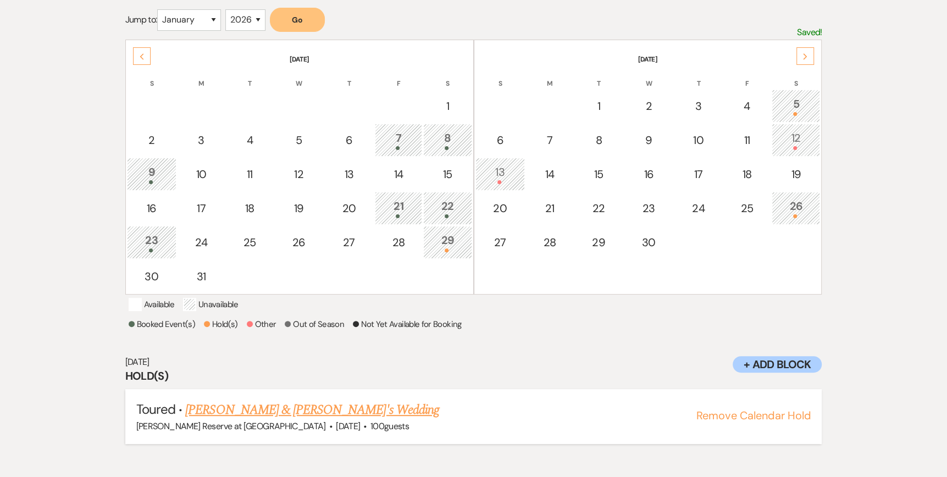
click at [762, 421] on button "Remove Calendar Hold" at bounding box center [753, 415] width 115 height 11
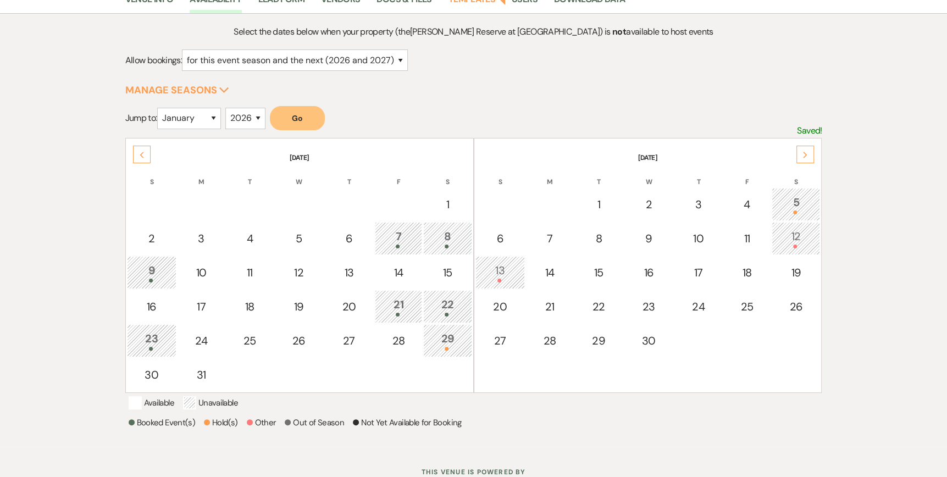
scroll to position [0, 0]
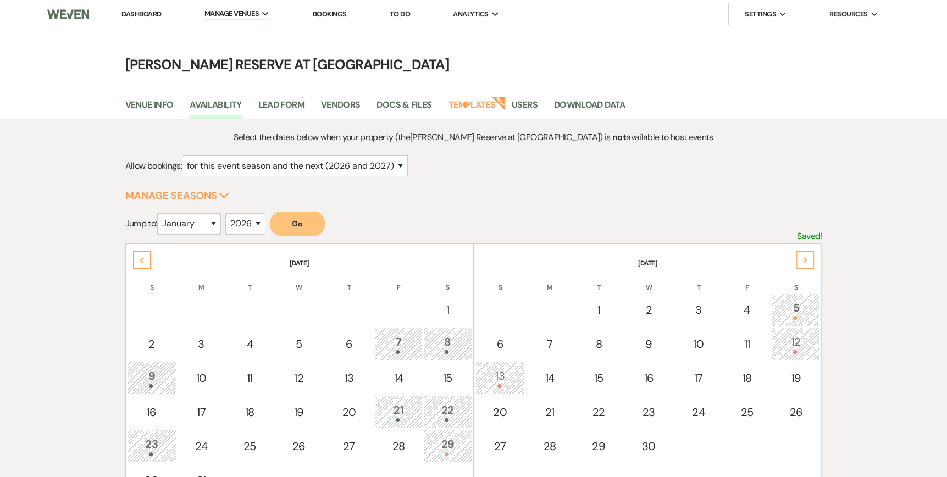
click at [144, 15] on link "Dashboard" at bounding box center [142, 13] width 40 height 9
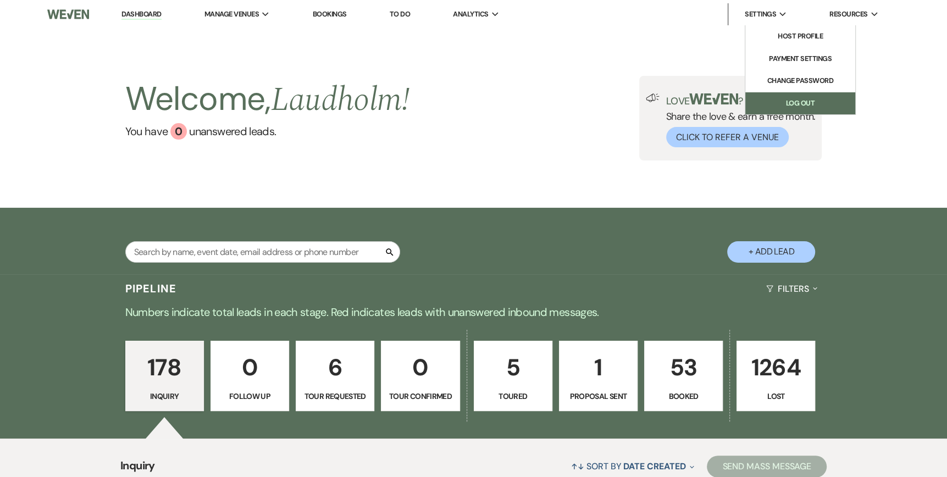
click at [765, 101] on link "Log Out" at bounding box center [801, 103] width 110 height 22
